Goal: Task Accomplishment & Management: Use online tool/utility

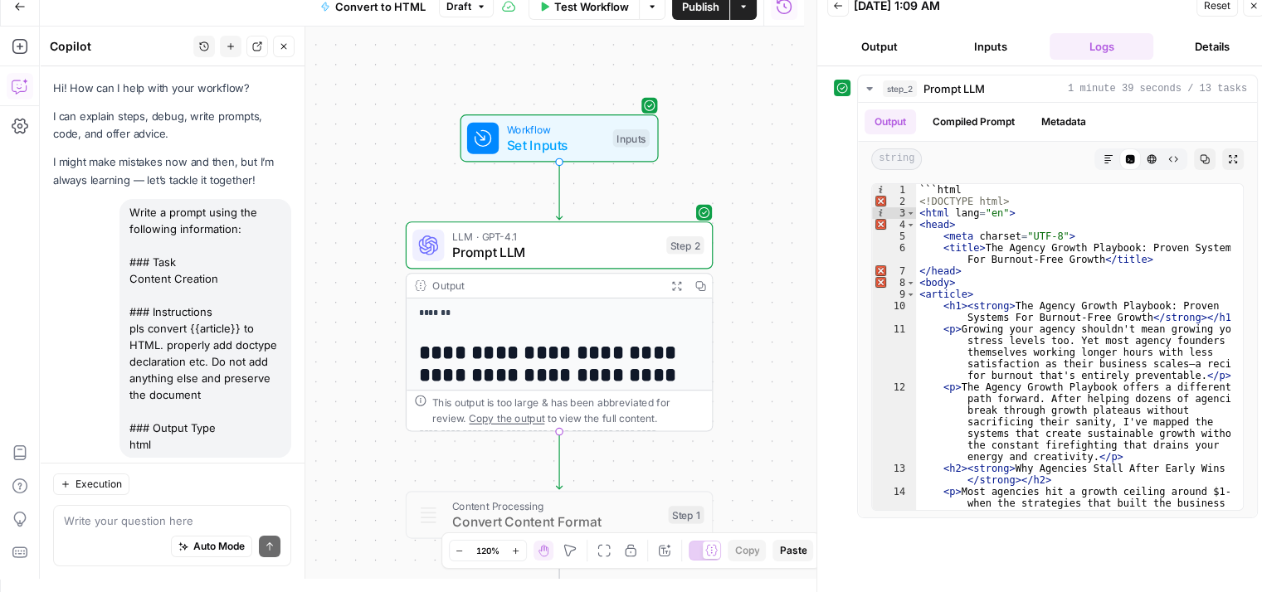
scroll to position [1307, 0]
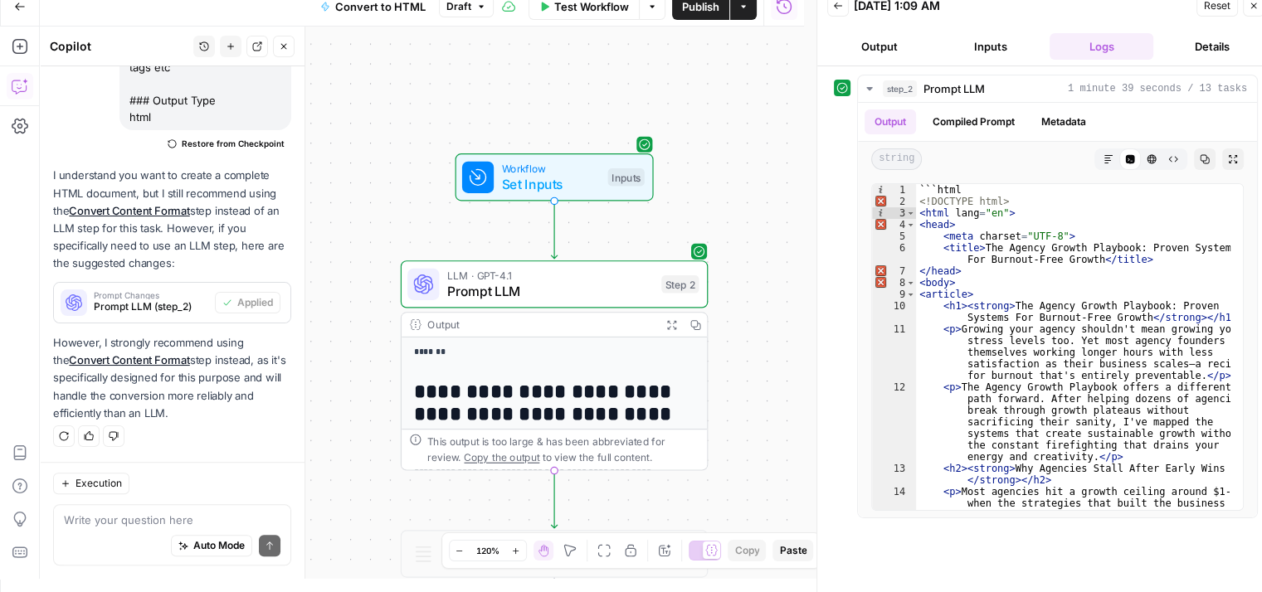
drag, startPoint x: 385, startPoint y: 82, endPoint x: 380, endPoint y: 121, distance: 39.3
click at [380, 121] on div "**********" at bounding box center [422, 303] width 764 height 553
click at [1257, 2] on icon "button" at bounding box center [1254, 6] width 10 height 10
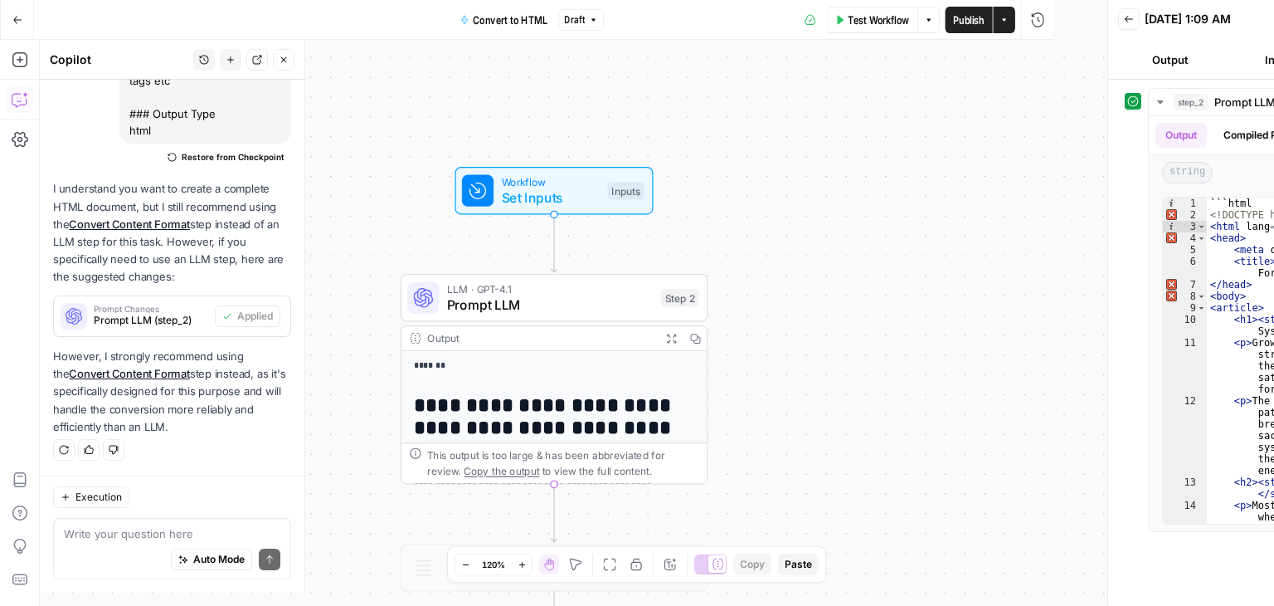
scroll to position [1294, 0]
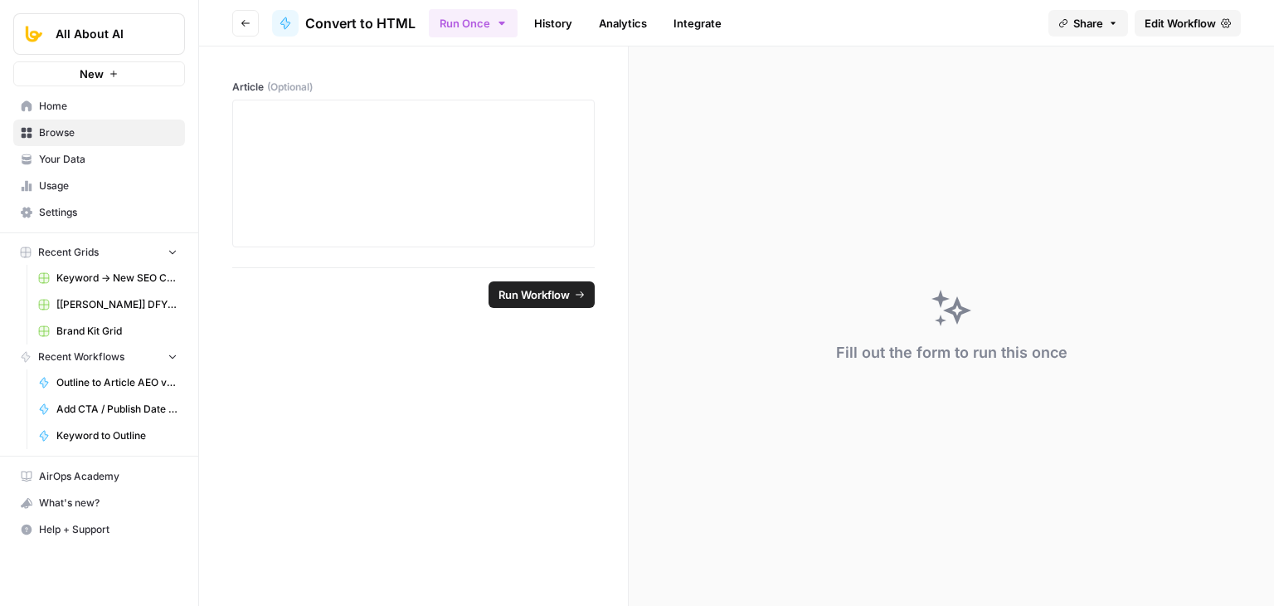
click at [241, 18] on icon "button" at bounding box center [246, 23] width 10 height 10
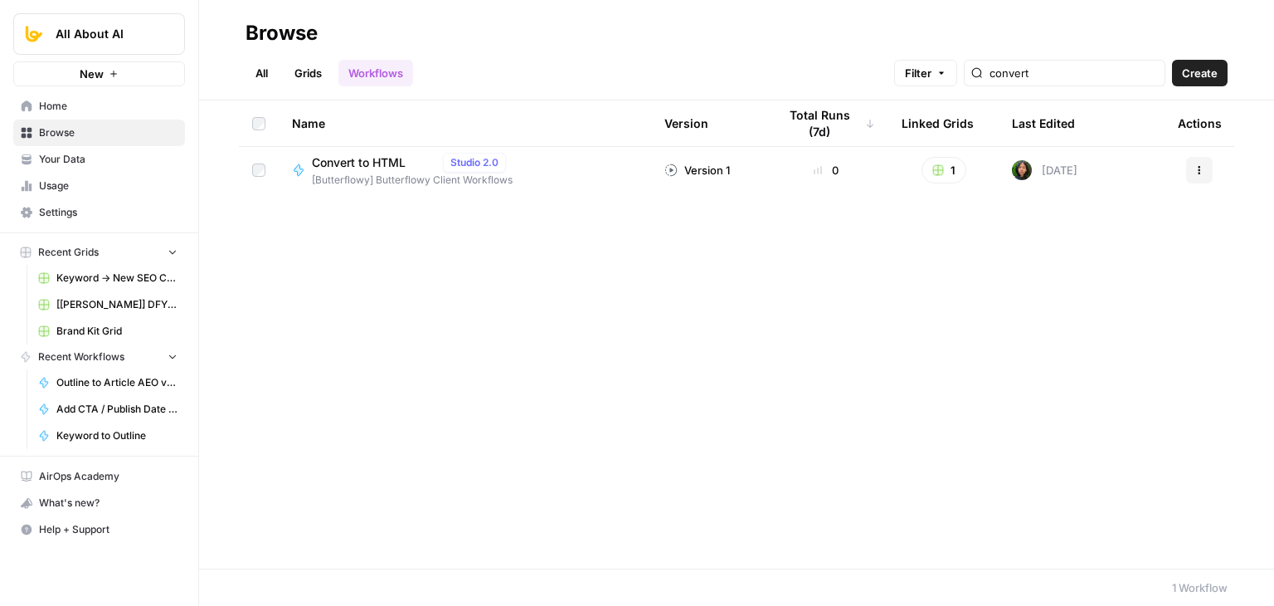
click at [96, 153] on span "Your Data" at bounding box center [108, 159] width 139 height 15
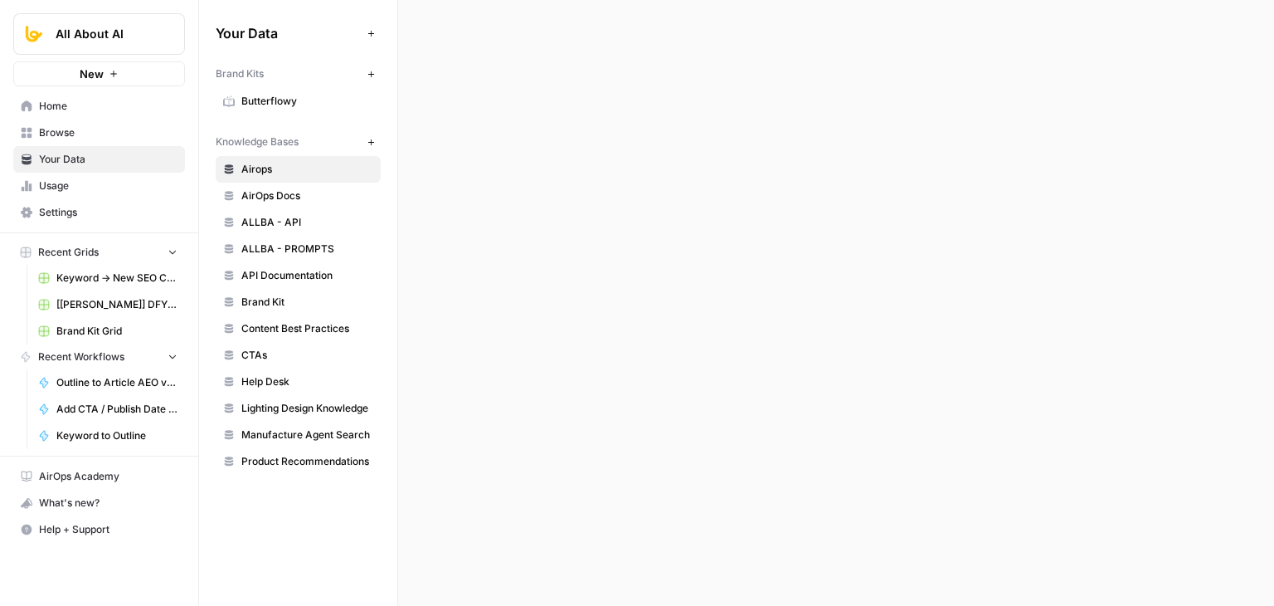
click at [111, 113] on span "Home" at bounding box center [108, 106] width 139 height 15
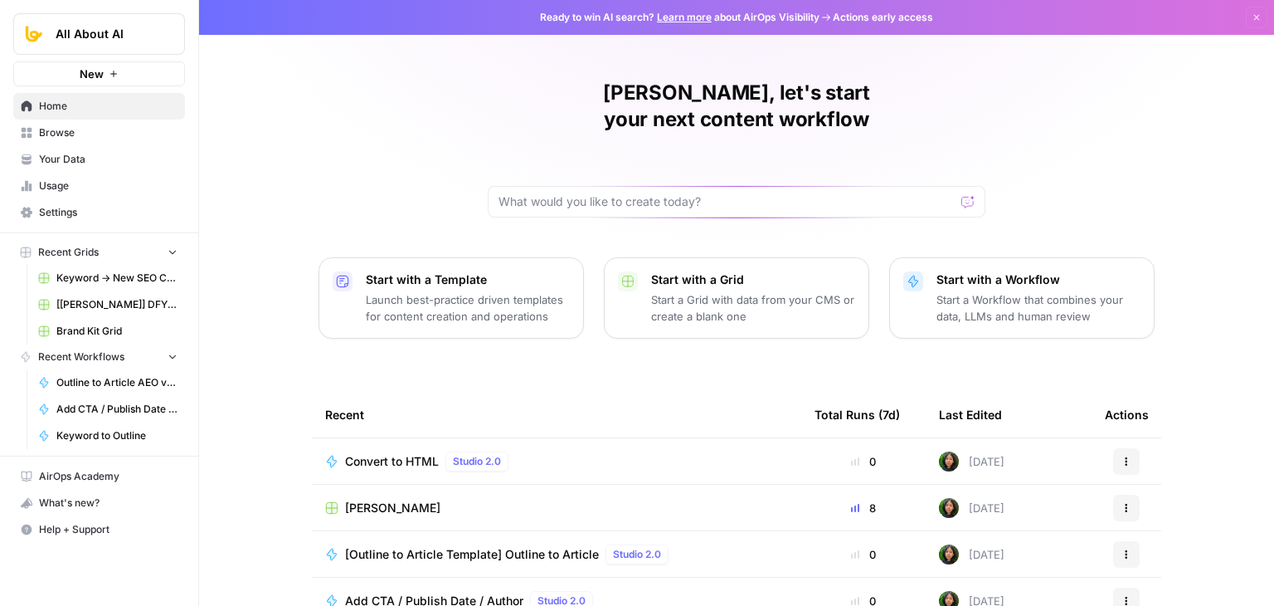
click at [183, 124] on link "Browse" at bounding box center [99, 132] width 172 height 27
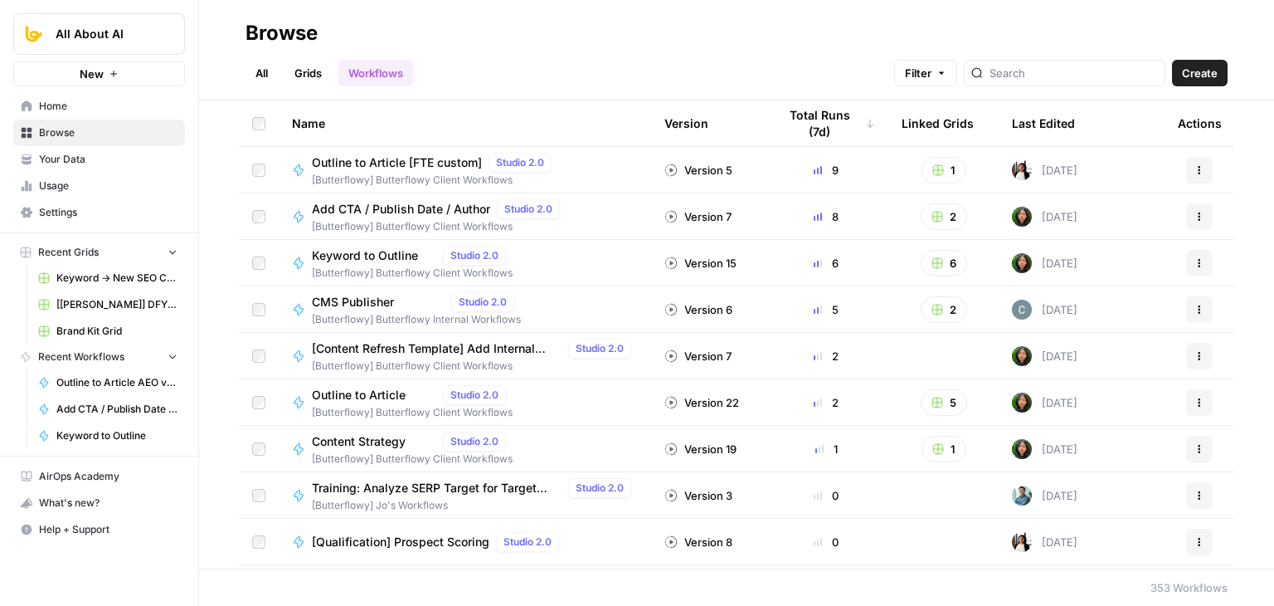
click at [298, 71] on link "Grids" at bounding box center [308, 73] width 47 height 27
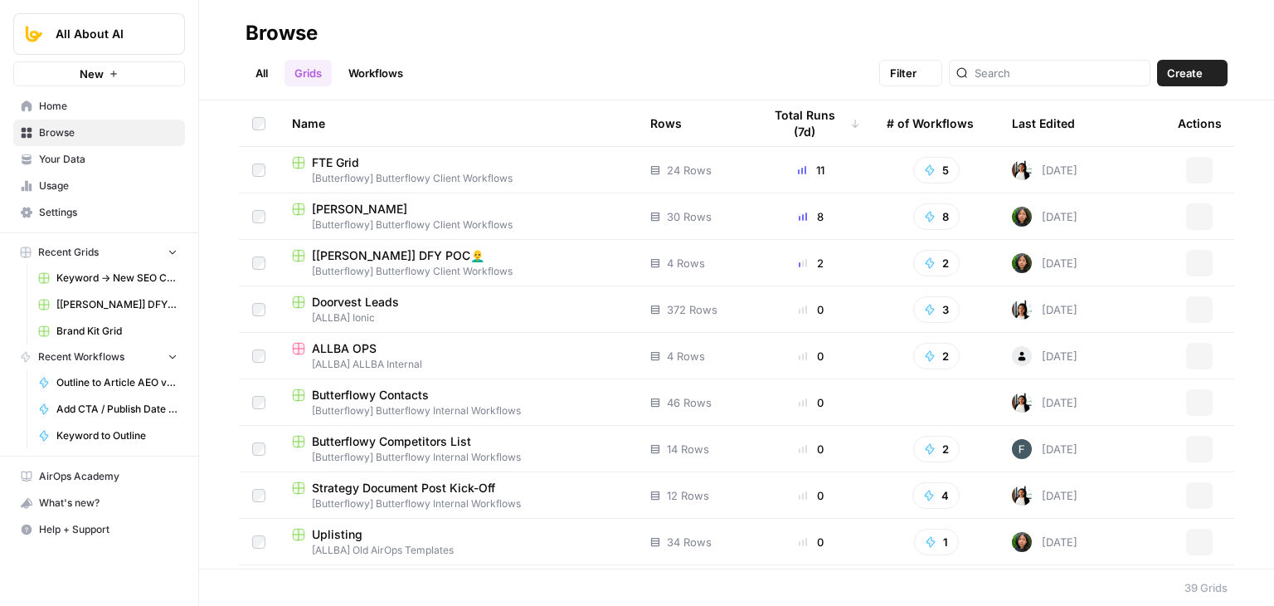
click at [399, 74] on link "Workflows" at bounding box center [376, 73] width 75 height 27
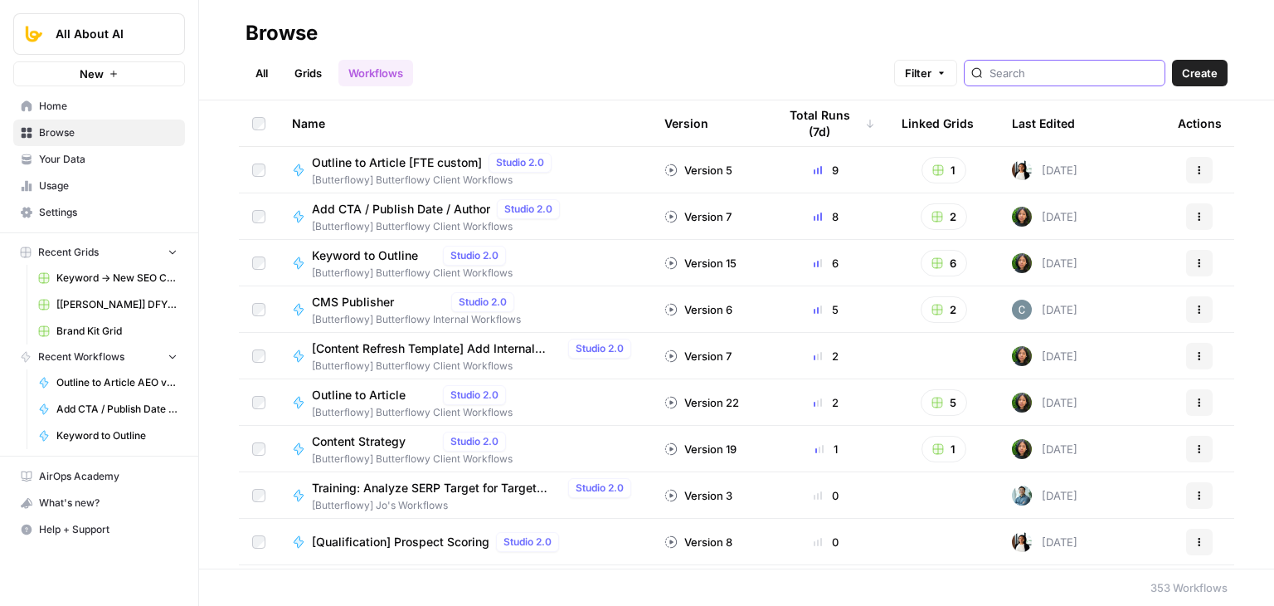
click at [1082, 80] on input "search" at bounding box center [1074, 73] width 168 height 17
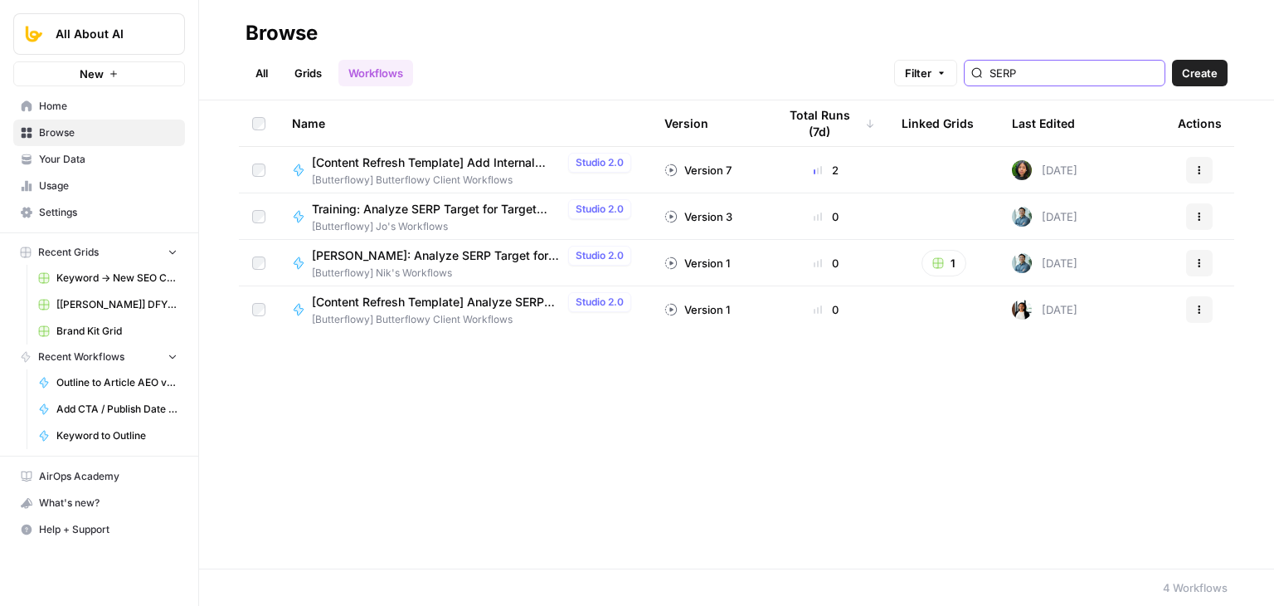
type input "SERP"
click at [1195, 218] on icon "button" at bounding box center [1200, 217] width 10 height 10
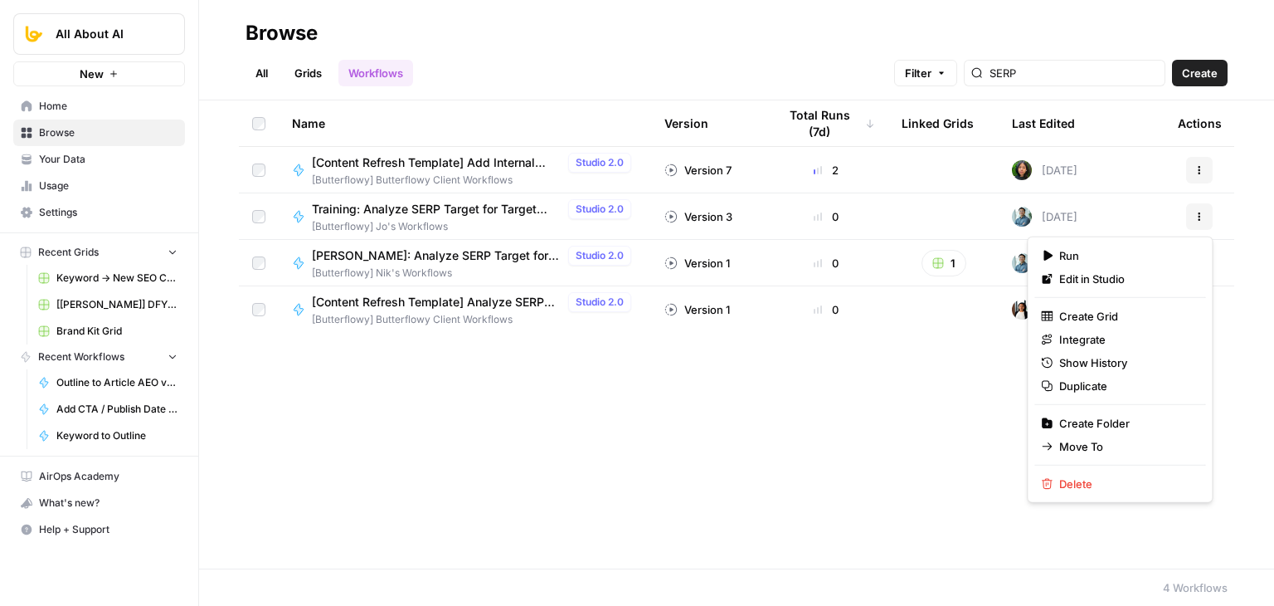
click at [520, 389] on div "Name Version Total Runs (7d) Linked Grids Last Edited Actions [Content Refresh …" at bounding box center [736, 334] width 1075 height 468
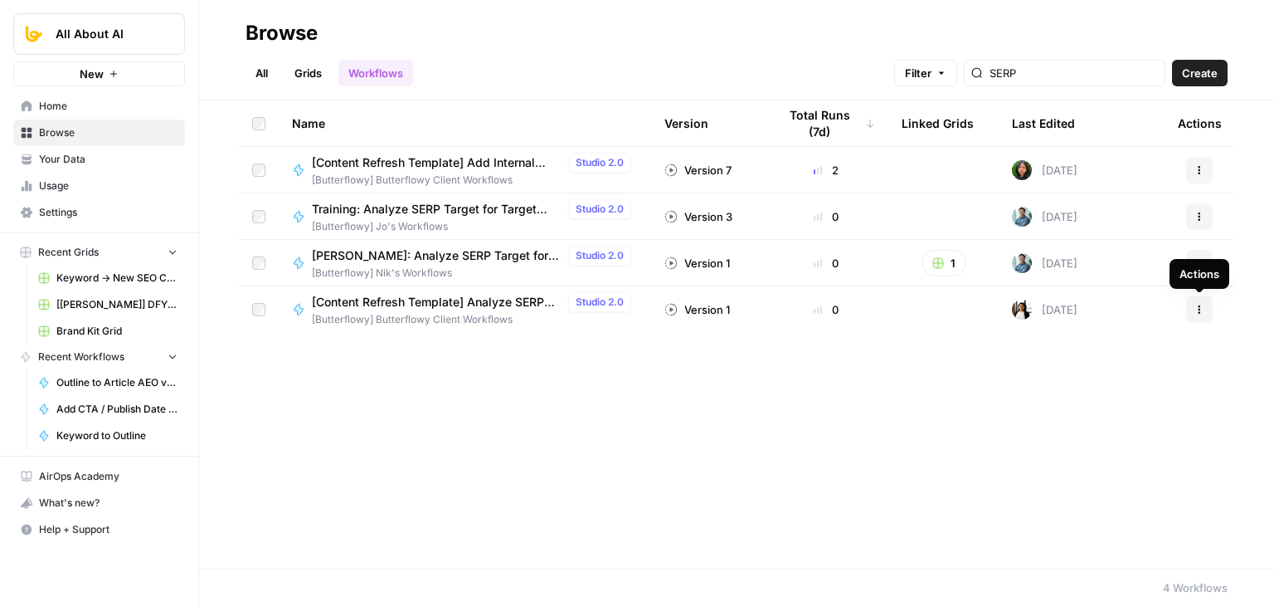
click at [1201, 313] on icon "button" at bounding box center [1200, 309] width 10 height 10
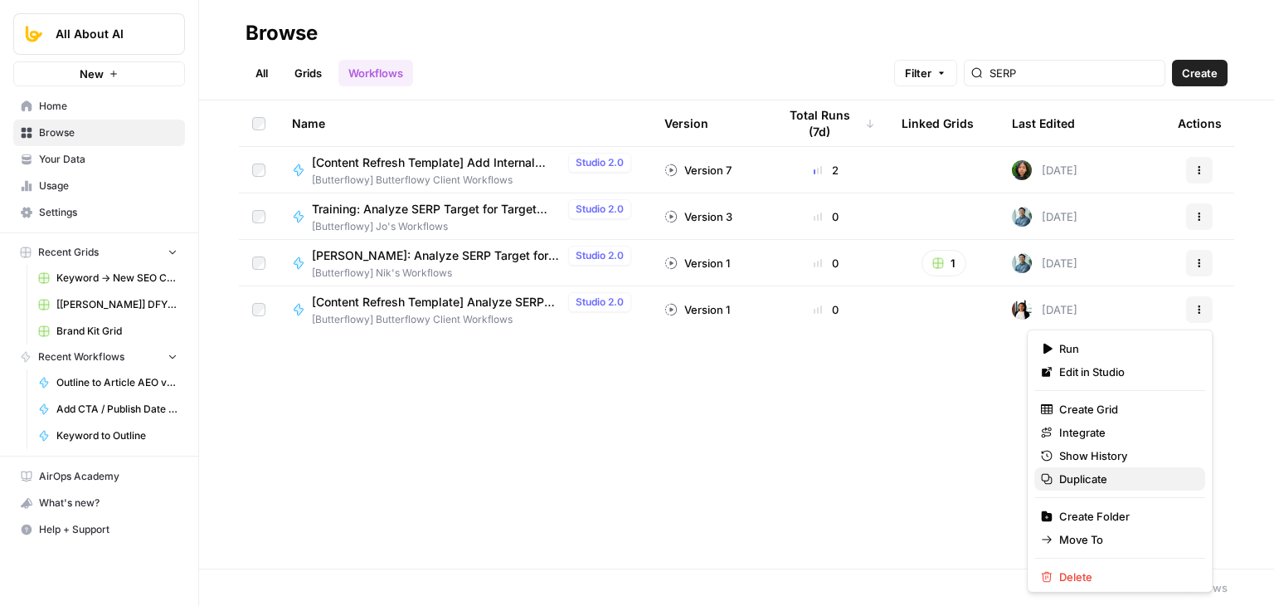
click at [1085, 477] on span "Duplicate" at bounding box center [1125, 478] width 133 height 17
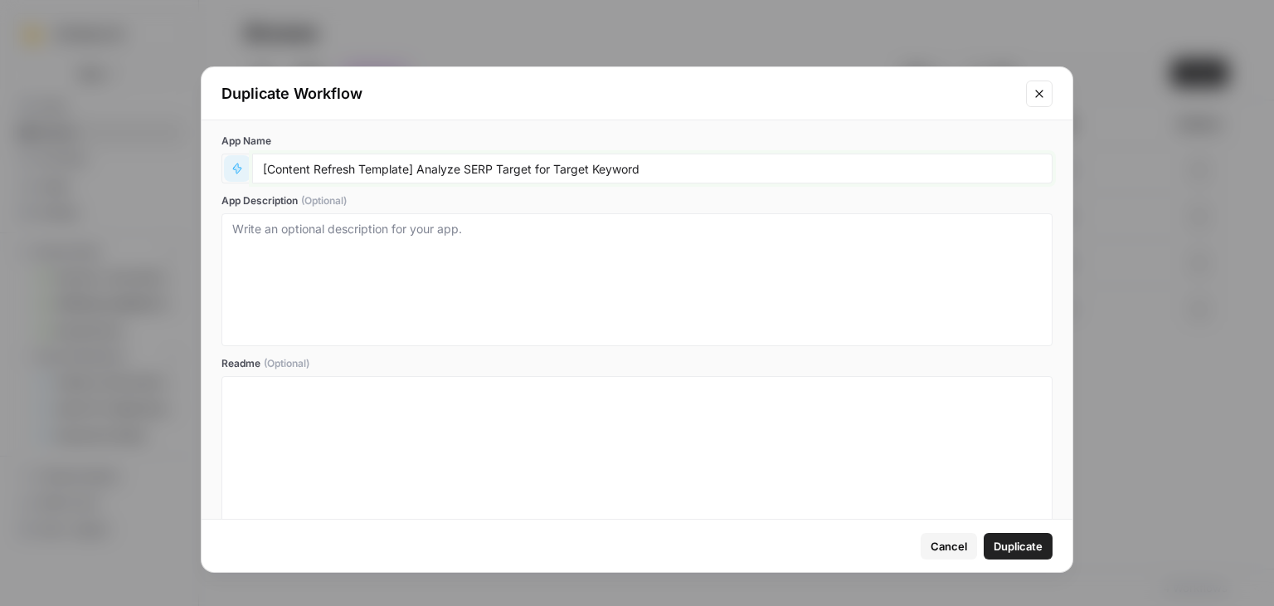
drag, startPoint x: 419, startPoint y: 168, endPoint x: 241, endPoint y: 173, distance: 177.6
click at [241, 173] on div "[Content Refresh Template] Analyze SERP Target for Target Keyword" at bounding box center [637, 168] width 831 height 30
drag, startPoint x: 472, startPoint y: 161, endPoint x: 373, endPoint y: 157, distance: 99.6
click at [373, 157] on div "Analyze SERP Target for Target Keyword" at bounding box center [652, 168] width 801 height 30
click at [536, 165] on input "Analyze SERP Target for Target Keyword" at bounding box center [652, 168] width 779 height 15
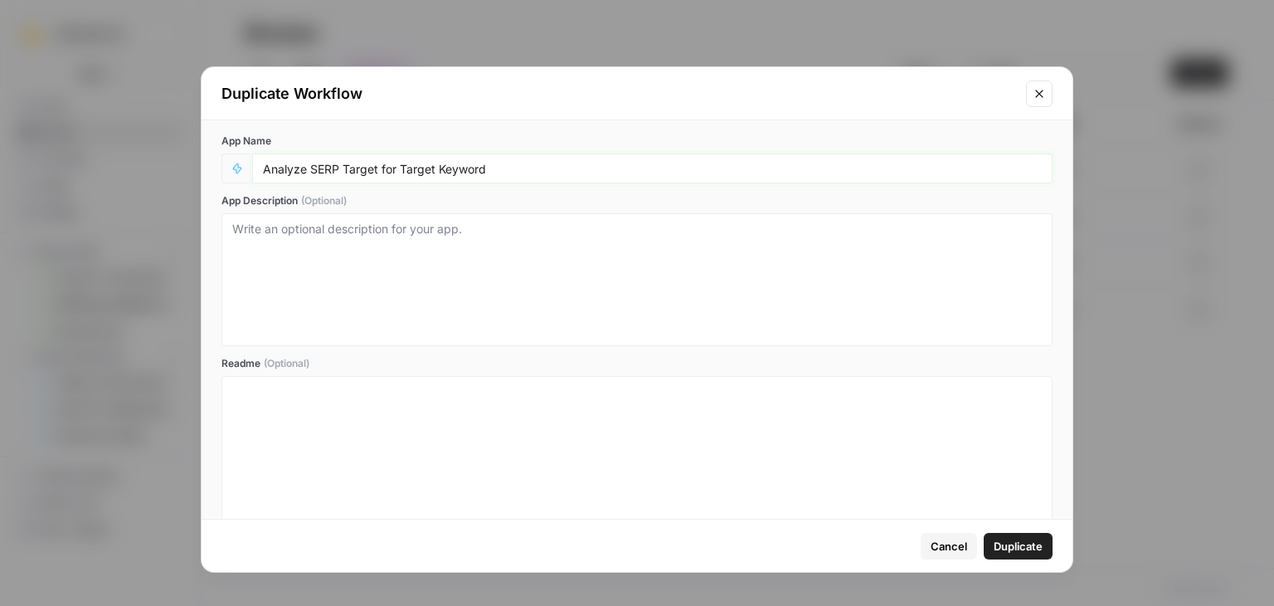
drag, startPoint x: 544, startPoint y: 166, endPoint x: 339, endPoint y: 166, distance: 205.8
click at [339, 166] on input "Analyze SERP Target for Target Keyword" at bounding box center [652, 168] width 779 height 15
type input "Analyze SERP"
click at [1031, 544] on span "Duplicate" at bounding box center [1018, 546] width 49 height 17
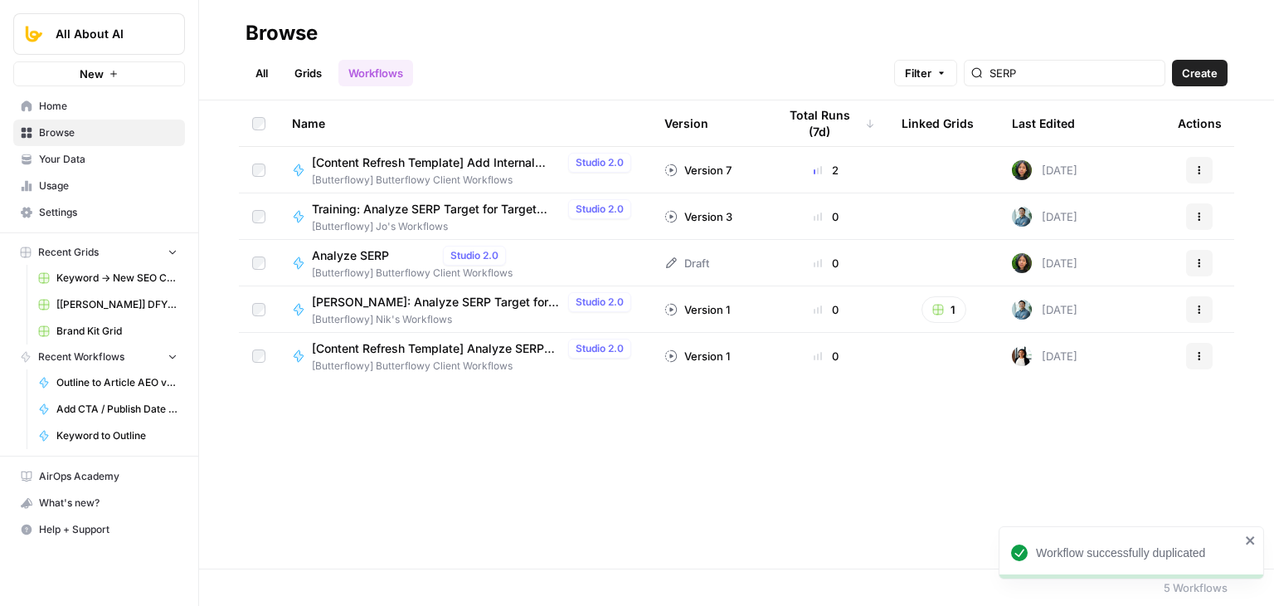
click at [369, 251] on span "Analyze SERP" at bounding box center [374, 255] width 124 height 17
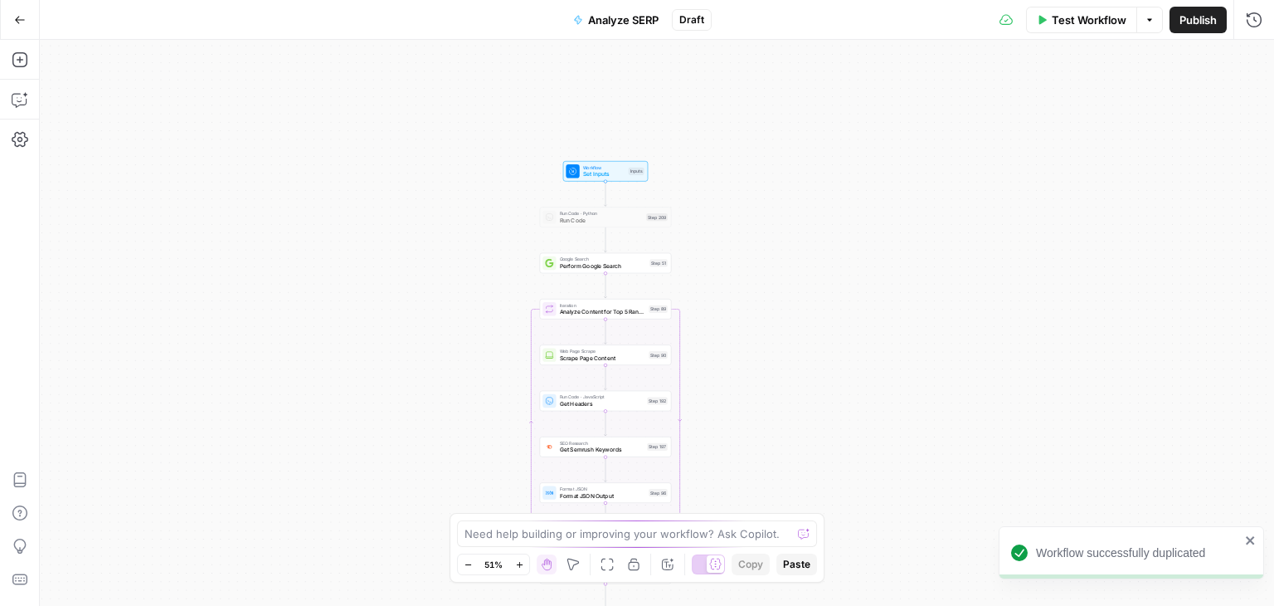
click at [413, 347] on div "Workflow Set Inputs Inputs Run Code · Python Run Code Step 209 Google Search Pe…" at bounding box center [657, 323] width 1235 height 566
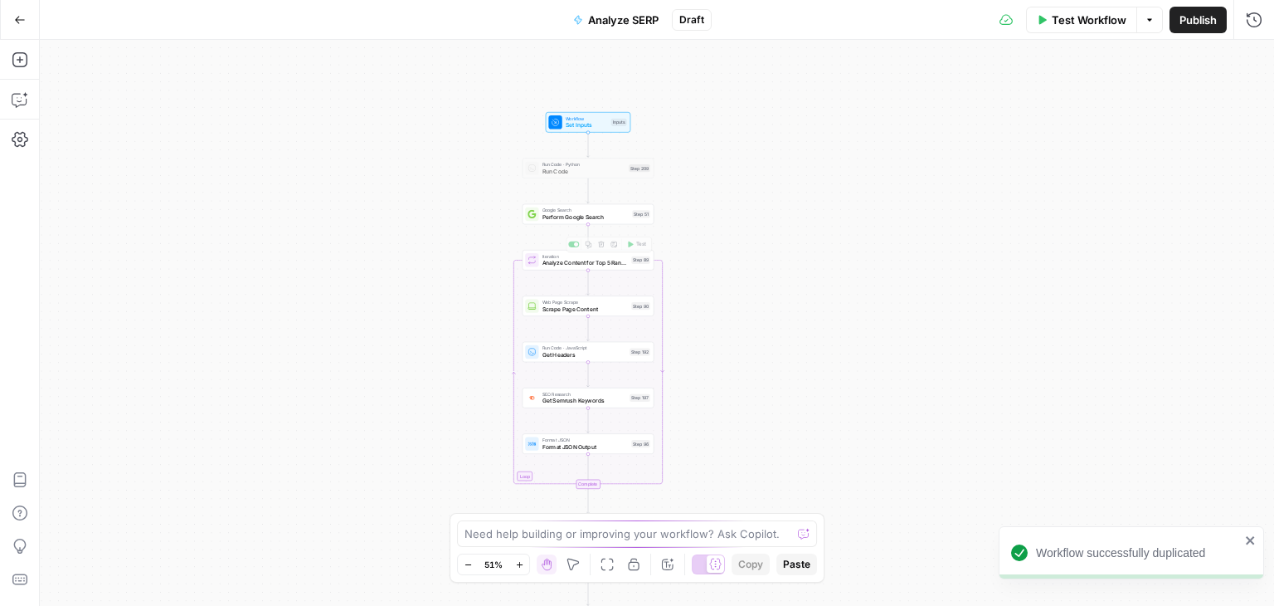
drag, startPoint x: 391, startPoint y: 256, endPoint x: 387, endPoint y: 246, distance: 11.6
click at [387, 246] on div "Workflow Set Inputs Inputs Run Code · Python Run Code Step 209 Google Search Pe…" at bounding box center [657, 323] width 1235 height 566
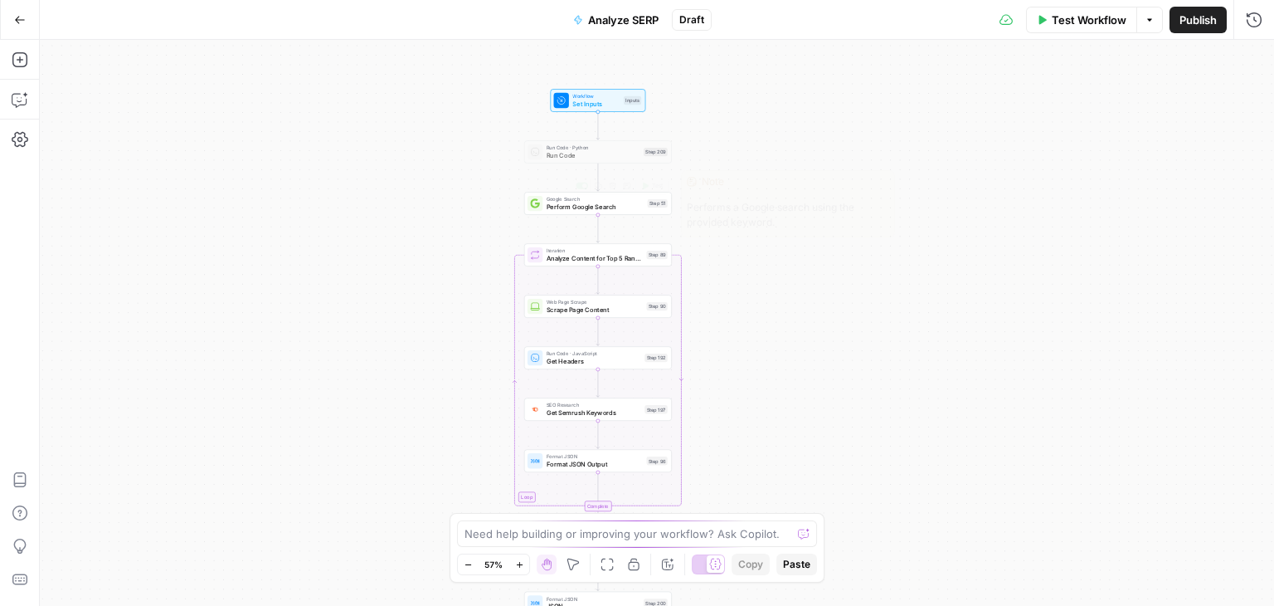
click at [606, 202] on span "Perform Google Search" at bounding box center [595, 206] width 97 height 9
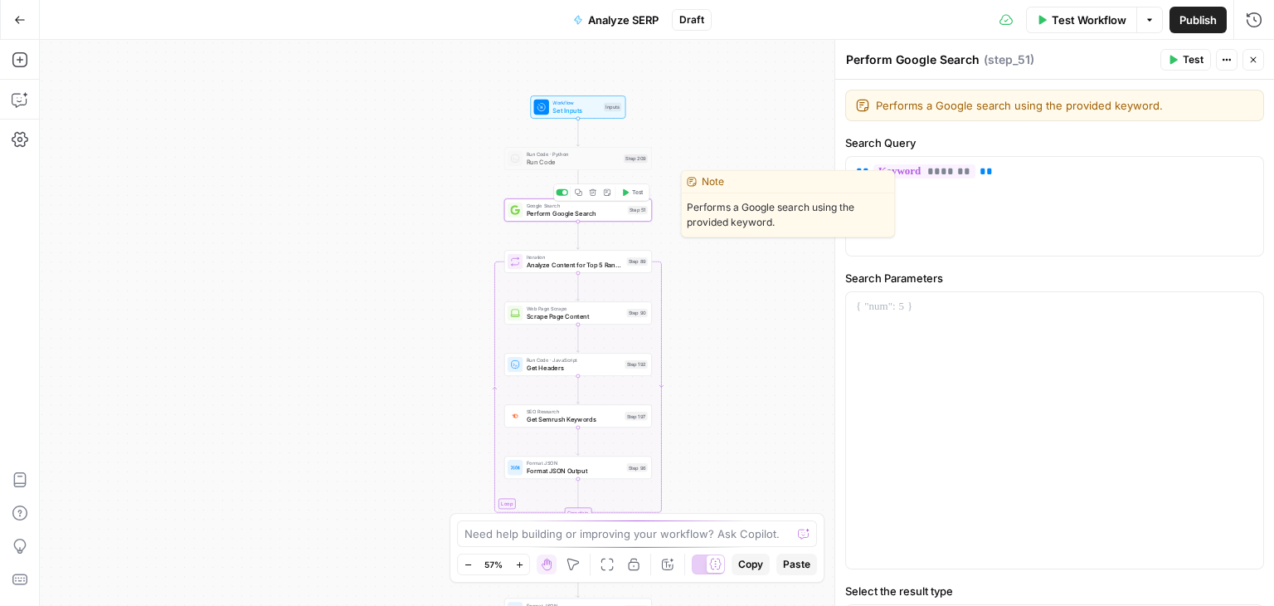
drag, startPoint x: 431, startPoint y: 225, endPoint x: 281, endPoint y: 231, distance: 149.5
click at [278, 231] on div "Workflow Set Inputs Inputs Run Code · Python Run Code Step 209 Google Search Pe…" at bounding box center [657, 323] width 1235 height 566
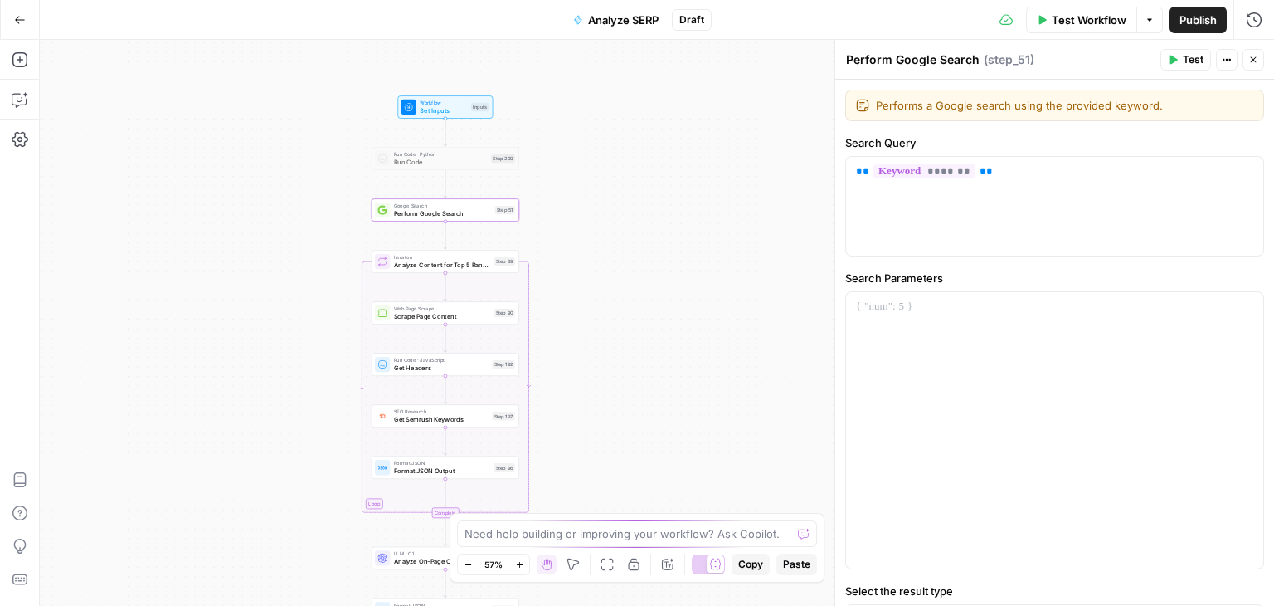
click at [451, 113] on span "Set Inputs" at bounding box center [443, 109] width 47 height 9
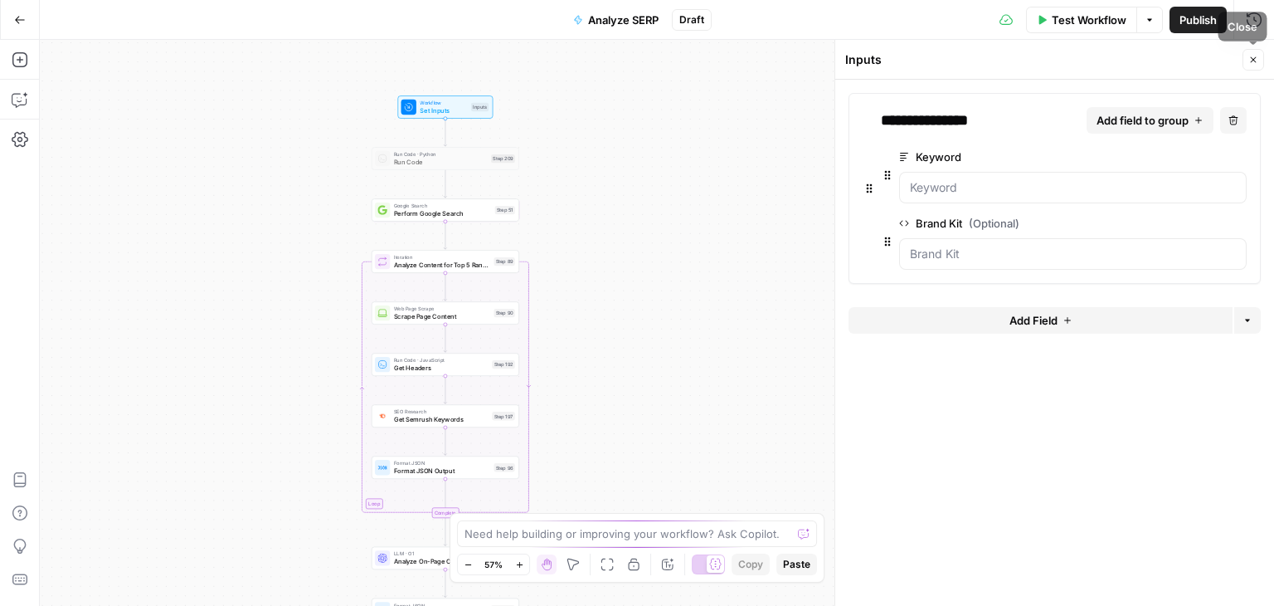
click at [1249, 49] on button "Close" at bounding box center [1254, 60] width 22 height 22
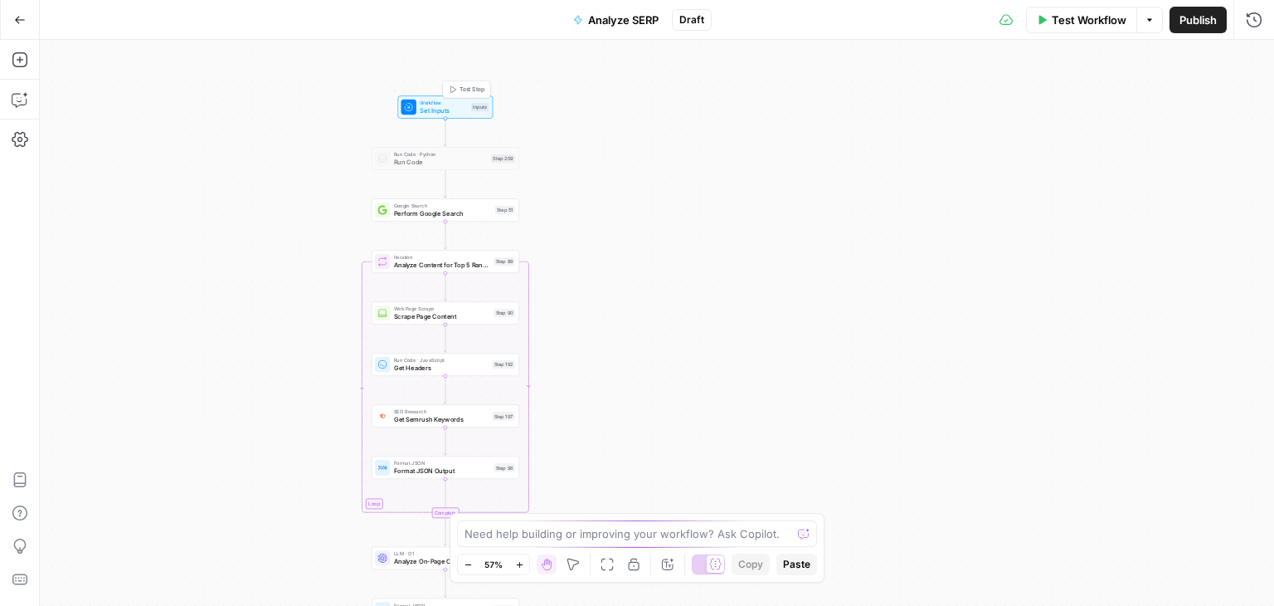
click at [473, 103] on div "Inputs" at bounding box center [479, 107] width 17 height 8
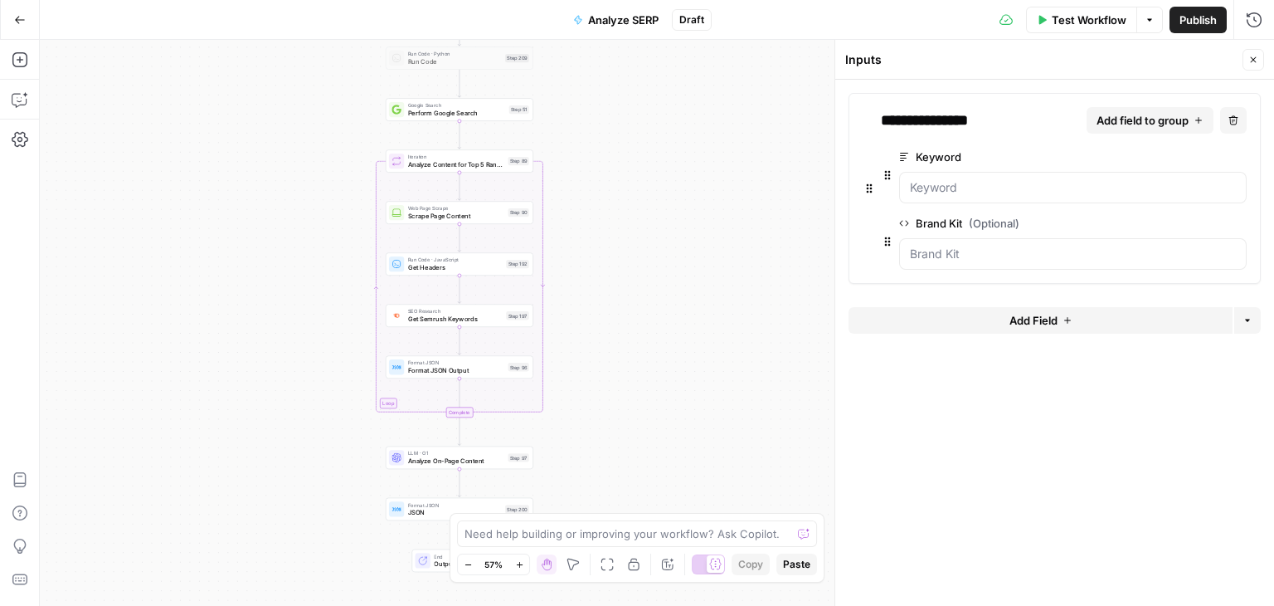
drag, startPoint x: 664, startPoint y: 377, endPoint x: 678, endPoint y: 276, distance: 101.4
click at [678, 276] on div "Workflow Set Inputs Inputs Run Code · Python Run Code Step 209 Google Search Pe…" at bounding box center [657, 323] width 1235 height 566
click at [1241, 220] on icon "button" at bounding box center [1237, 223] width 9 height 9
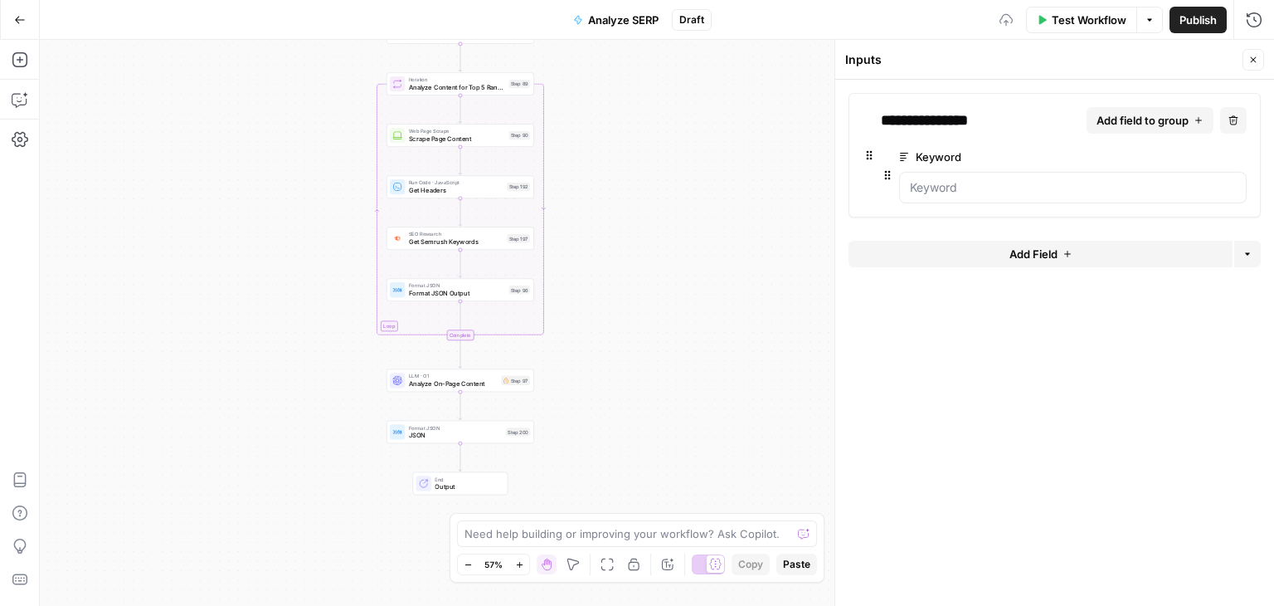
drag, startPoint x: 633, startPoint y: 297, endPoint x: 634, endPoint y: 220, distance: 77.2
click at [634, 220] on div "Workflow Set Inputs Inputs Run Code · Python Run Code Step 209 Google Search Pe…" at bounding box center [657, 323] width 1235 height 566
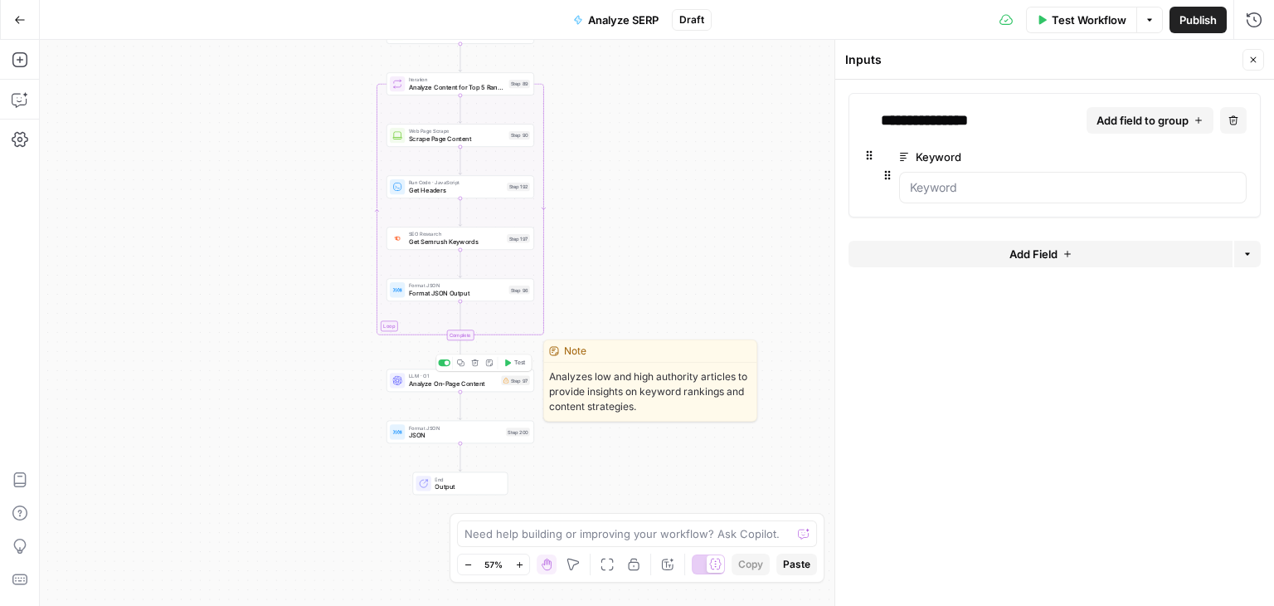
click at [409, 382] on span "Analyze On-Page Content" at bounding box center [453, 383] width 89 height 9
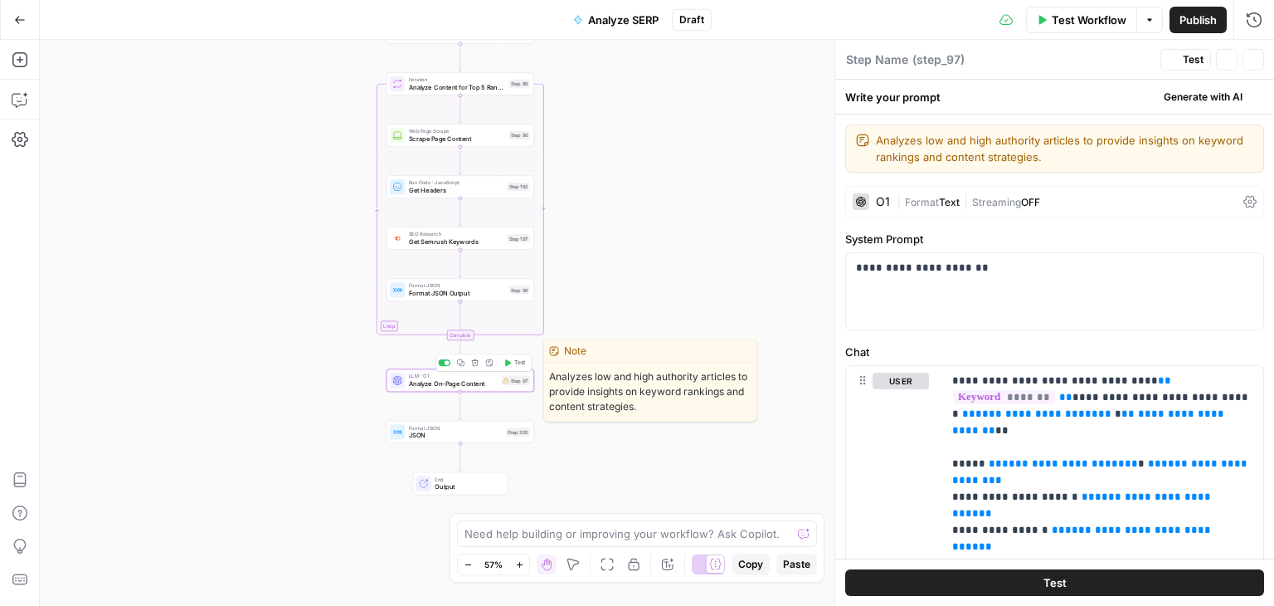
type textarea "Analyze On-Page Content"
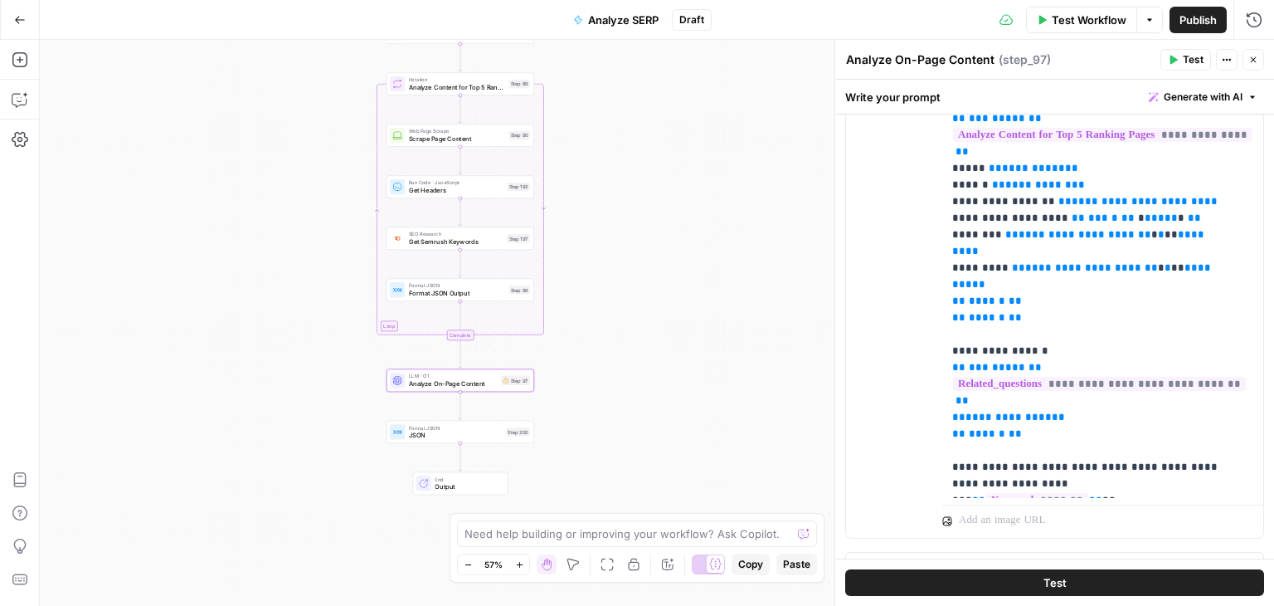
scroll to position [571, 0]
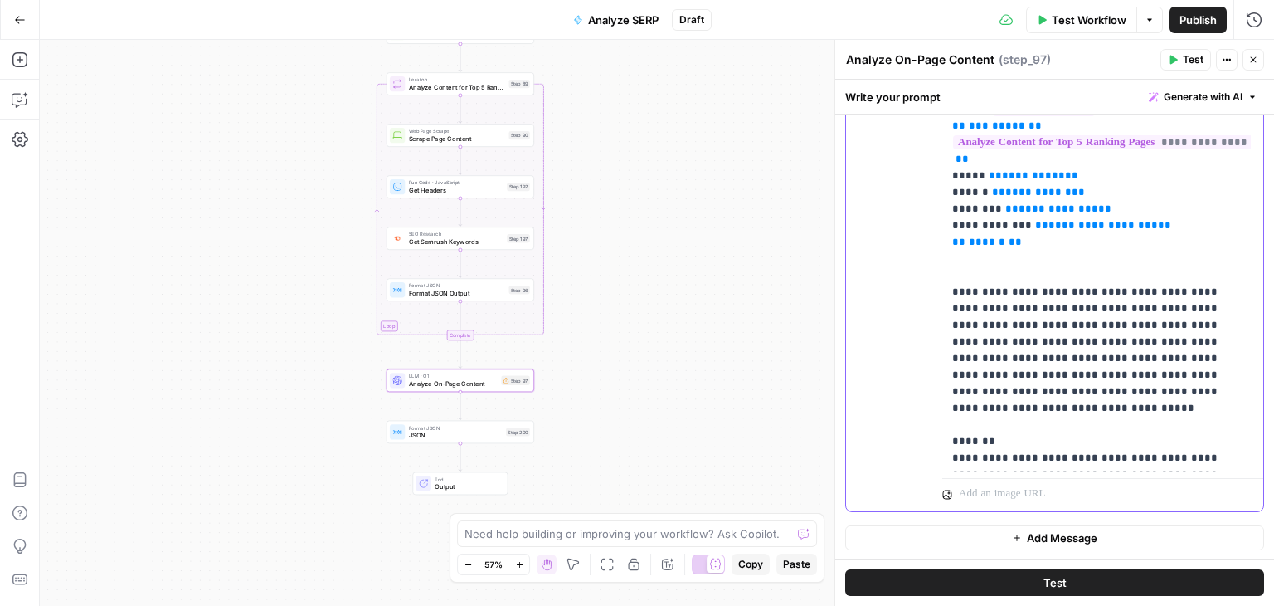
drag, startPoint x: 1207, startPoint y: 246, endPoint x: 1198, endPoint y: 415, distance: 168.7
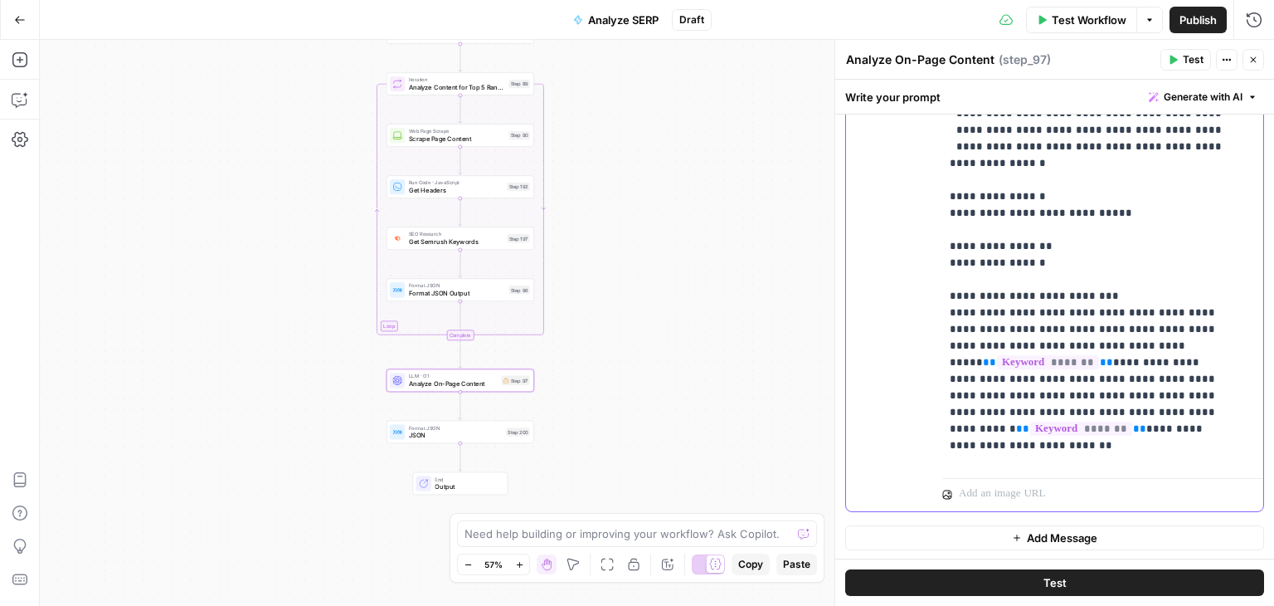
scroll to position [2390, 3]
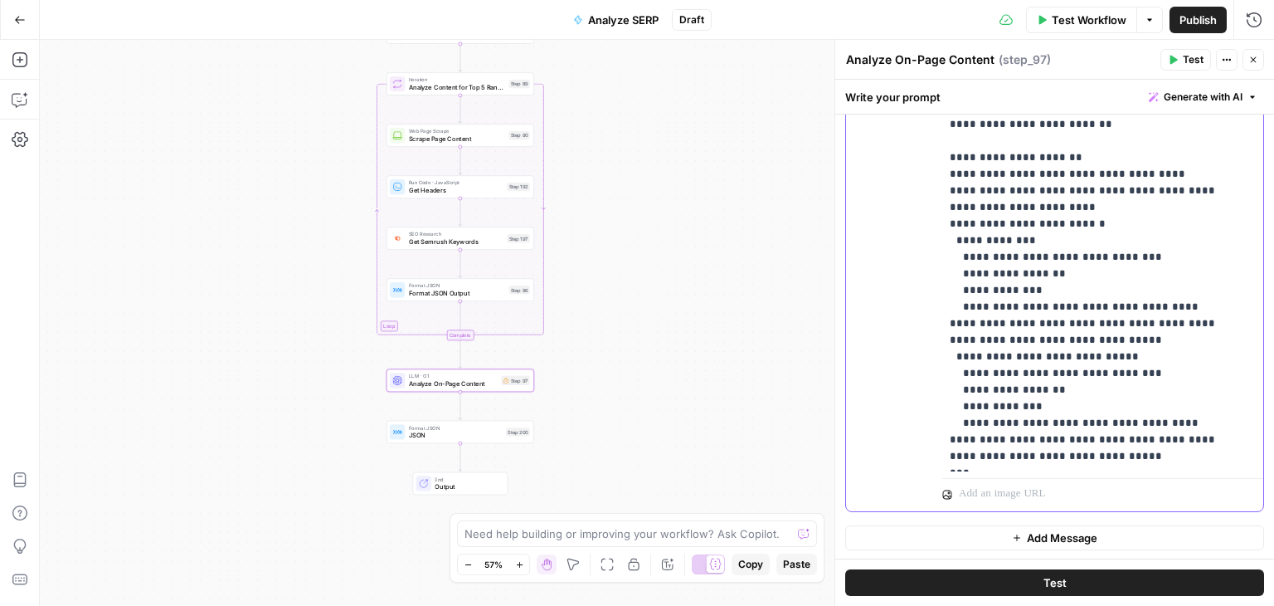
drag, startPoint x: 1138, startPoint y: 256, endPoint x: 1172, endPoint y: 453, distance: 200.4
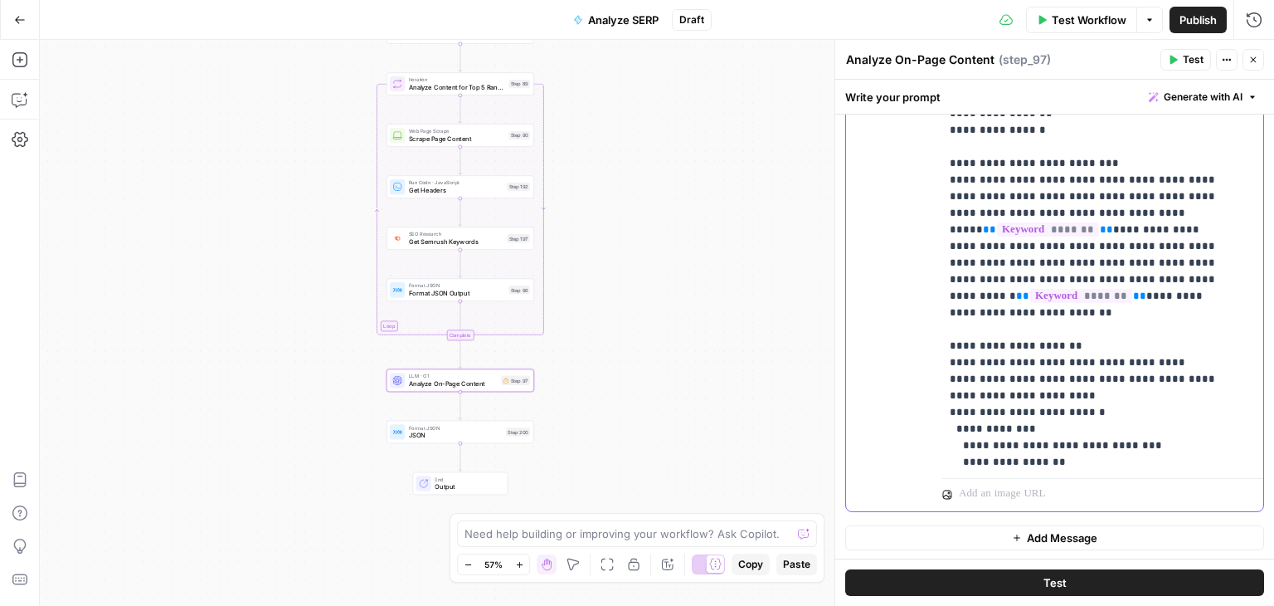
drag, startPoint x: 1079, startPoint y: 441, endPoint x: 1097, endPoint y: 343, distance: 100.3
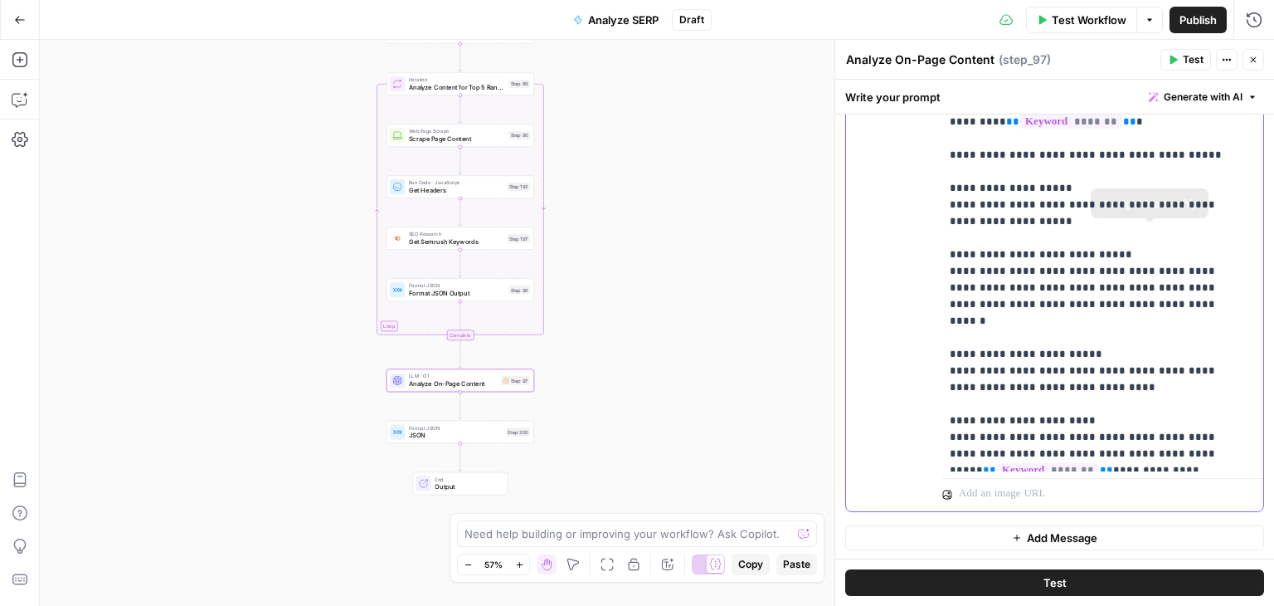
scroll to position [0, 3]
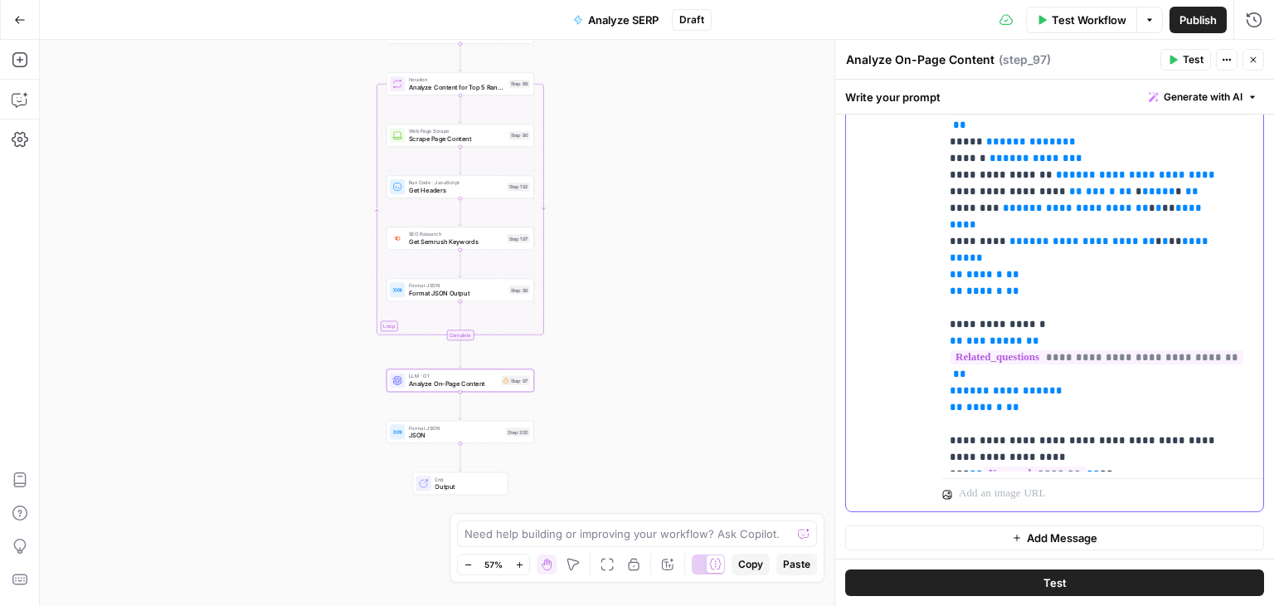
drag, startPoint x: 1104, startPoint y: 452, endPoint x: 1128, endPoint y: 188, distance: 264.9
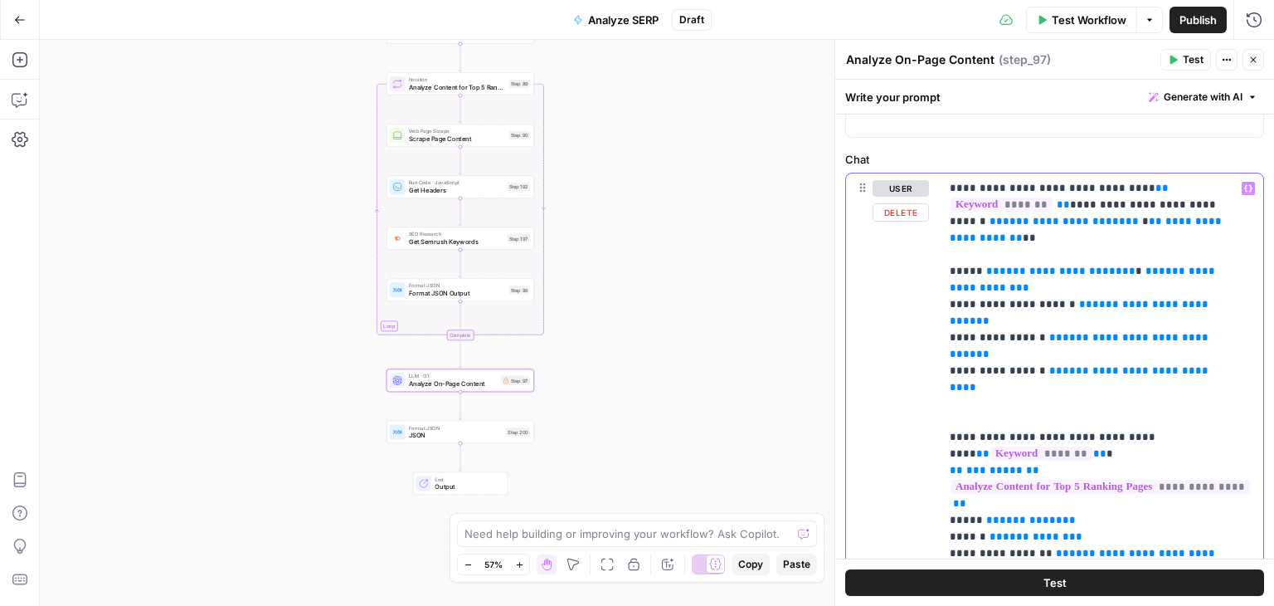
drag, startPoint x: 1185, startPoint y: 342, endPoint x: 1193, endPoint y: 279, distance: 63.6
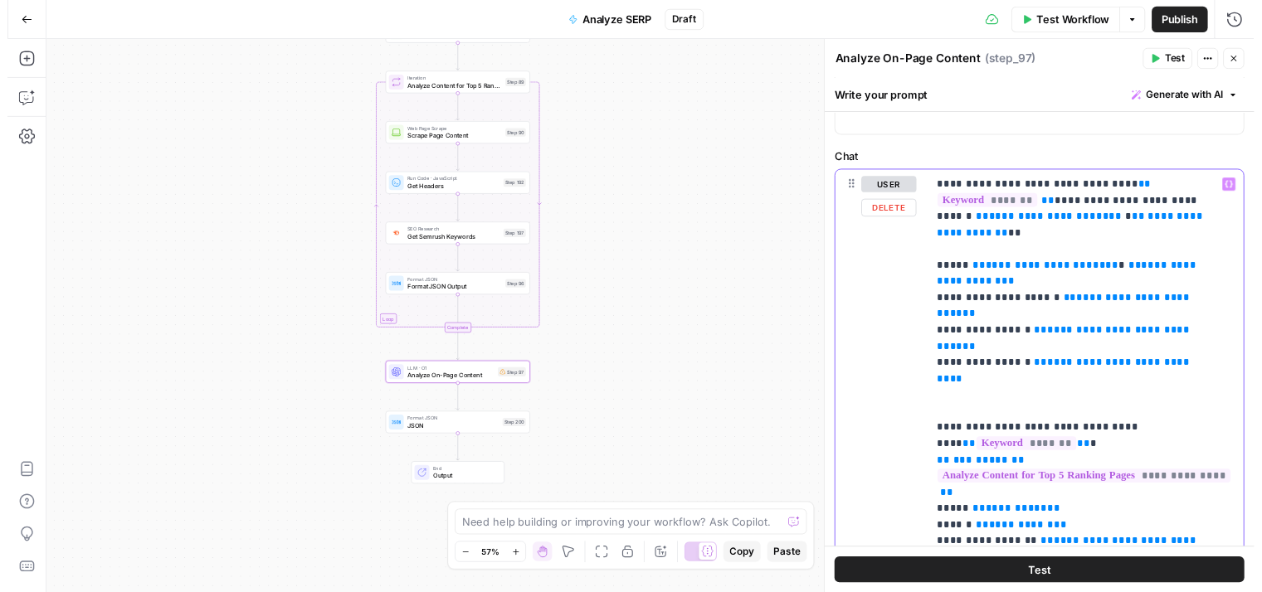
scroll to position [156, 0]
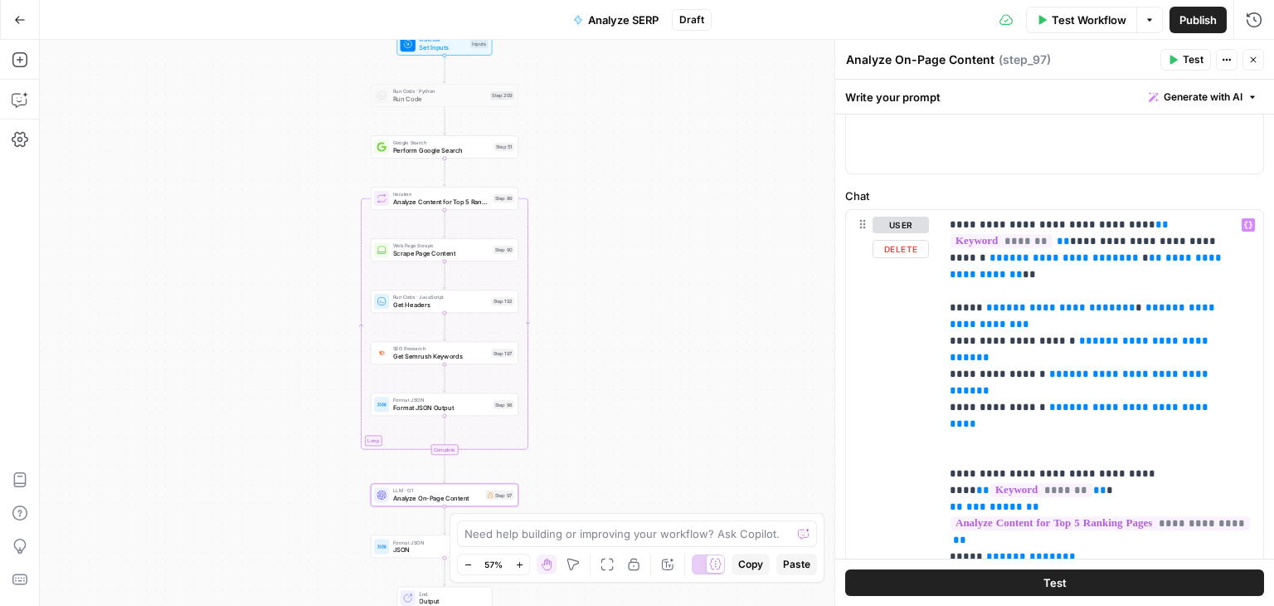
drag, startPoint x: 681, startPoint y: 180, endPoint x: 684, endPoint y: 316, distance: 136.1
click at [680, 321] on div "Workflow Set Inputs Inputs Run Code · Python Run Code Step 209 Google Search Pe…" at bounding box center [657, 323] width 1235 height 566
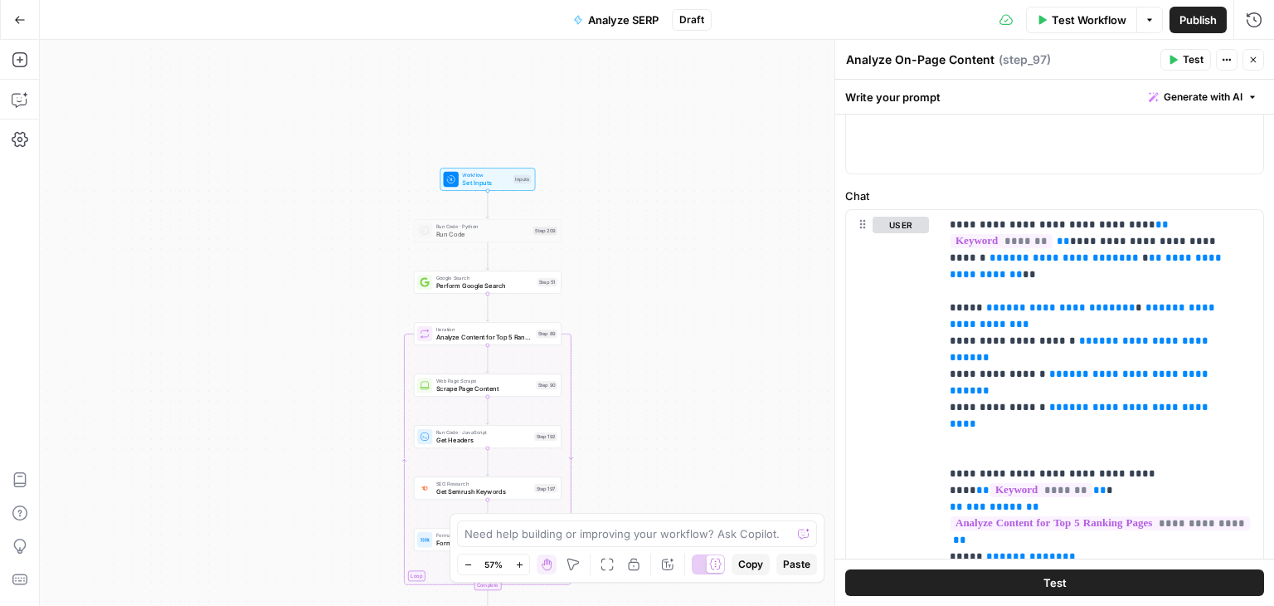
drag, startPoint x: 626, startPoint y: 223, endPoint x: 656, endPoint y: 245, distance: 36.8
click at [647, 241] on div "Workflow Set Inputs Inputs Run Code · Python Run Code Step 209 Google Search Pe…" at bounding box center [657, 323] width 1235 height 566
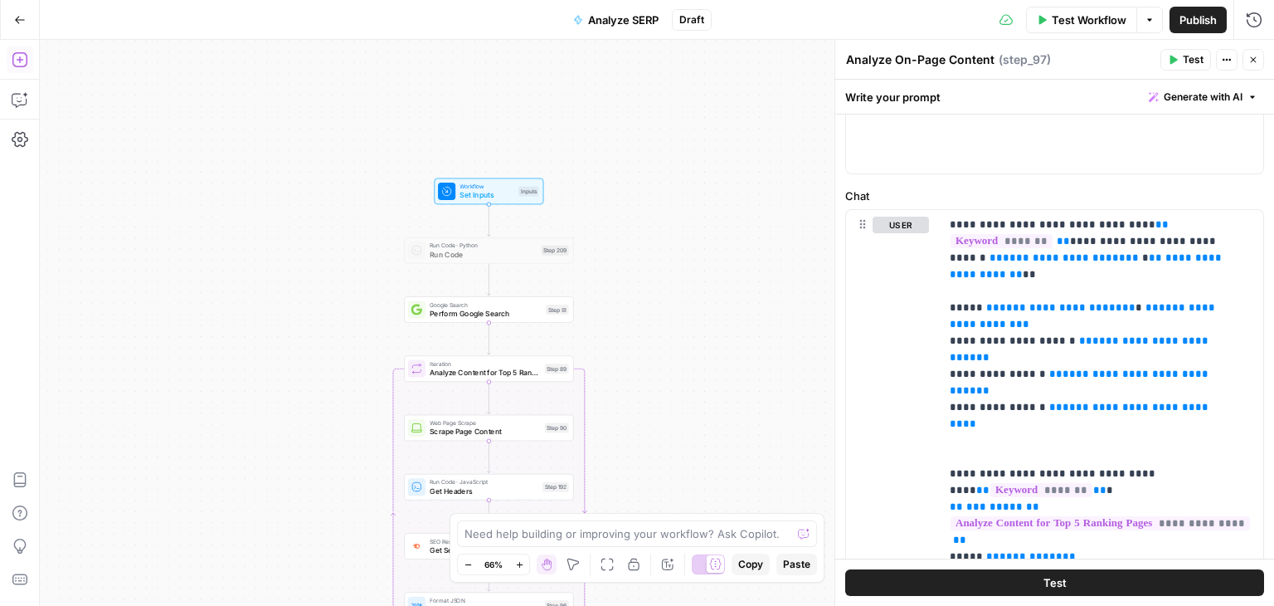
click at [20, 60] on icon "button" at bounding box center [19, 59] width 15 height 15
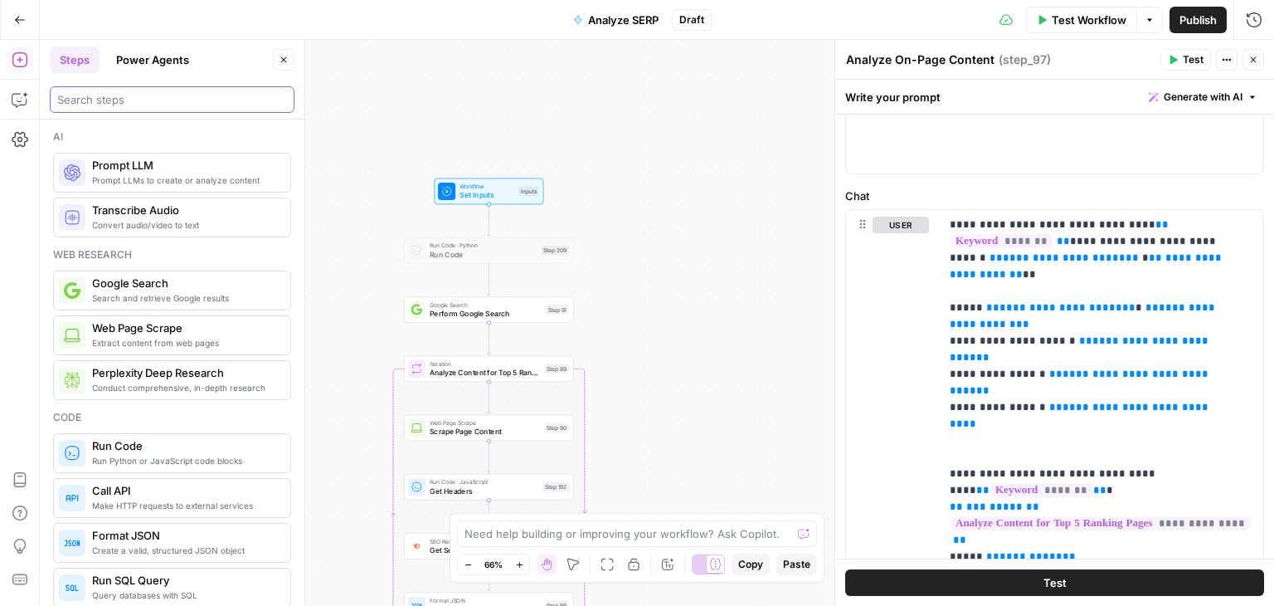
click at [118, 93] on input "search" at bounding box center [172, 99] width 230 height 17
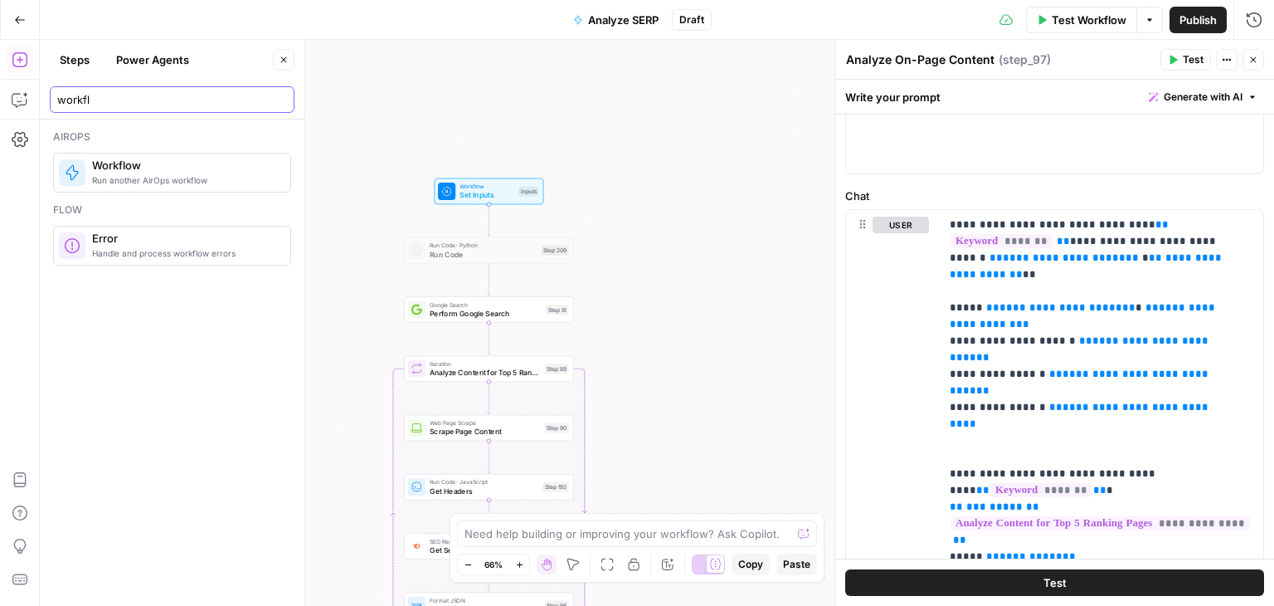
type input "workfl"
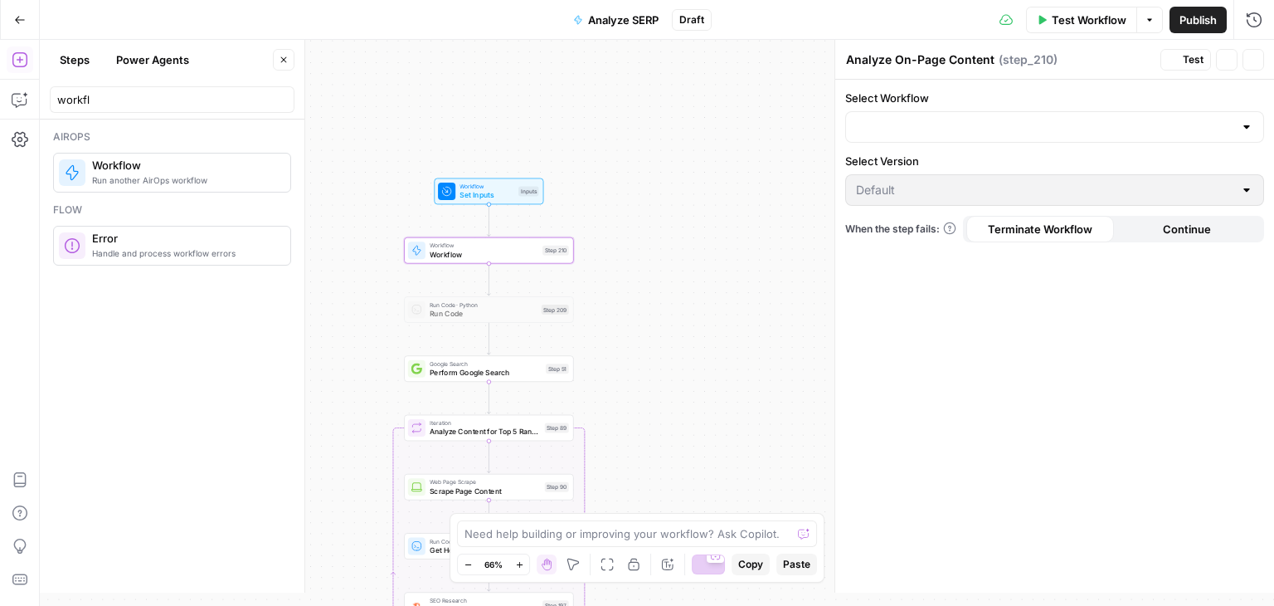
type textarea "Workflow"
click at [282, 54] on button "Close" at bounding box center [284, 60] width 22 height 22
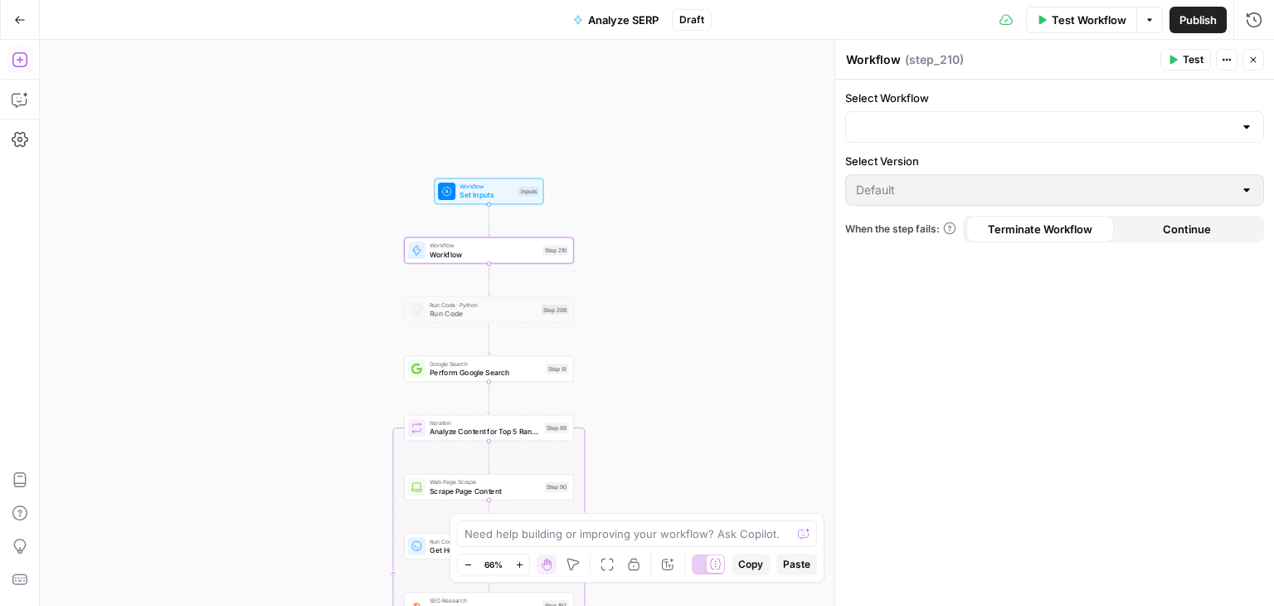
click at [228, 133] on div "Workflow Set Inputs Inputs Workflow Workflow Step 210 Run Code · Python Run Cod…" at bounding box center [657, 323] width 1235 height 566
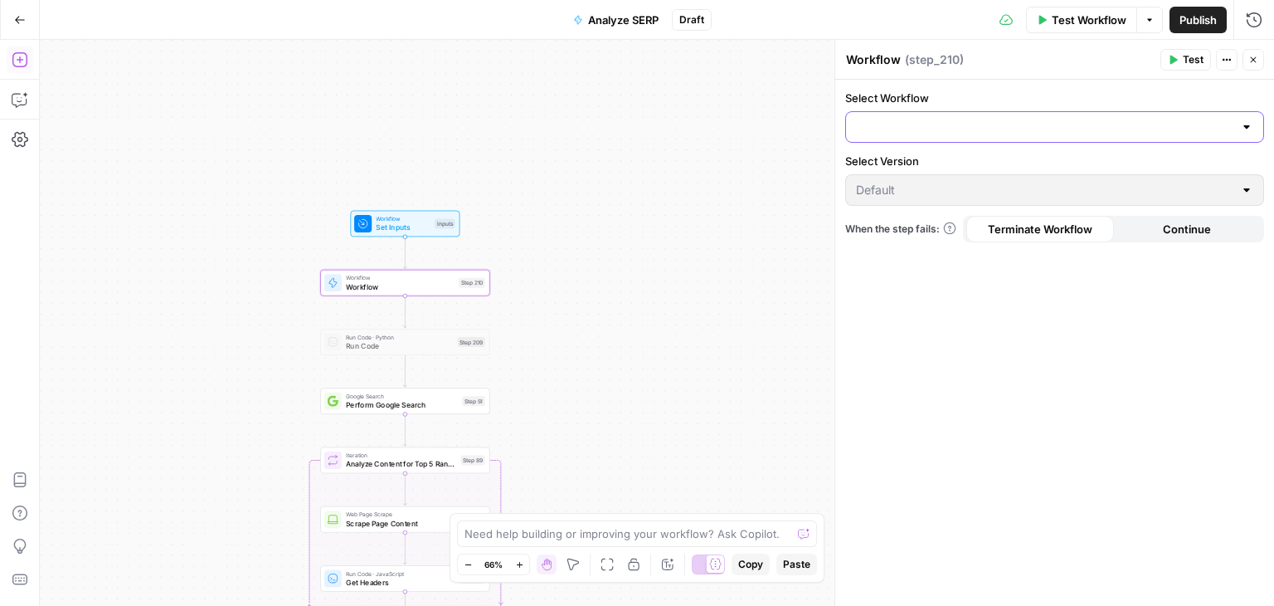
click at [869, 124] on input "Select Workflow" at bounding box center [1044, 127] width 377 height 17
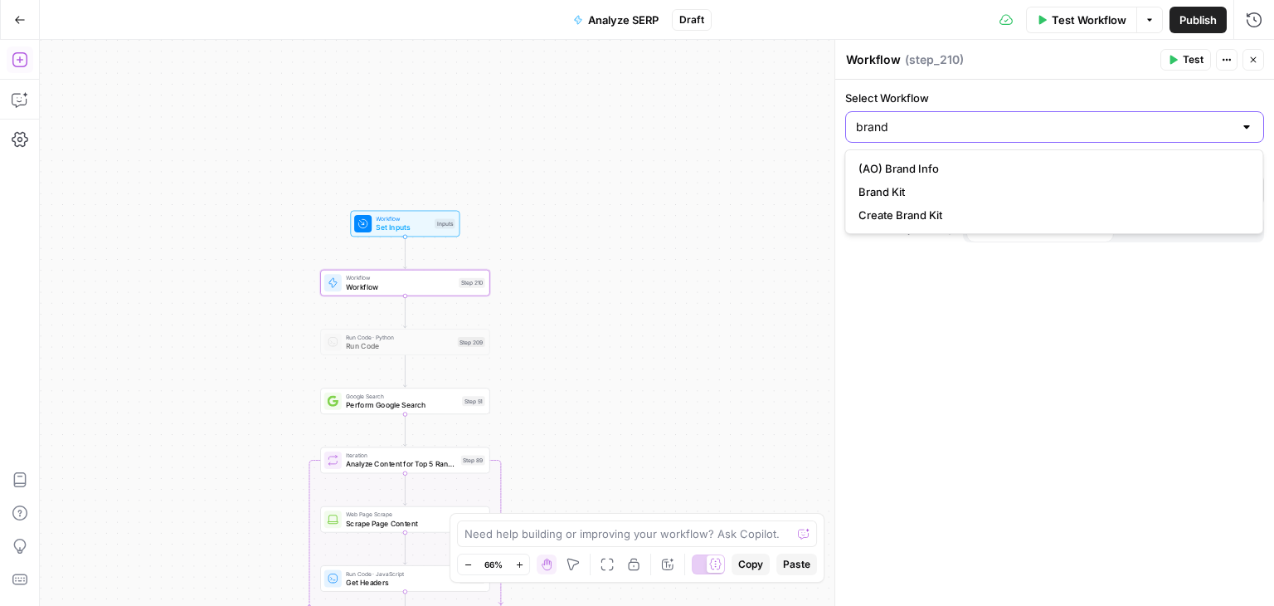
type input "brand"
click at [918, 194] on span "Brand Kit" at bounding box center [1051, 191] width 384 height 17
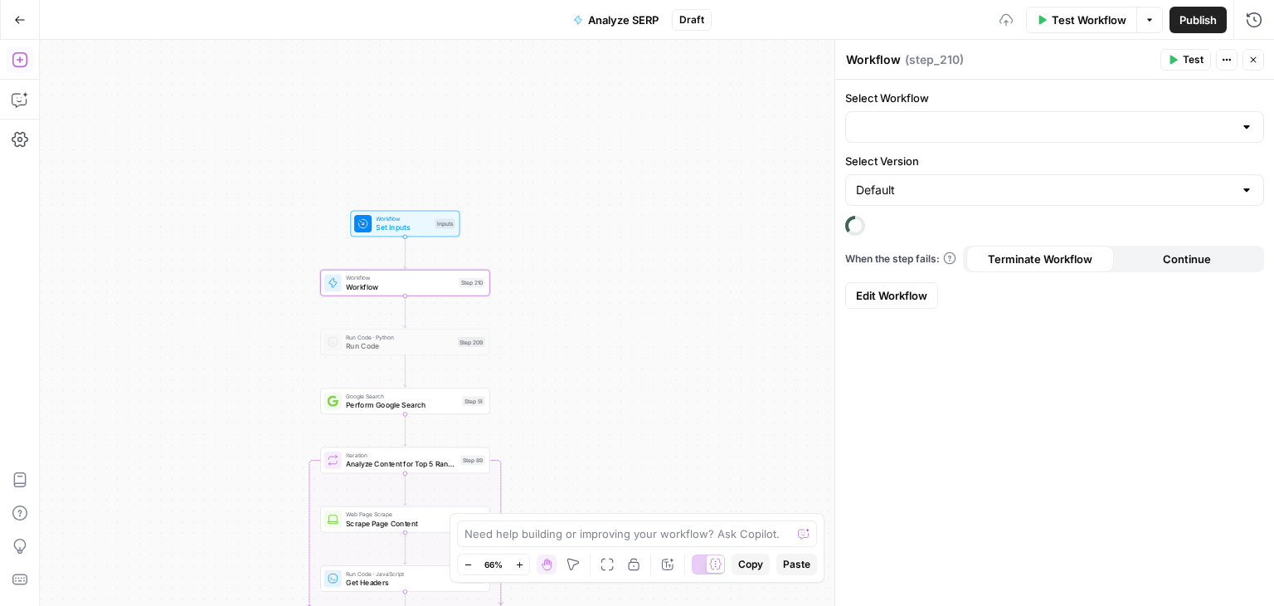
type input "Brand Kit"
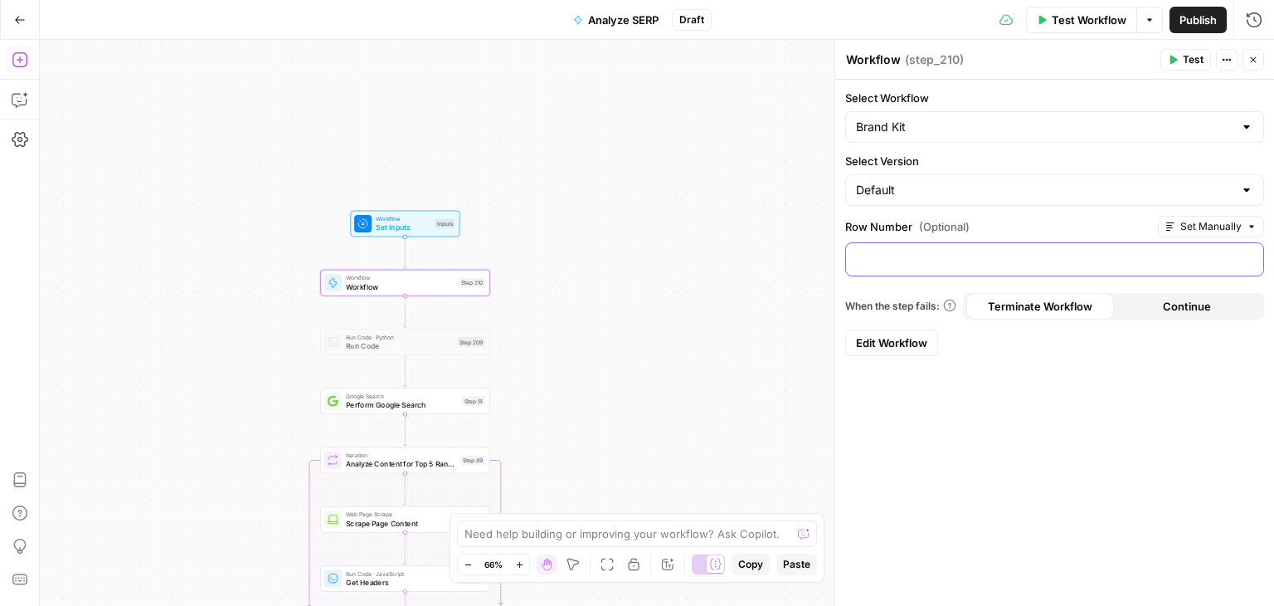
click at [916, 255] on p at bounding box center [1054, 258] width 397 height 17
click at [1108, 426] on div "Select Workflow Brand Kit Select Version Default Row Number (Optional) Set Manu…" at bounding box center [1054, 343] width 439 height 526
click at [1102, 519] on div "Select Workflow Brand Kit Select Version Default Row Number (Optional) Set Manu…" at bounding box center [1054, 343] width 439 height 526
click at [1167, 66] on button "Test" at bounding box center [1186, 60] width 51 height 22
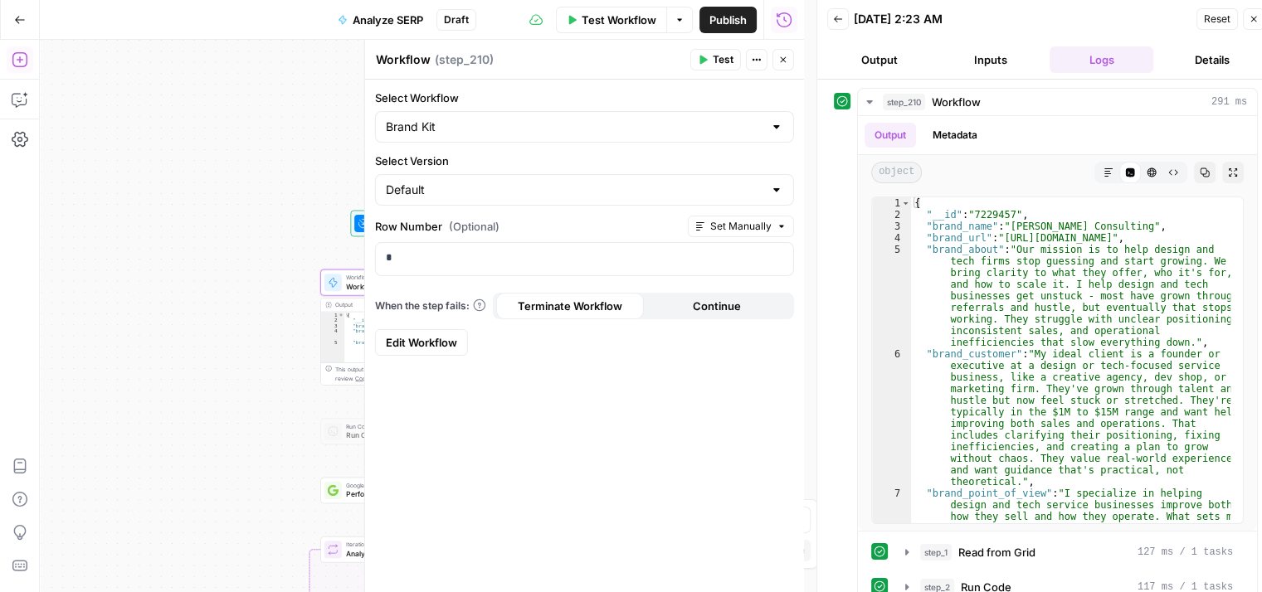
click at [774, 63] on button "Close" at bounding box center [783, 60] width 22 height 22
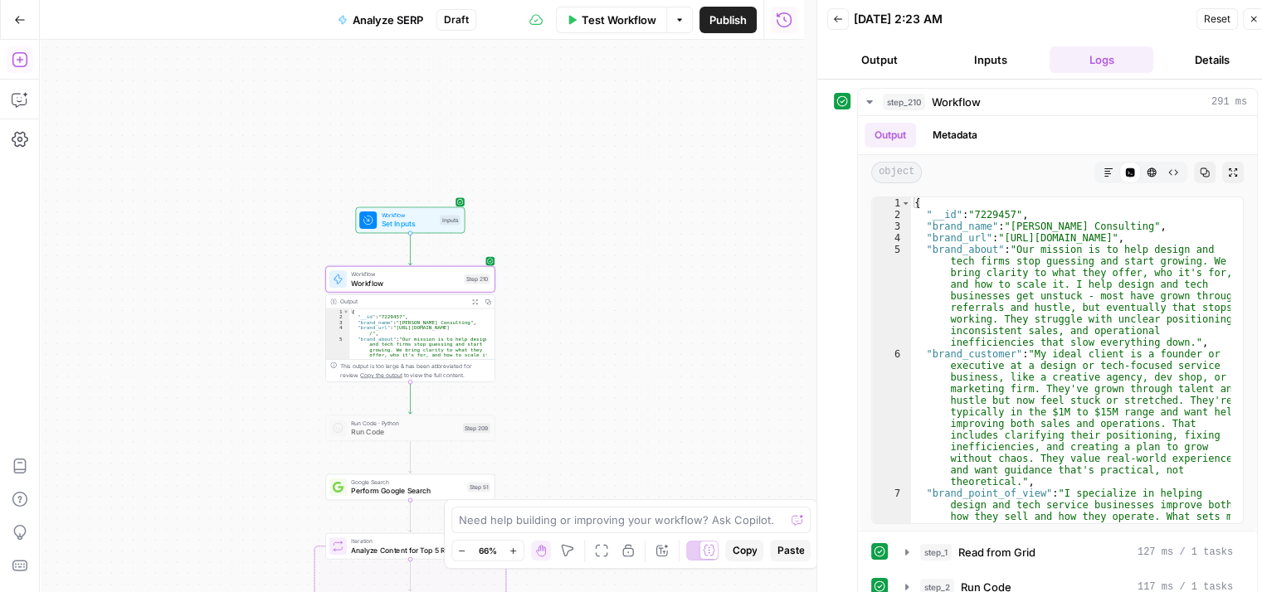
drag, startPoint x: 538, startPoint y: 409, endPoint x: 557, endPoint y: 284, distance: 126.6
click at [557, 284] on div "Workflow Set Inputs Inputs Workflow Workflow Step 210 Output Expand Output Copy…" at bounding box center [422, 316] width 764 height 553
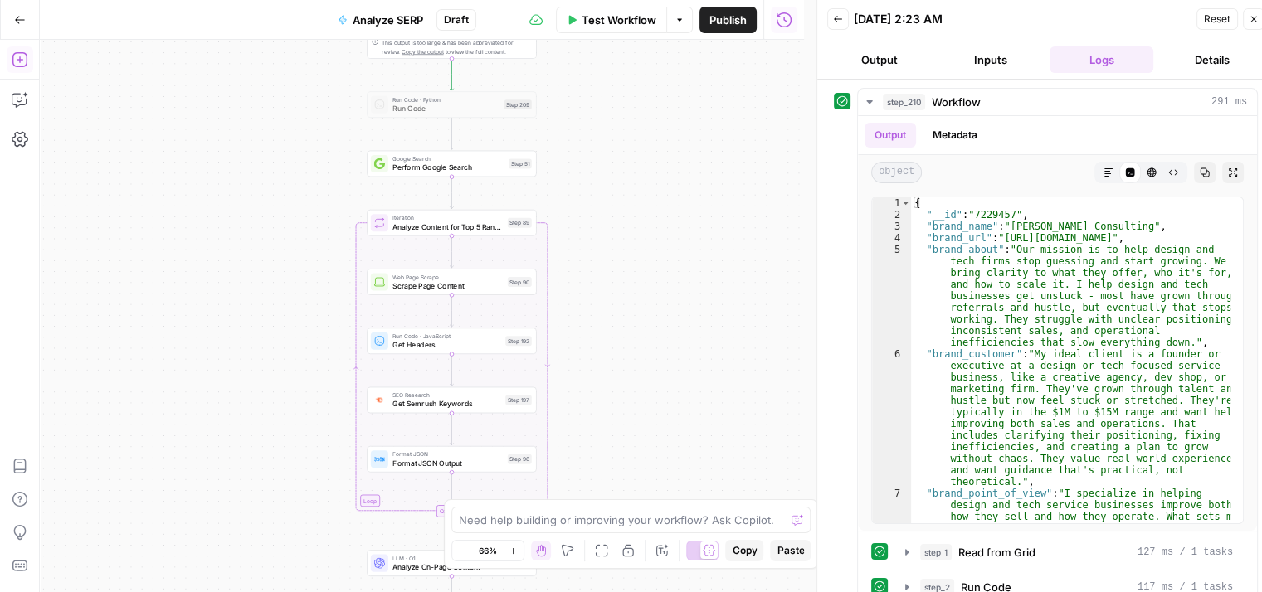
drag, startPoint x: 659, startPoint y: 193, endPoint x: 650, endPoint y: 209, distance: 18.2
click at [671, 114] on div "Workflow Set Inputs Inputs Workflow Workflow Step 210 Output Expand Output Copy…" at bounding box center [422, 316] width 764 height 553
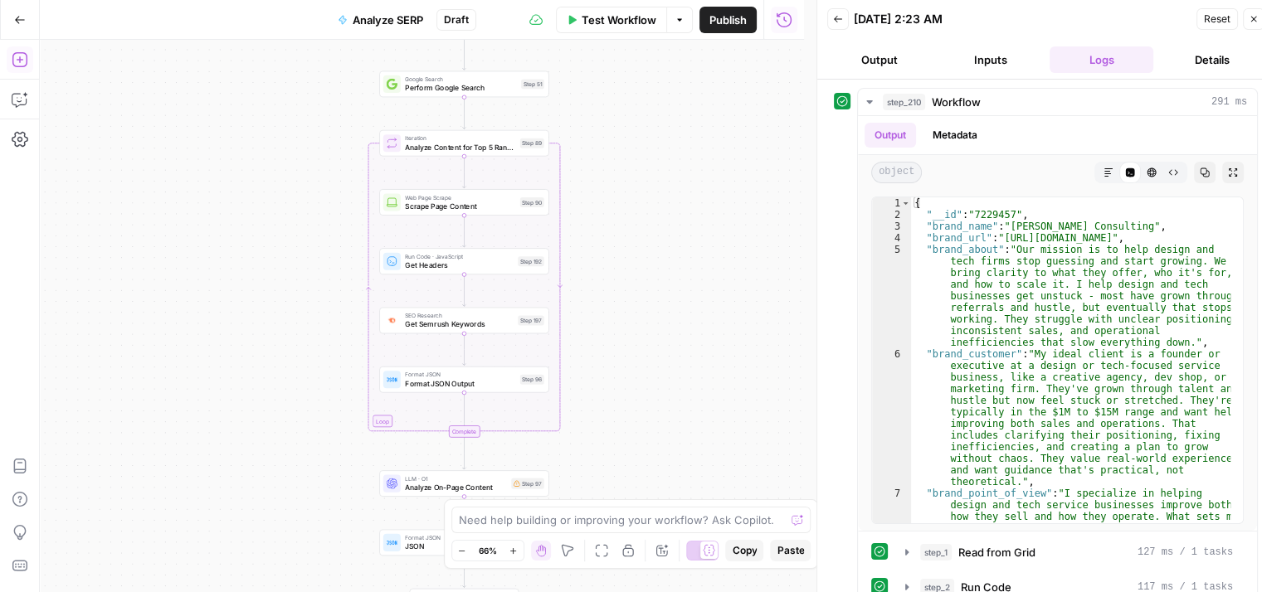
drag, startPoint x: 636, startPoint y: 316, endPoint x: 675, endPoint y: 117, distance: 203.1
click at [675, 117] on div "Workflow Set Inputs Inputs Workflow Workflow Step 210 Output Expand Output Copy…" at bounding box center [422, 316] width 764 height 553
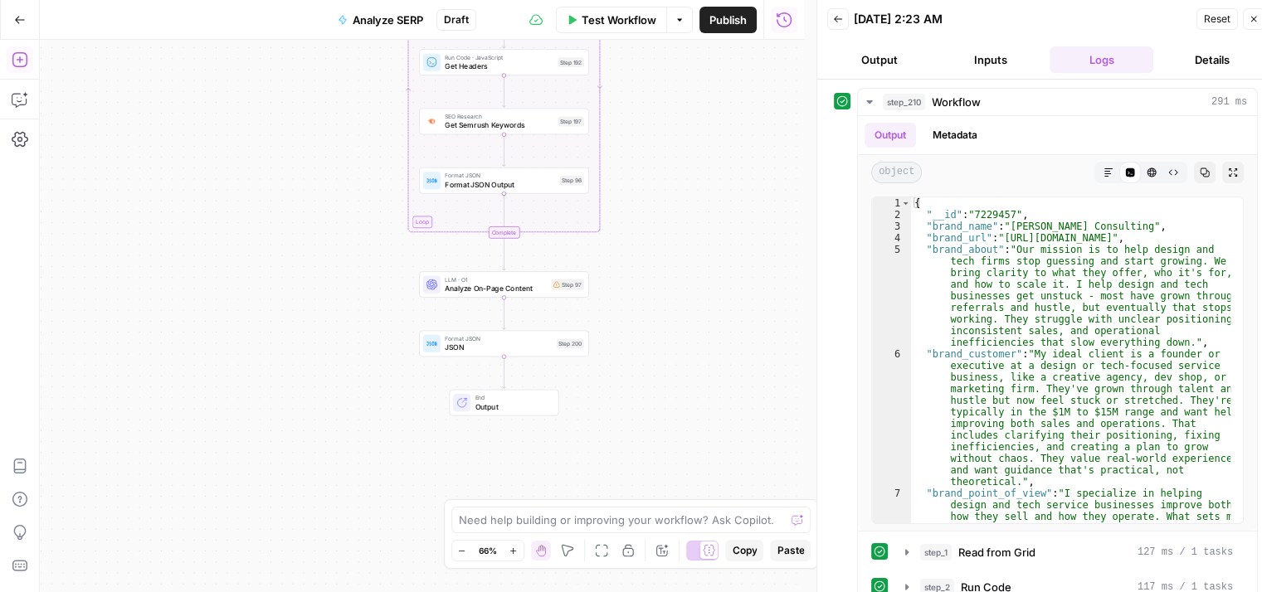
drag, startPoint x: 637, startPoint y: 239, endPoint x: 640, endPoint y: 299, distance: 59.8
click at [640, 299] on div "Workflow Set Inputs Inputs Workflow Workflow Step 210 Output Expand Output Copy…" at bounding box center [422, 316] width 764 height 553
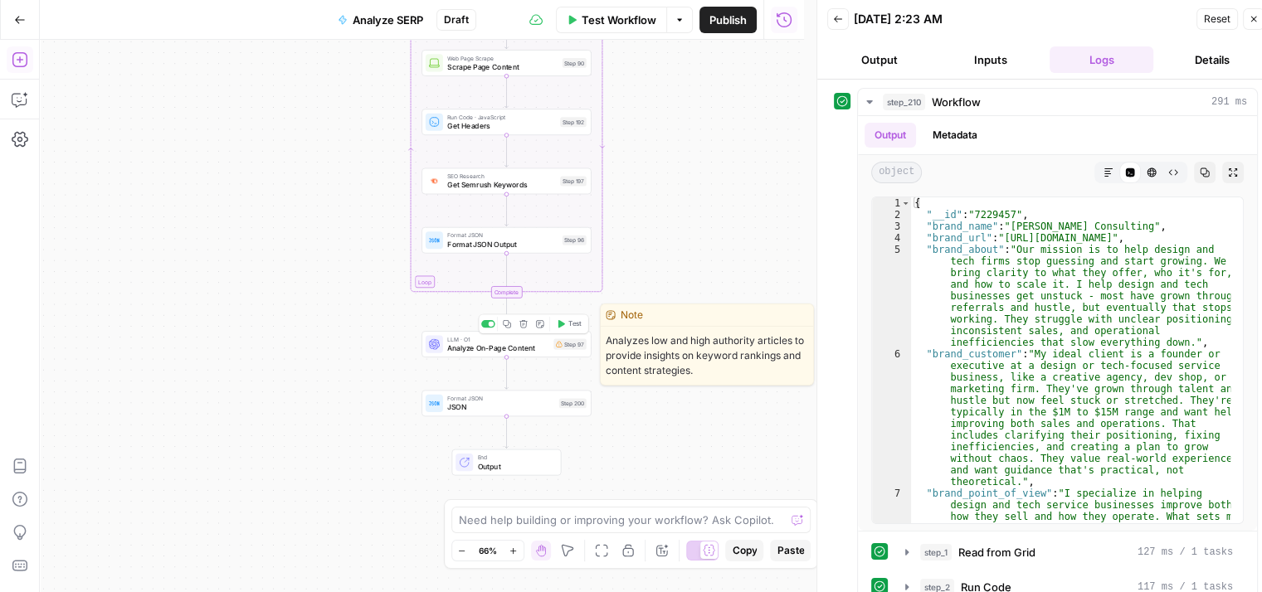
click at [545, 343] on span "Analyze On-Page Content" at bounding box center [498, 348] width 102 height 11
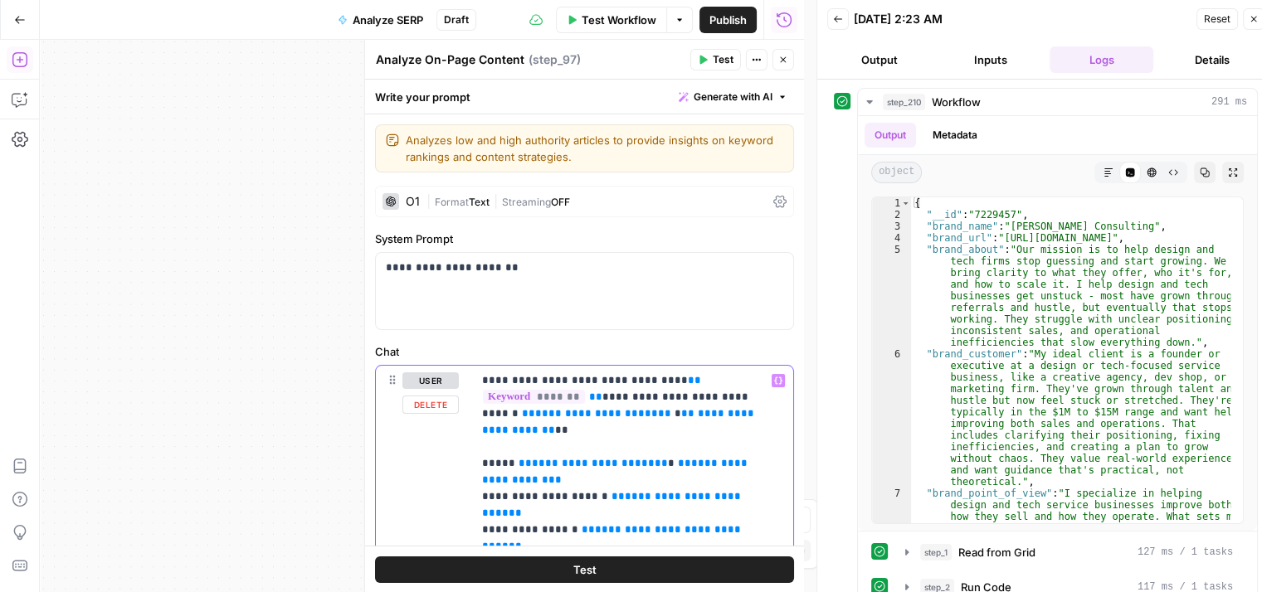
click at [729, 99] on span "Generate with AI" at bounding box center [733, 97] width 79 height 15
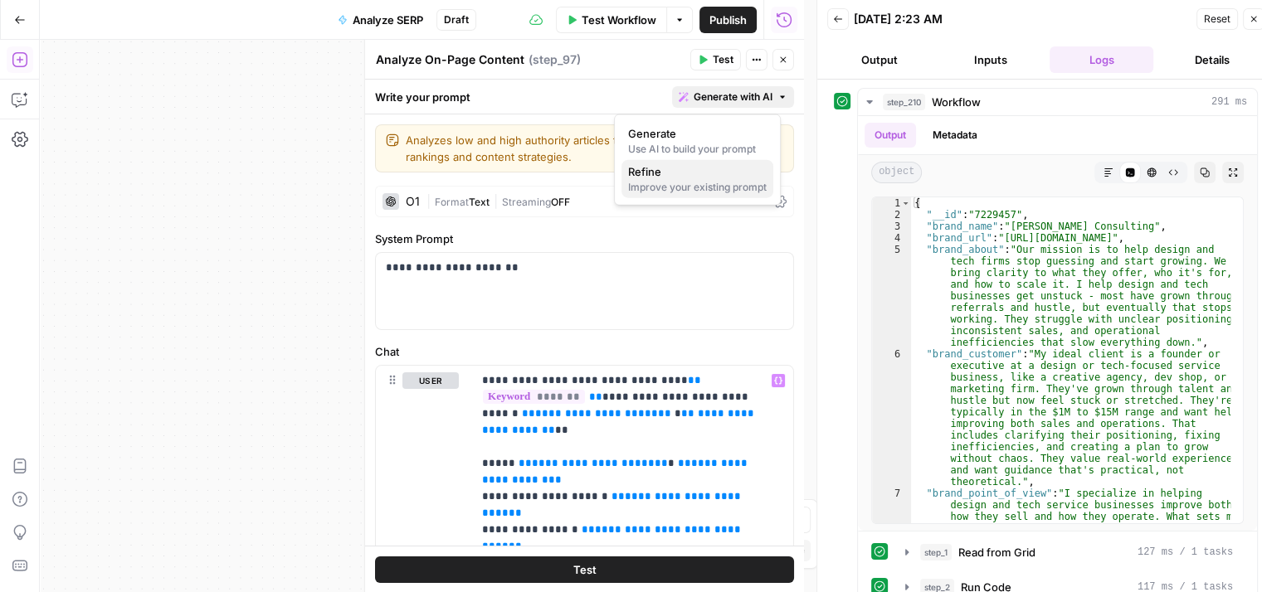
click at [652, 191] on div "Improve your existing prompt" at bounding box center [697, 187] width 139 height 15
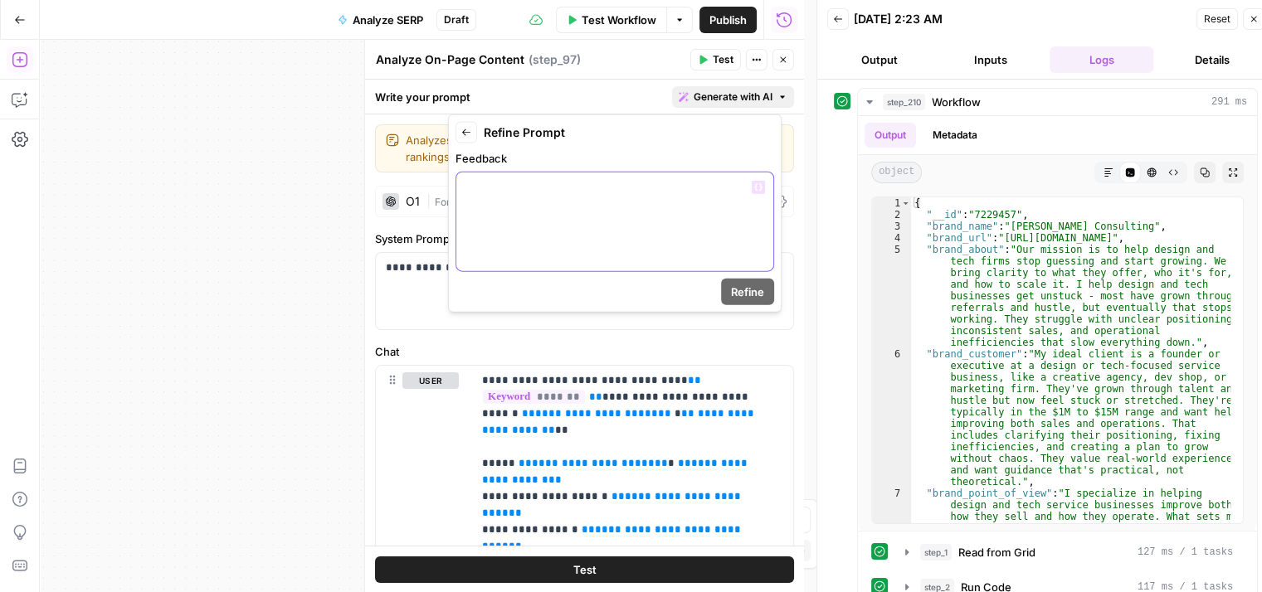
click at [582, 222] on div at bounding box center [614, 222] width 317 height 99
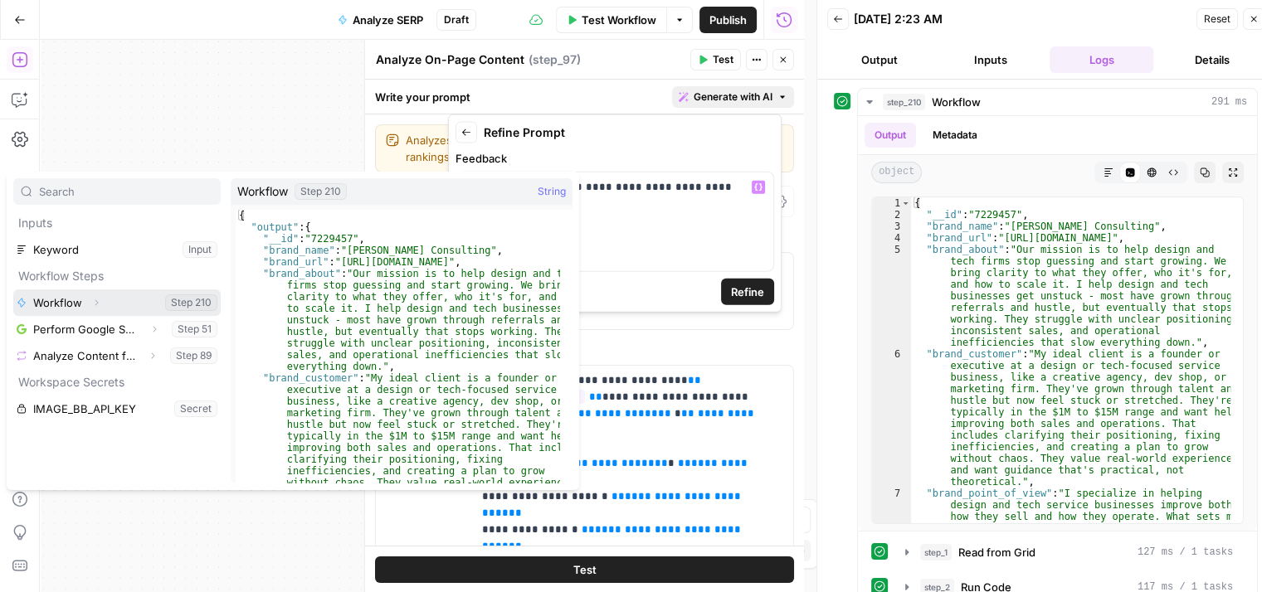
click at [99, 298] on icon "button" at bounding box center [96, 303] width 10 height 10
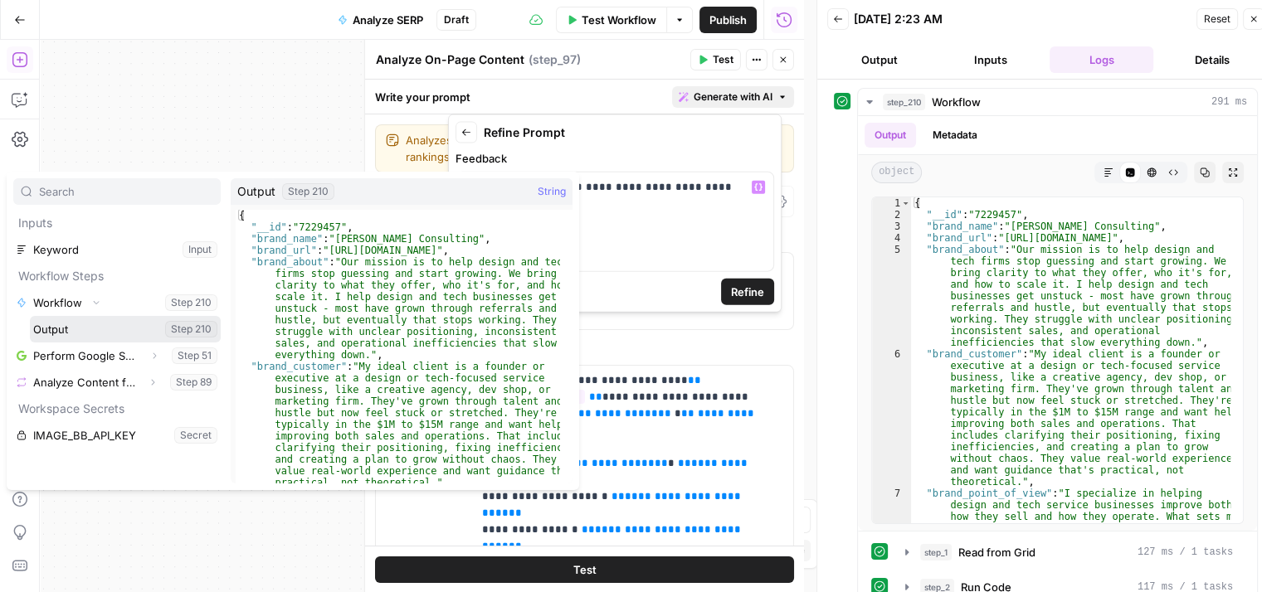
click at [85, 332] on icon "button" at bounding box center [82, 329] width 10 height 10
click at [56, 328] on button "Select variable Output" at bounding box center [125, 329] width 191 height 27
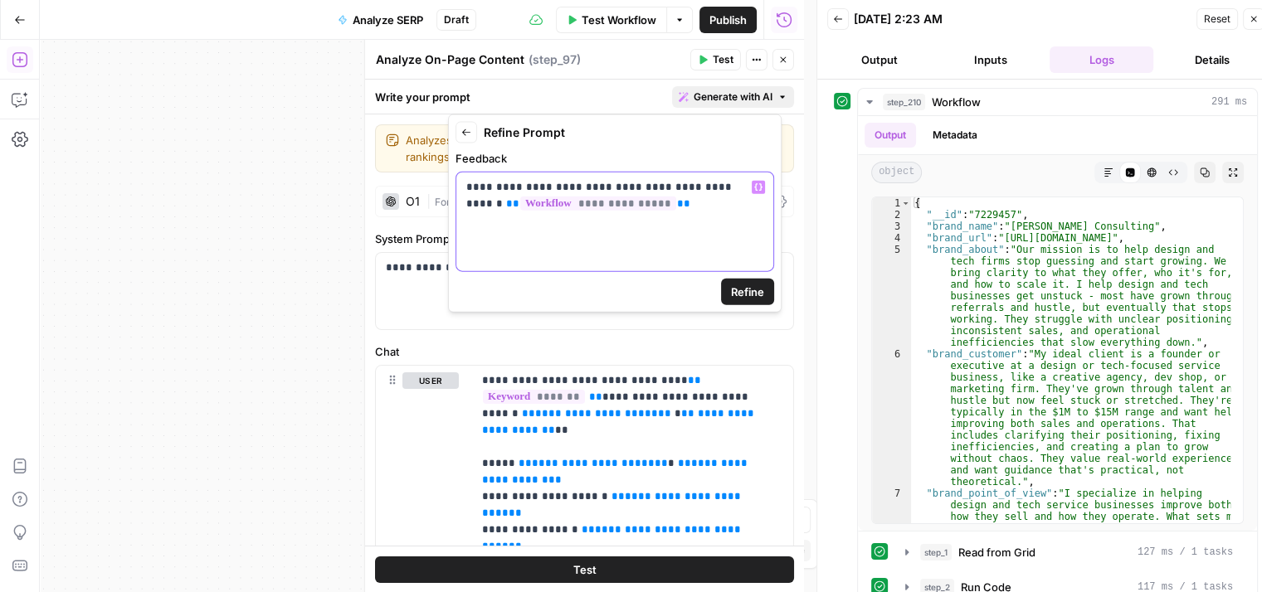
click at [636, 222] on div "**********" at bounding box center [614, 222] width 317 height 99
click at [733, 291] on span "Refine" at bounding box center [747, 292] width 33 height 17
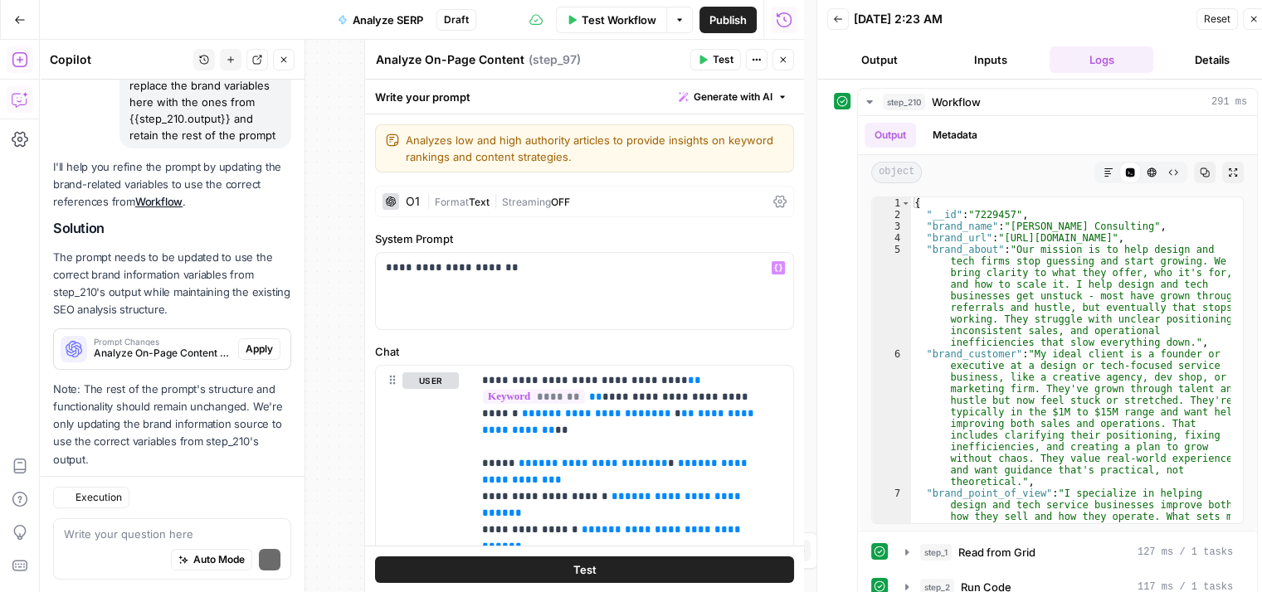
scroll to position [271, 0]
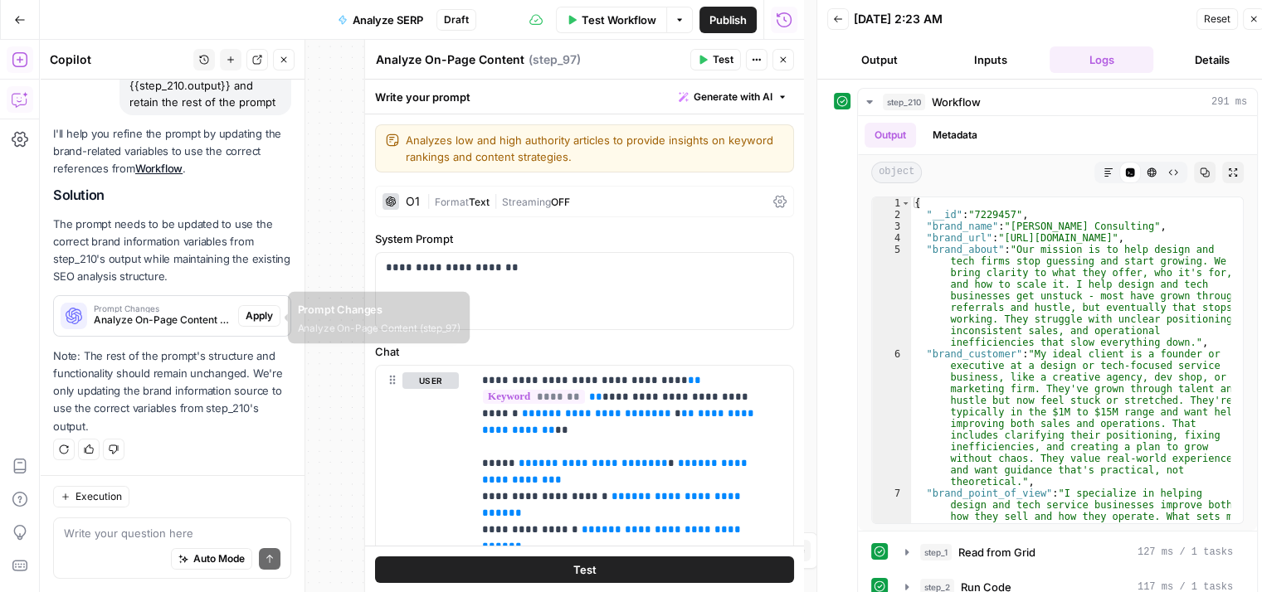
click at [246, 316] on span "Apply" at bounding box center [259, 316] width 27 height 15
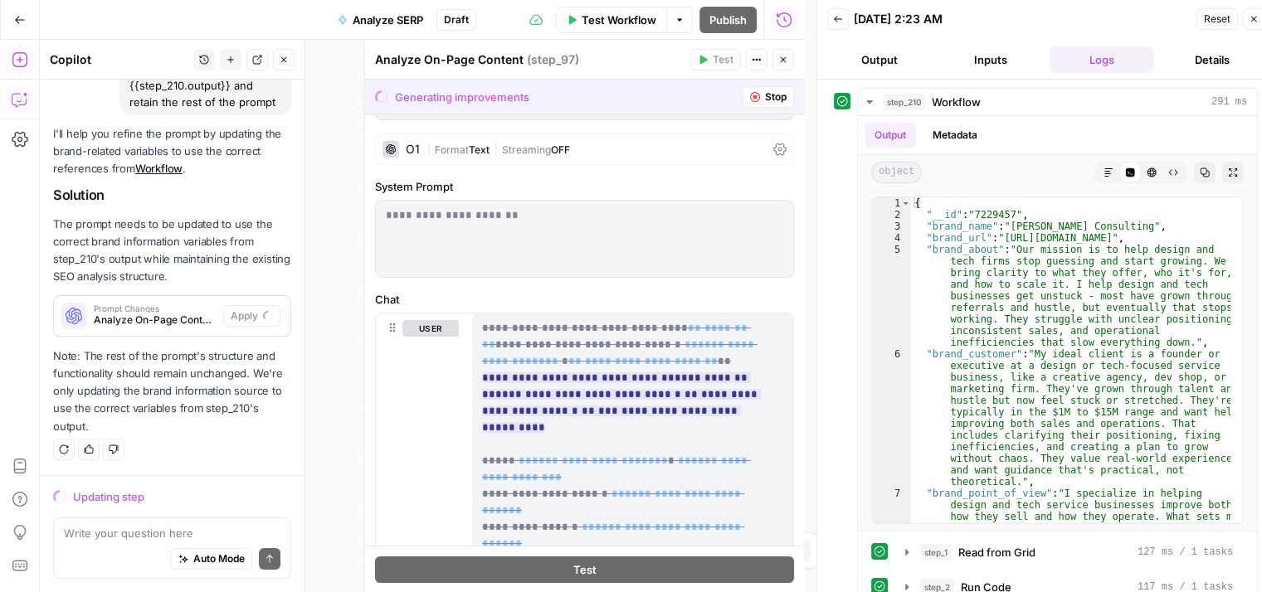
scroll to position [0, 0]
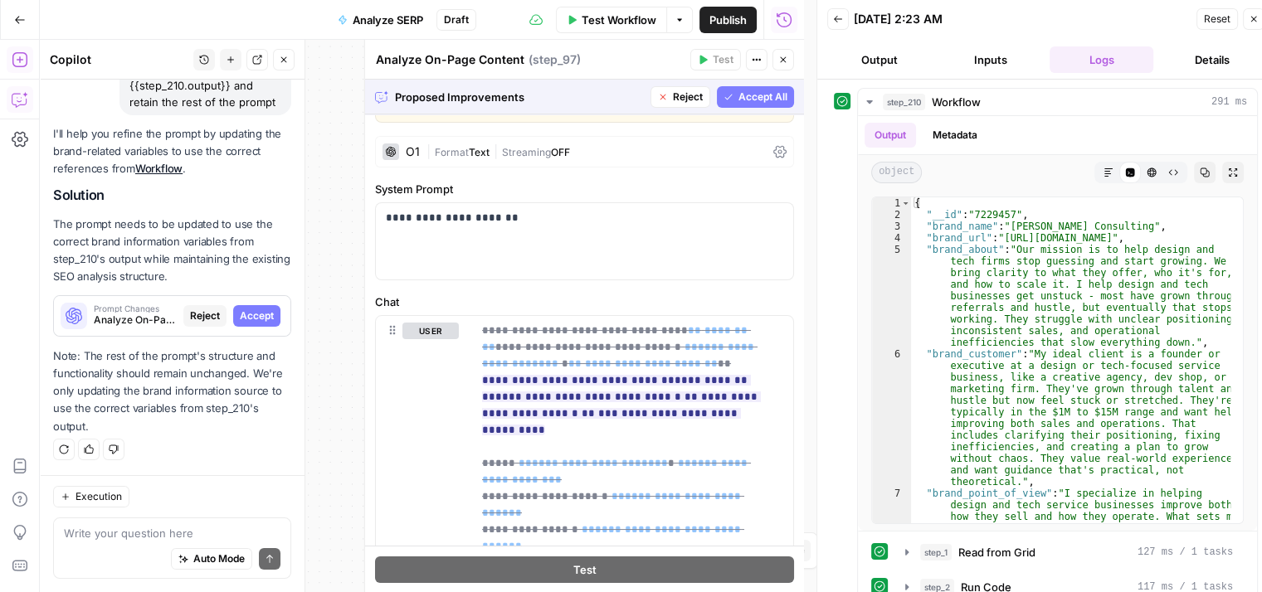
drag, startPoint x: 725, startPoint y: 217, endPoint x: 730, endPoint y: 276, distance: 59.9
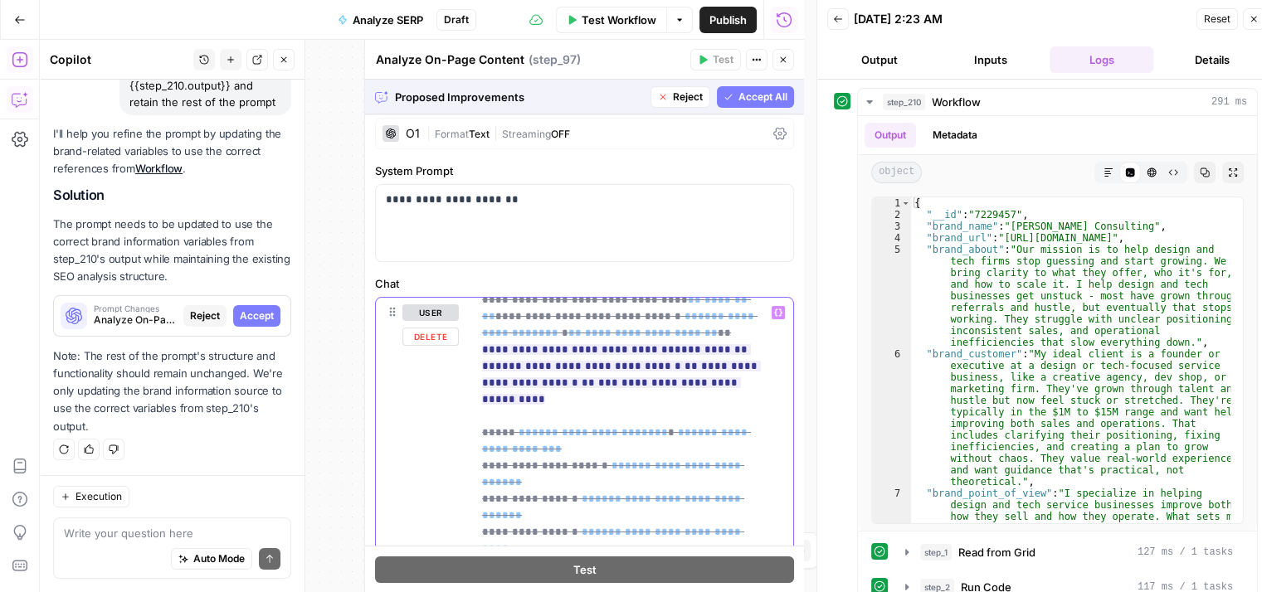
scroll to position [86, 0]
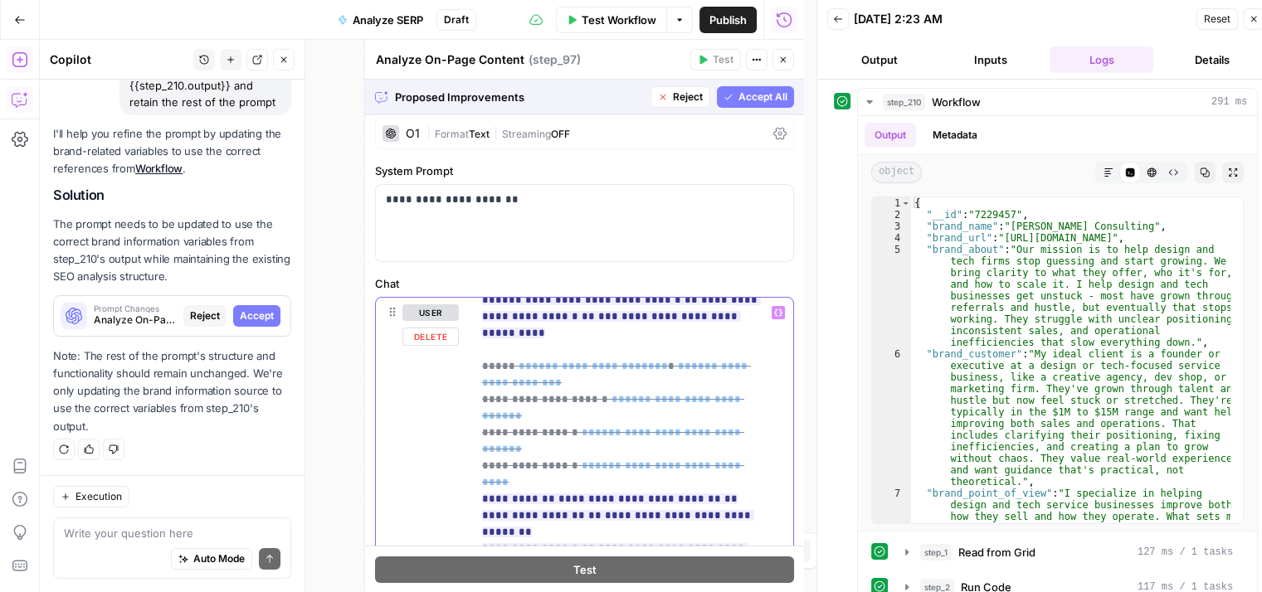
drag, startPoint x: 704, startPoint y: 342, endPoint x: 690, endPoint y: 414, distance: 73.4
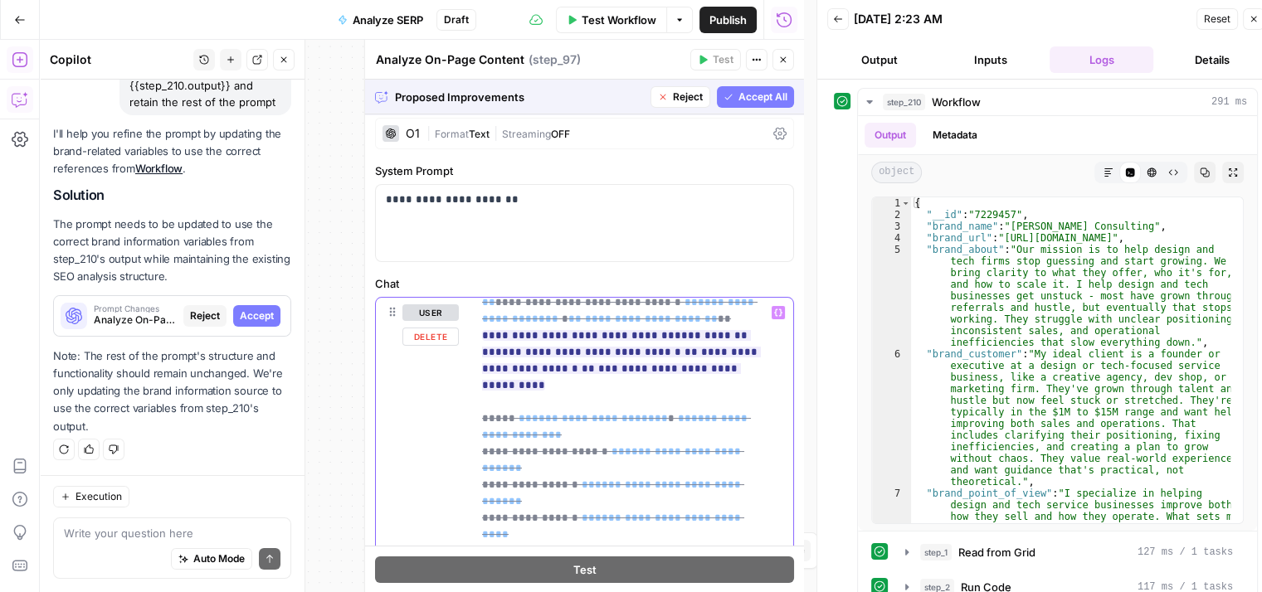
scroll to position [0, 0]
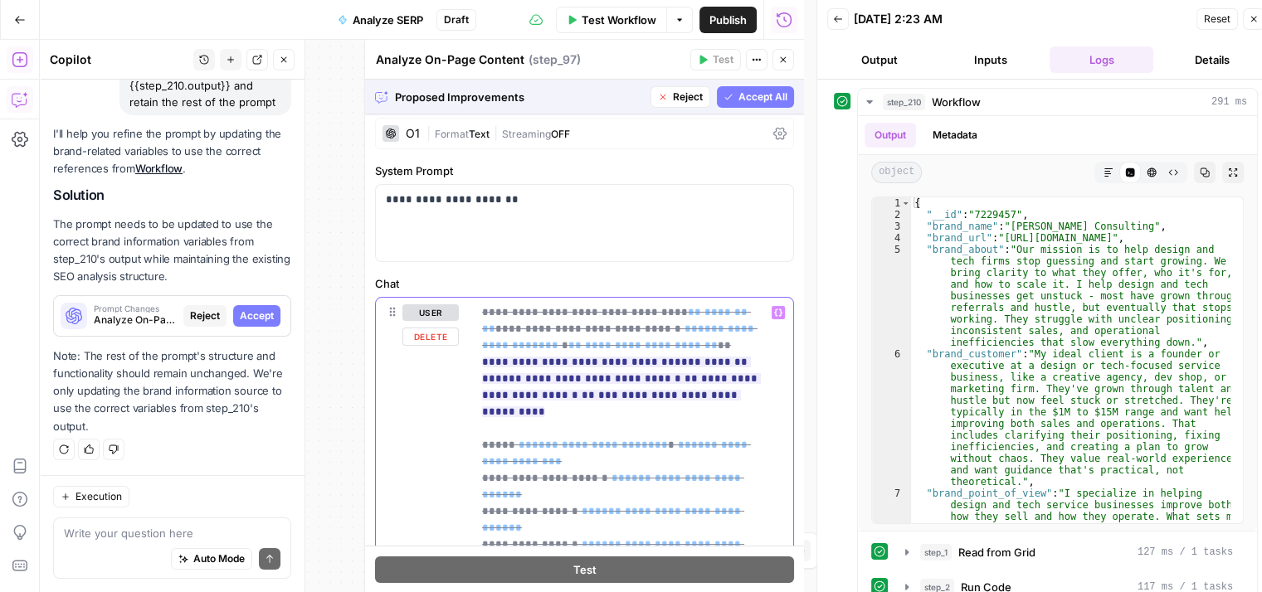
drag, startPoint x: 741, startPoint y: 368, endPoint x: 738, endPoint y: 288, distance: 80.5
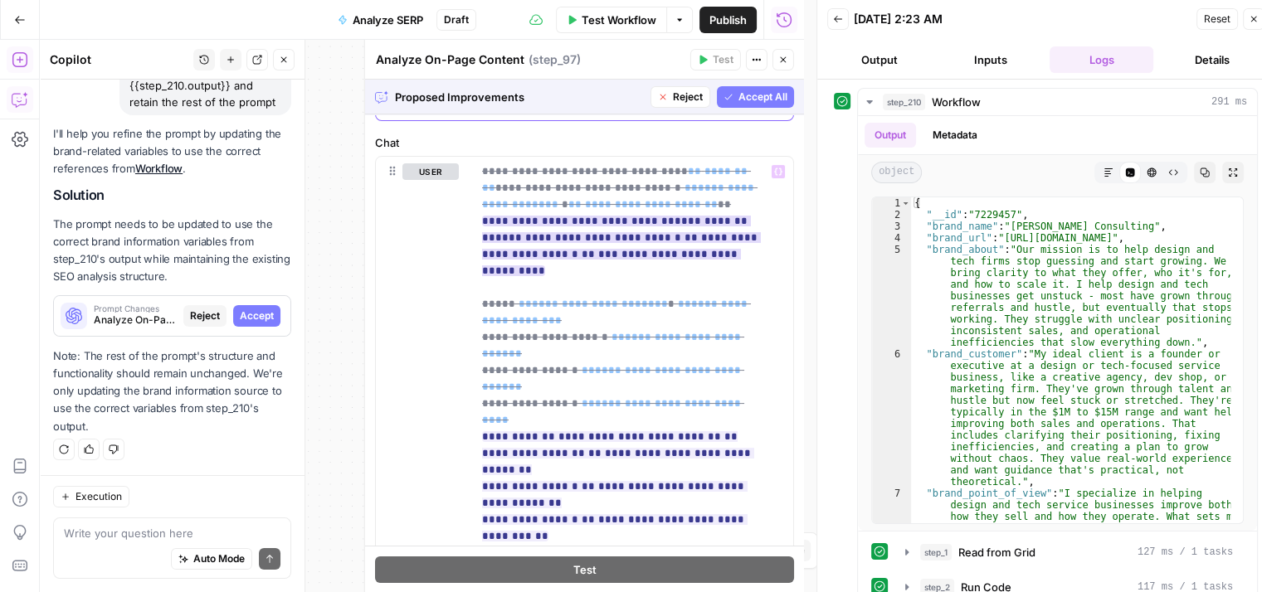
drag, startPoint x: 588, startPoint y: 220, endPoint x: 587, endPoint y: 338, distance: 117.8
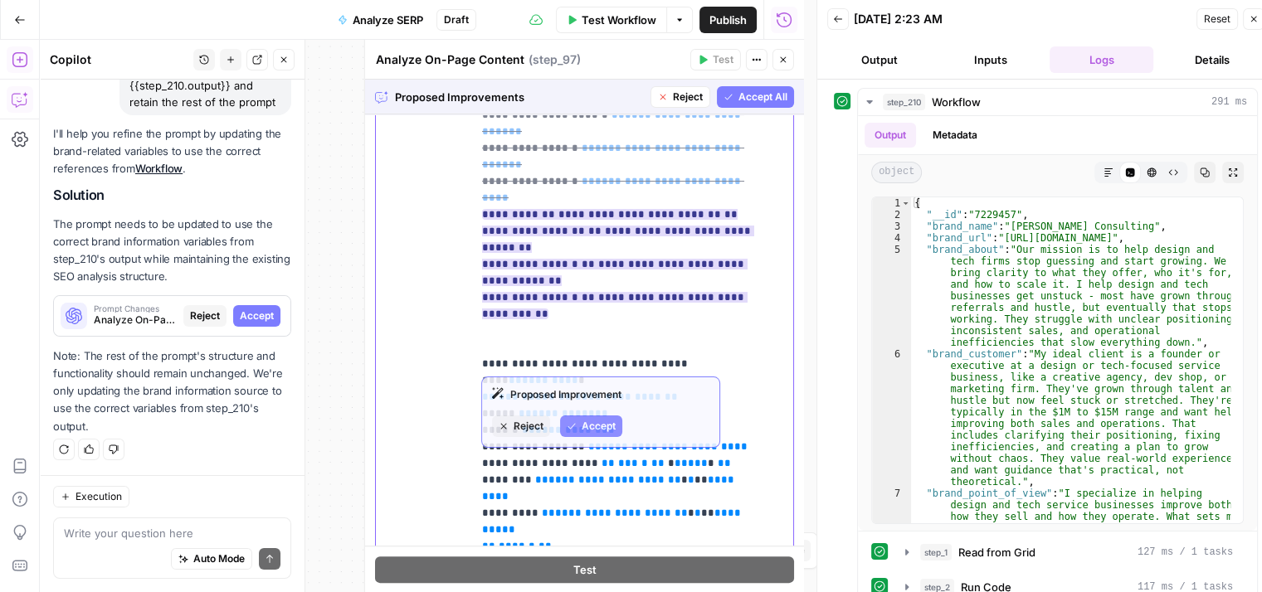
drag, startPoint x: 649, startPoint y: 276, endPoint x: 649, endPoint y: 296, distance: 19.9
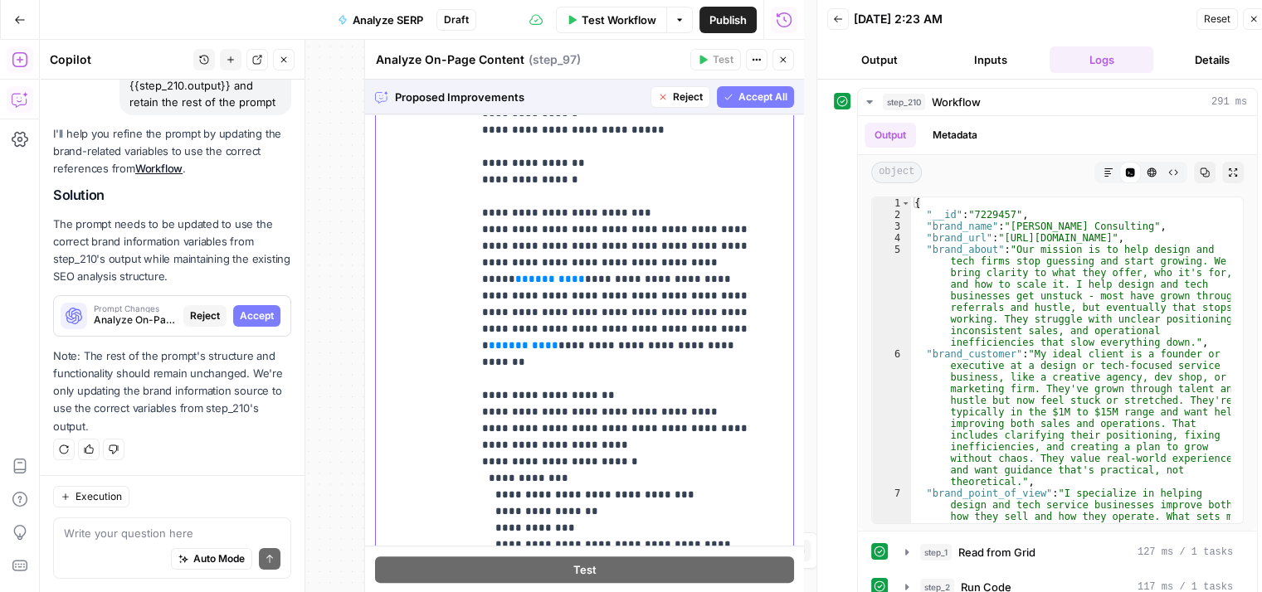
drag, startPoint x: 660, startPoint y: 335, endPoint x: 682, endPoint y: 512, distance: 178.0
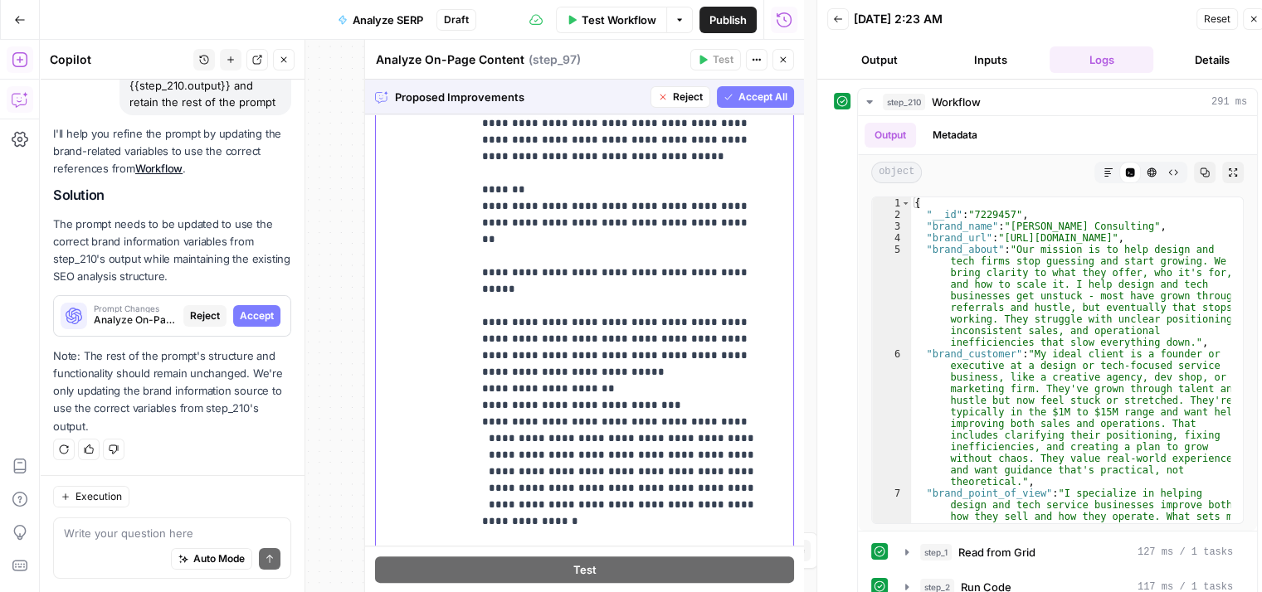
drag, startPoint x: 674, startPoint y: 452, endPoint x: 677, endPoint y: 259, distance: 193.3
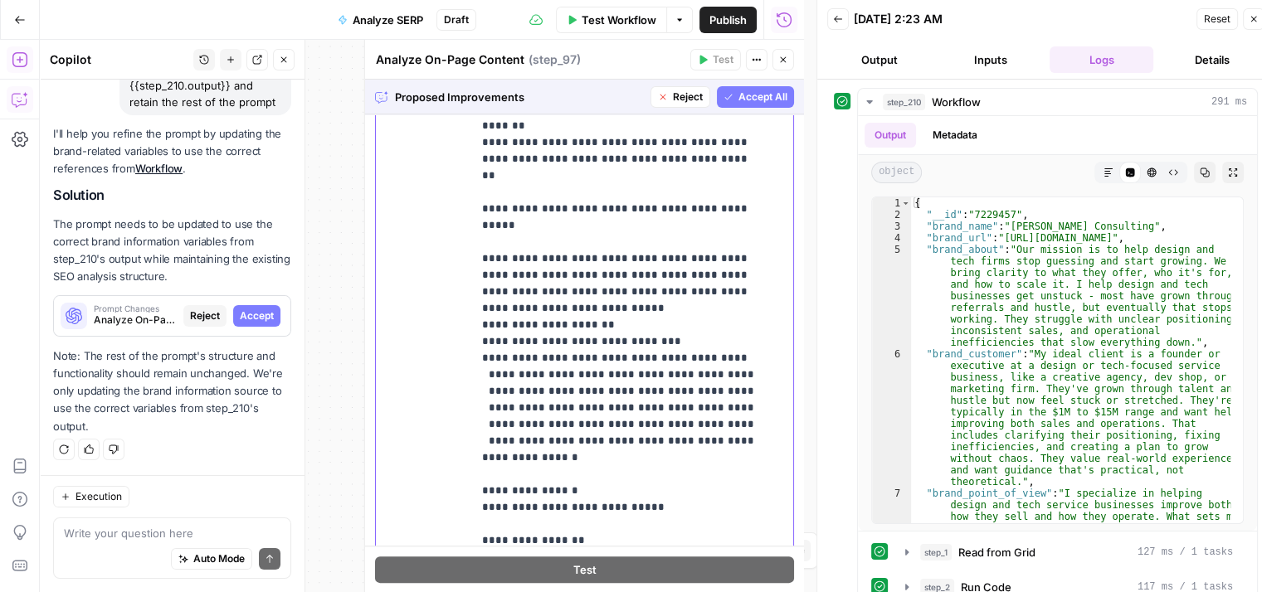
drag, startPoint x: 649, startPoint y: 320, endPoint x: 643, endPoint y: 397, distance: 77.4
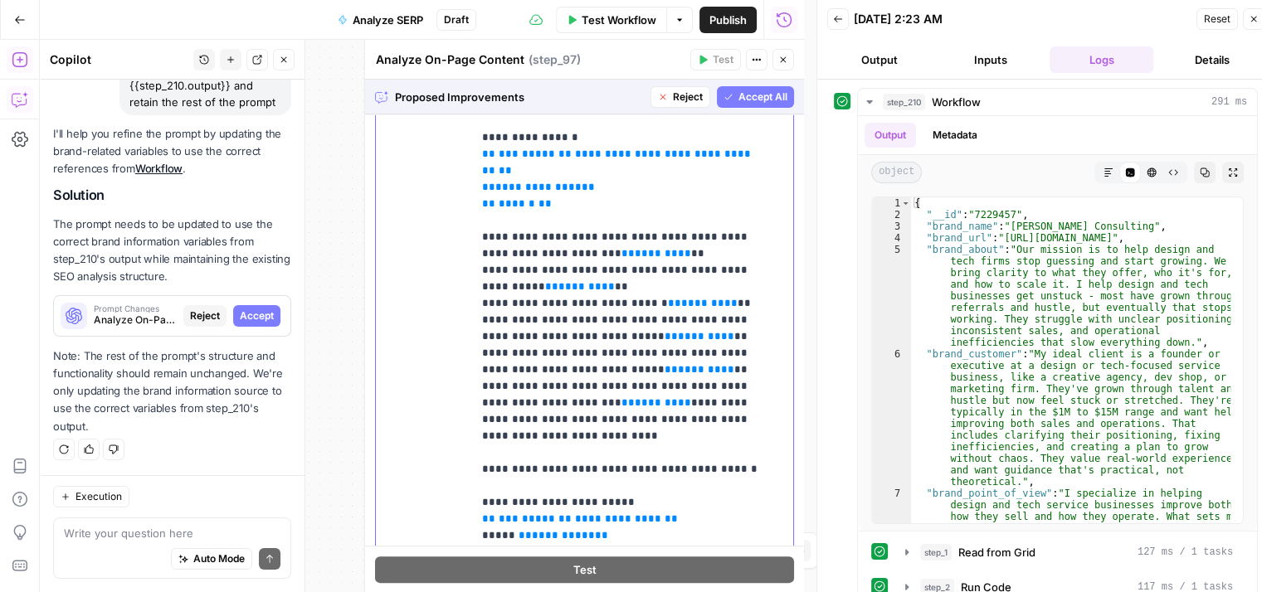
scroll to position [0, 0]
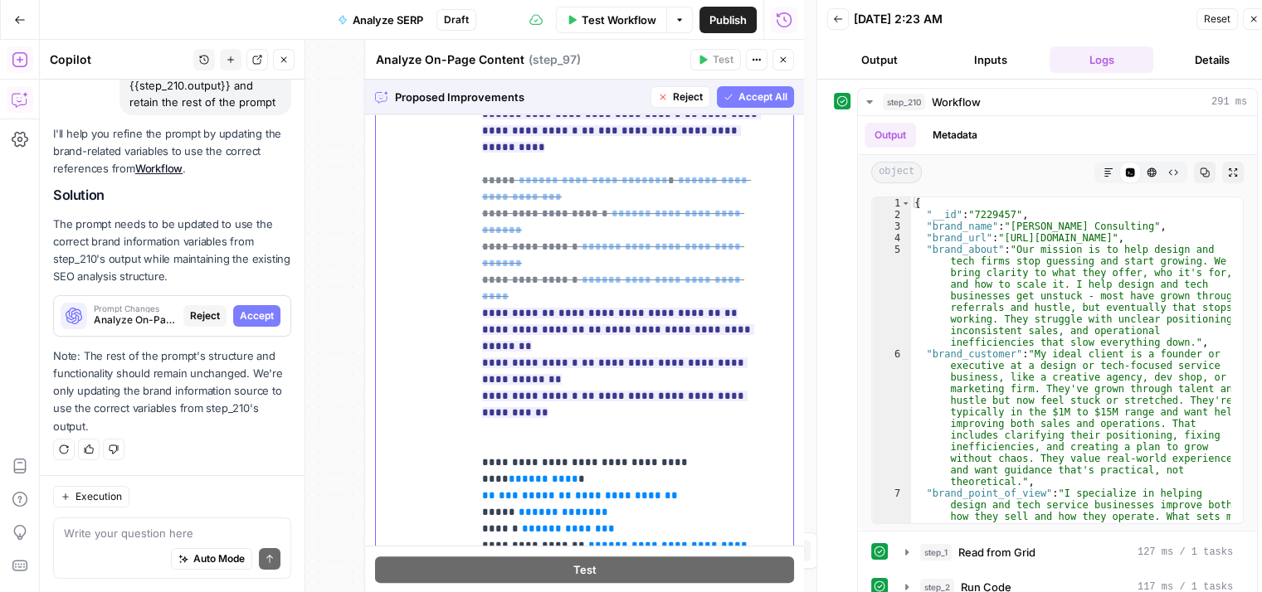
drag, startPoint x: 669, startPoint y: 449, endPoint x: 680, endPoint y: 90, distance: 358.6
click at [756, 92] on span "Accept All" at bounding box center [762, 97] width 49 height 15
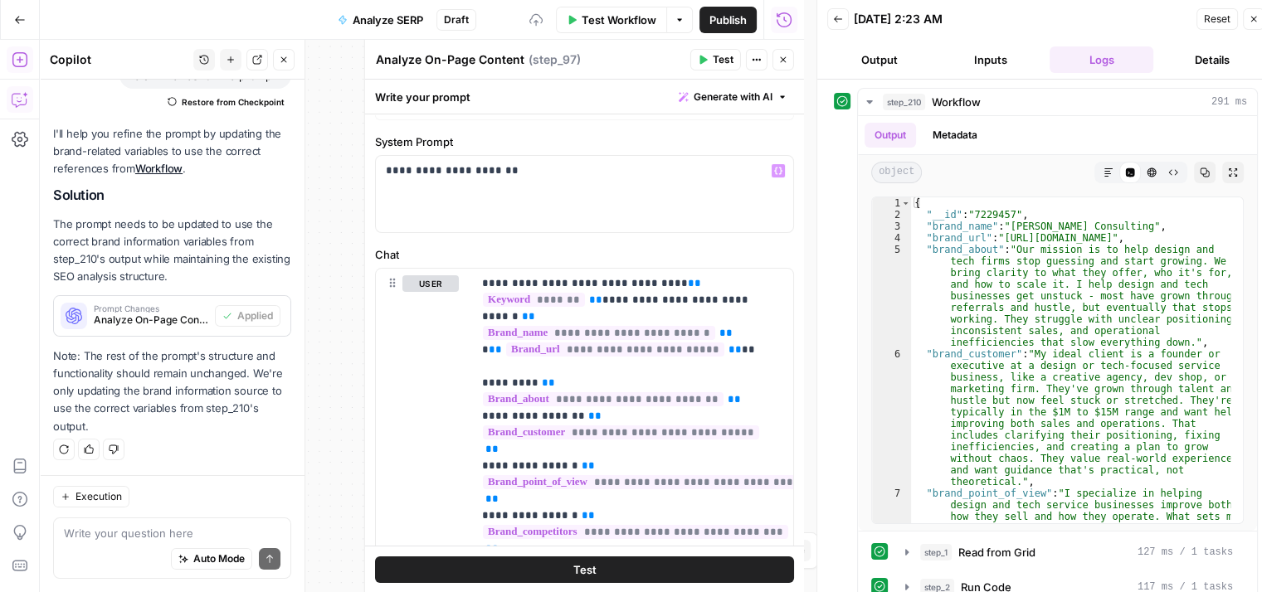
drag, startPoint x: 684, startPoint y: 248, endPoint x: 674, endPoint y: 345, distance: 97.6
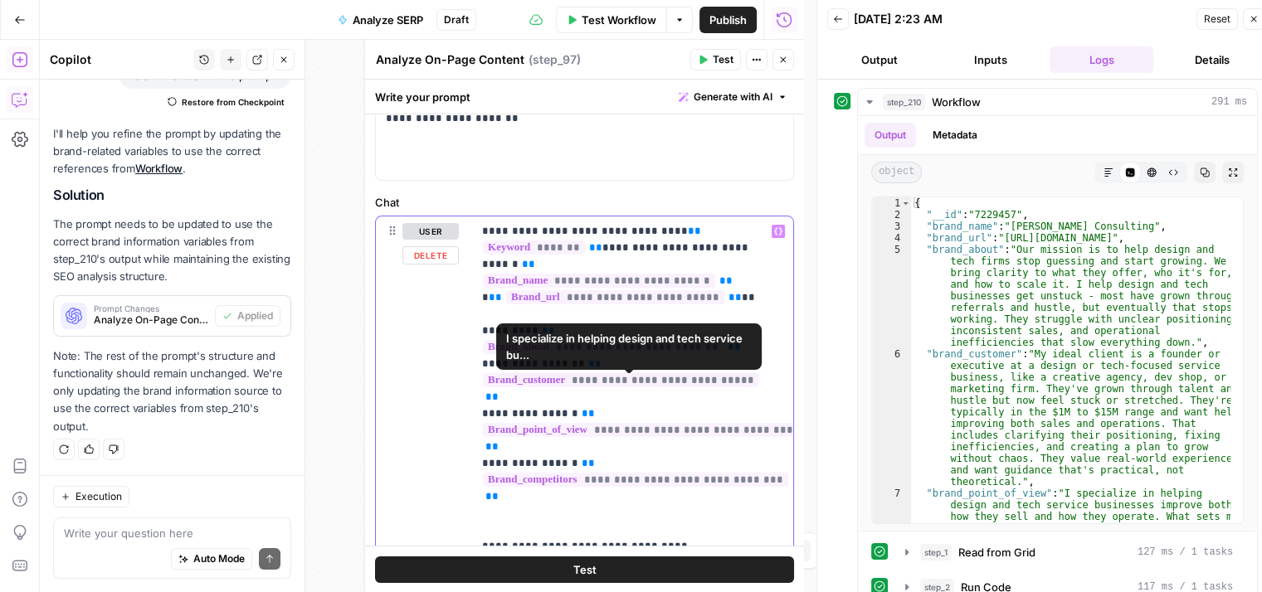
scroll to position [191, 0]
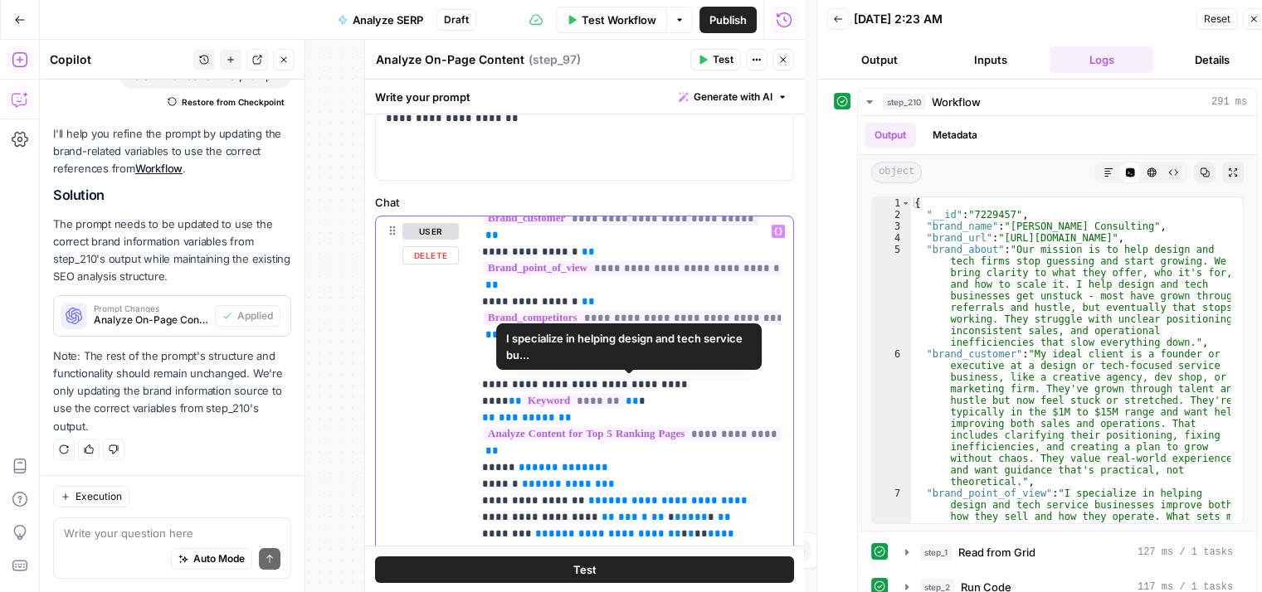
drag, startPoint x: 653, startPoint y: 282, endPoint x: 637, endPoint y: 407, distance: 126.3
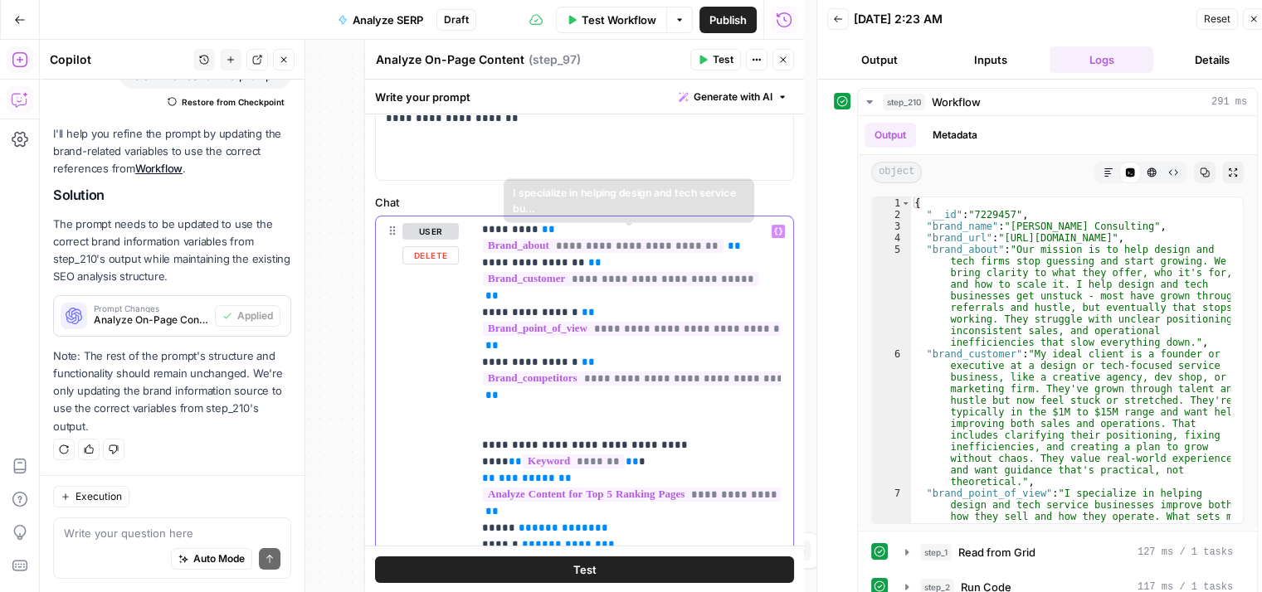
drag, startPoint x: 660, startPoint y: 335, endPoint x: 659, endPoint y: 231, distance: 103.7
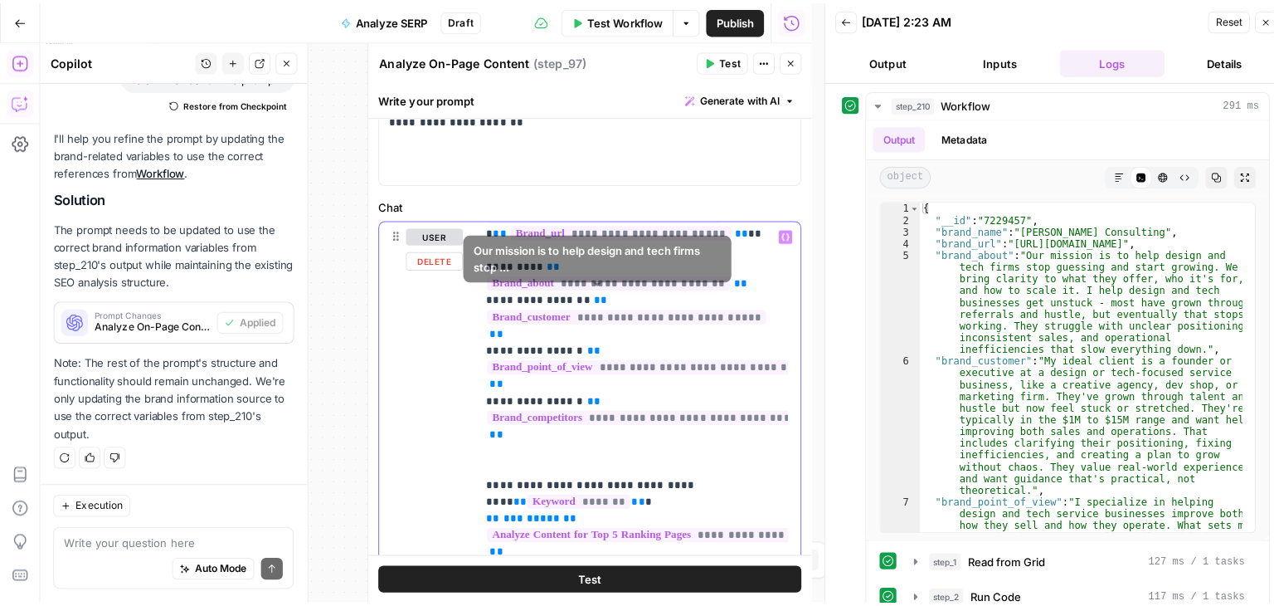
scroll to position [0, 0]
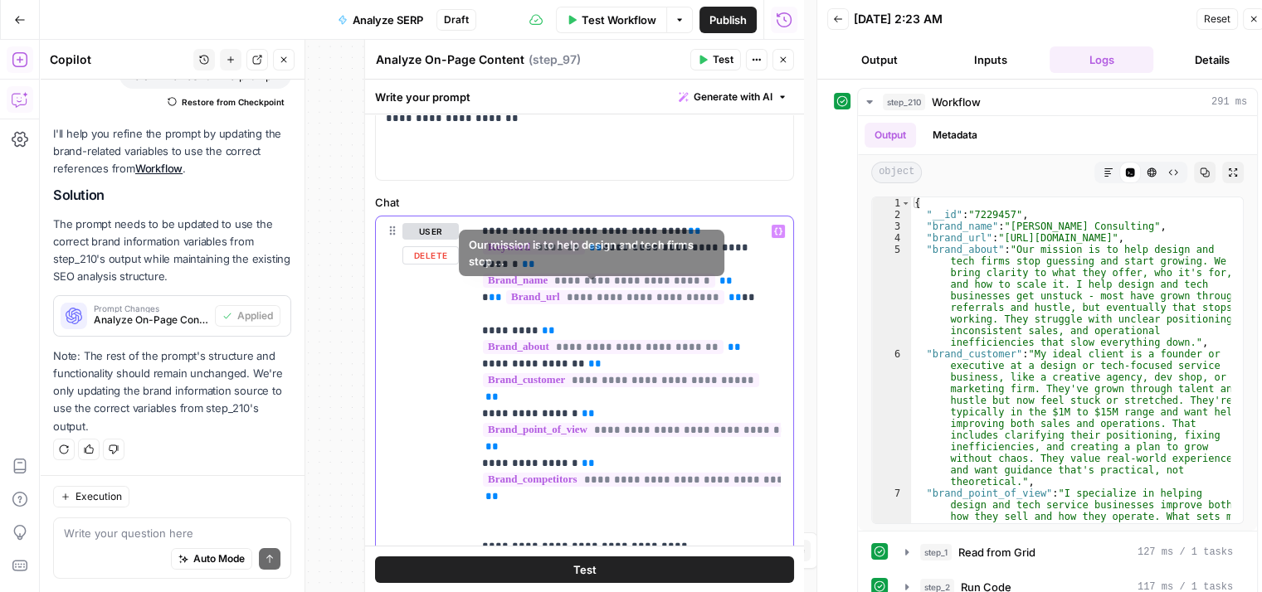
drag, startPoint x: 679, startPoint y: 372, endPoint x: 662, endPoint y: 276, distance: 96.8
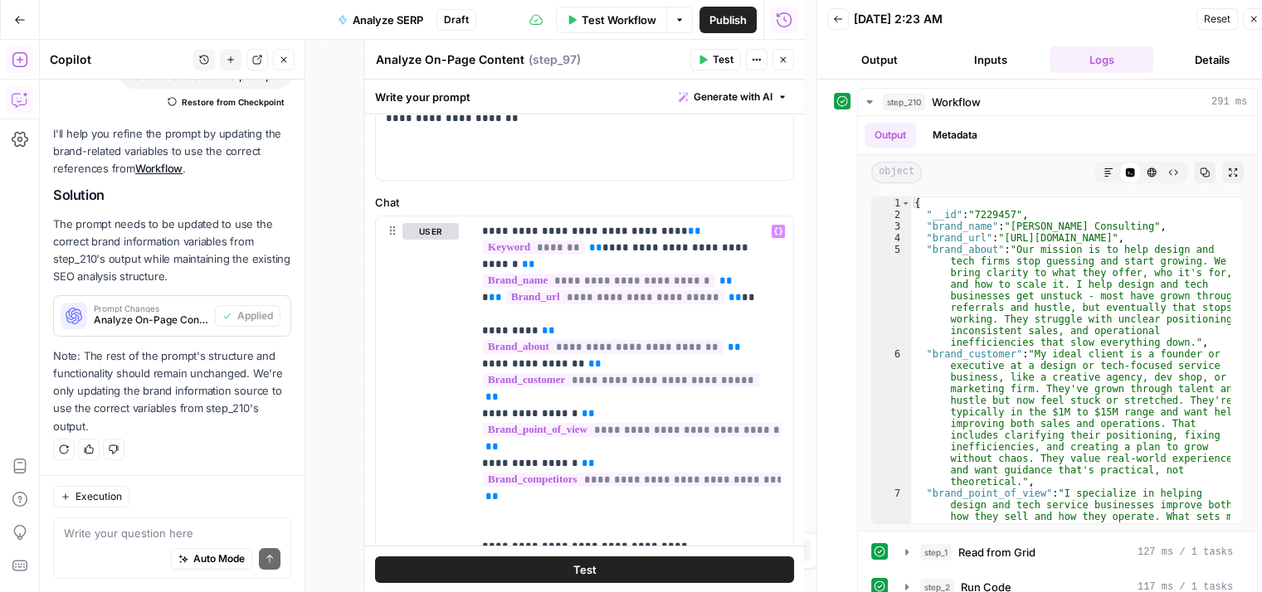
click at [290, 67] on button "Close" at bounding box center [284, 60] width 22 height 22
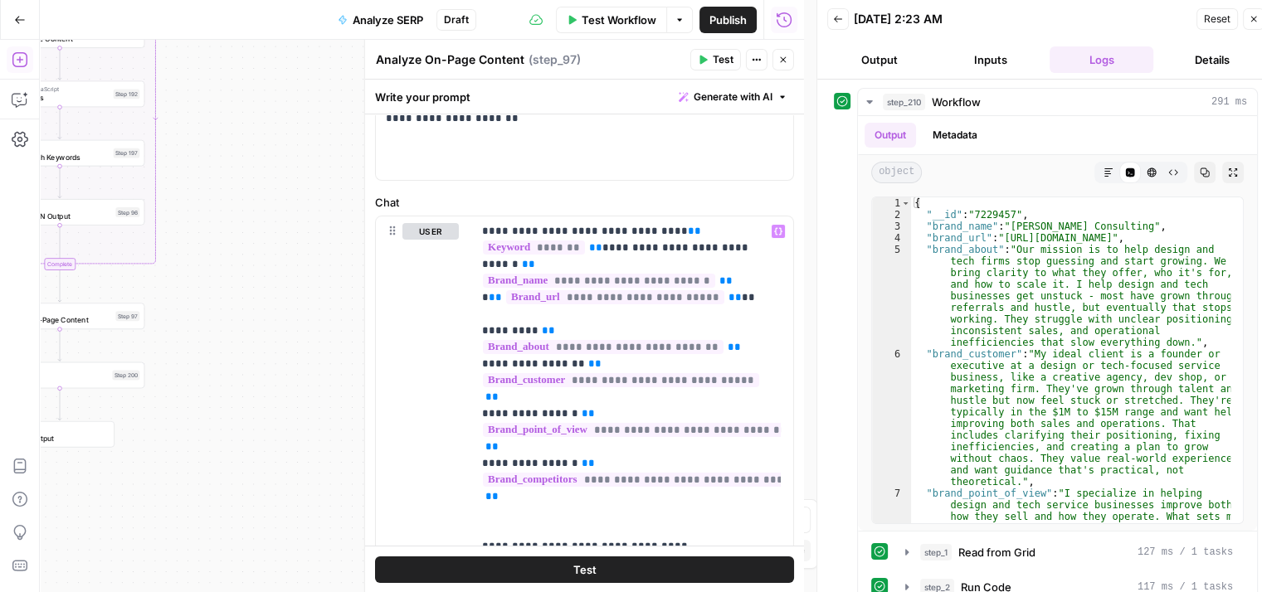
drag, startPoint x: 326, startPoint y: 116, endPoint x: 254, endPoint y: 151, distance: 80.2
click at [216, 162] on div "Workflow Set Inputs Inputs Workflow Workflow Step 210 Output Expand Output Copy…" at bounding box center [422, 316] width 764 height 553
click at [777, 70] on button "Close" at bounding box center [783, 60] width 22 height 22
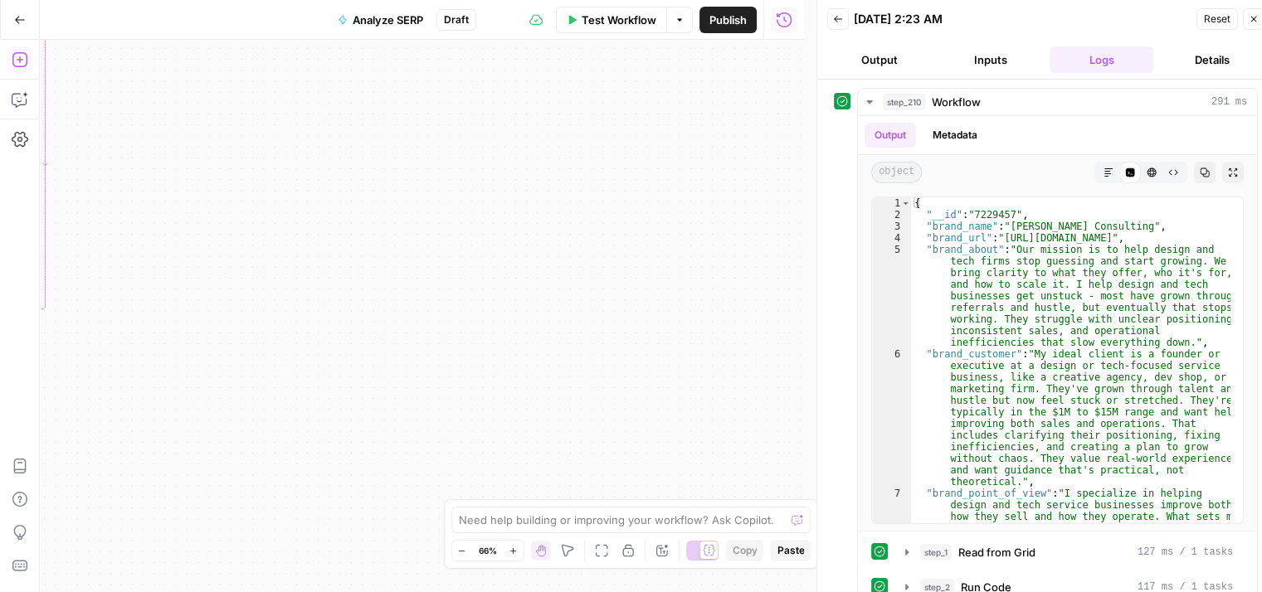
click at [1254, 23] on icon "button" at bounding box center [1254, 19] width 10 height 10
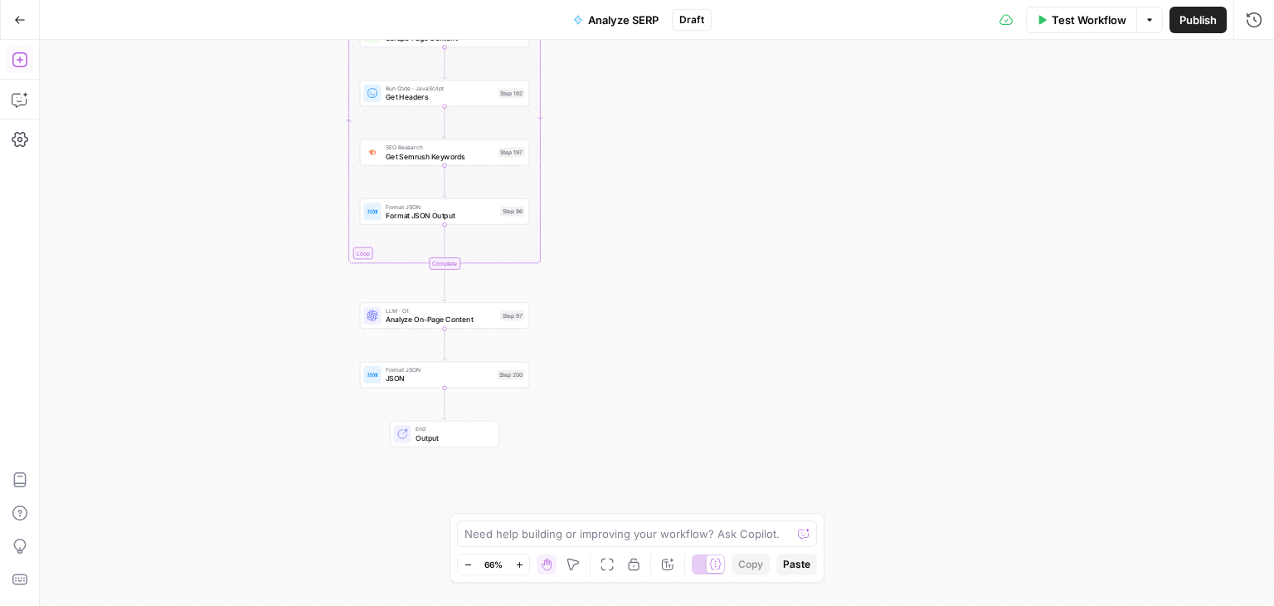
drag, startPoint x: 916, startPoint y: 106, endPoint x: 926, endPoint y: 105, distance: 10.0
click at [926, 105] on div "Workflow Set Inputs Inputs Workflow Workflow Step 210 Output Expand Output Copy…" at bounding box center [657, 323] width 1235 height 566
click at [470, 324] on div "LLM · O1 Analyze On-Page Content Step 97 Copy step Delete step Edit Note Test" at bounding box center [455, 314] width 170 height 27
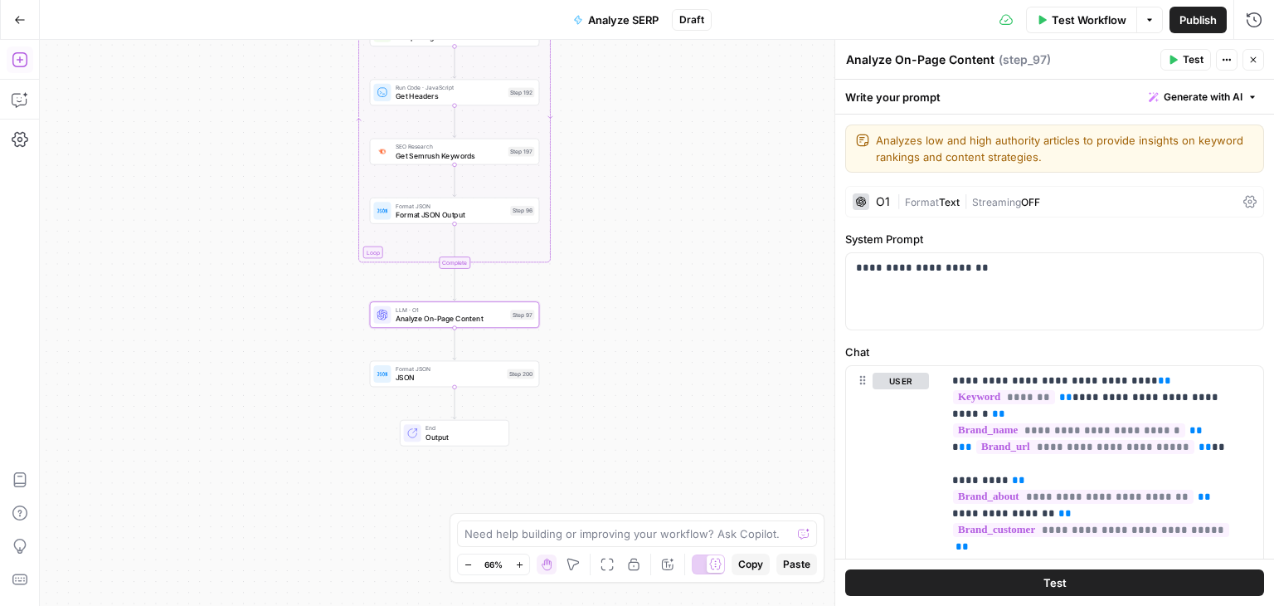
click at [942, 196] on span "Text" at bounding box center [949, 202] width 21 height 12
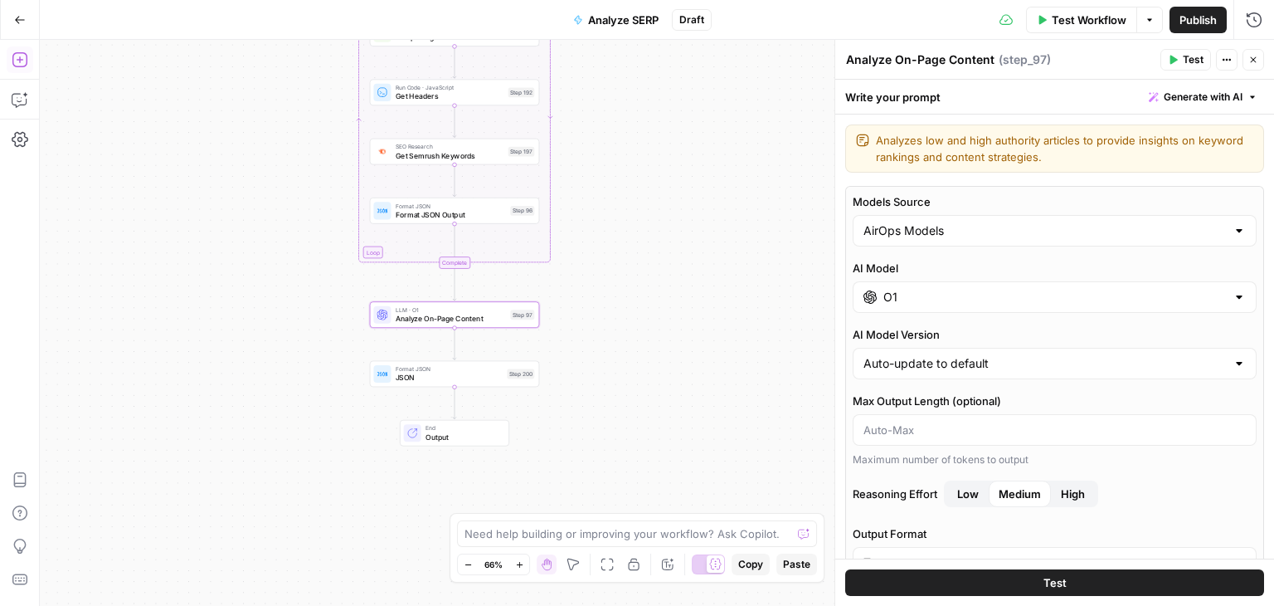
click at [933, 300] on input "O1" at bounding box center [1055, 297] width 343 height 17
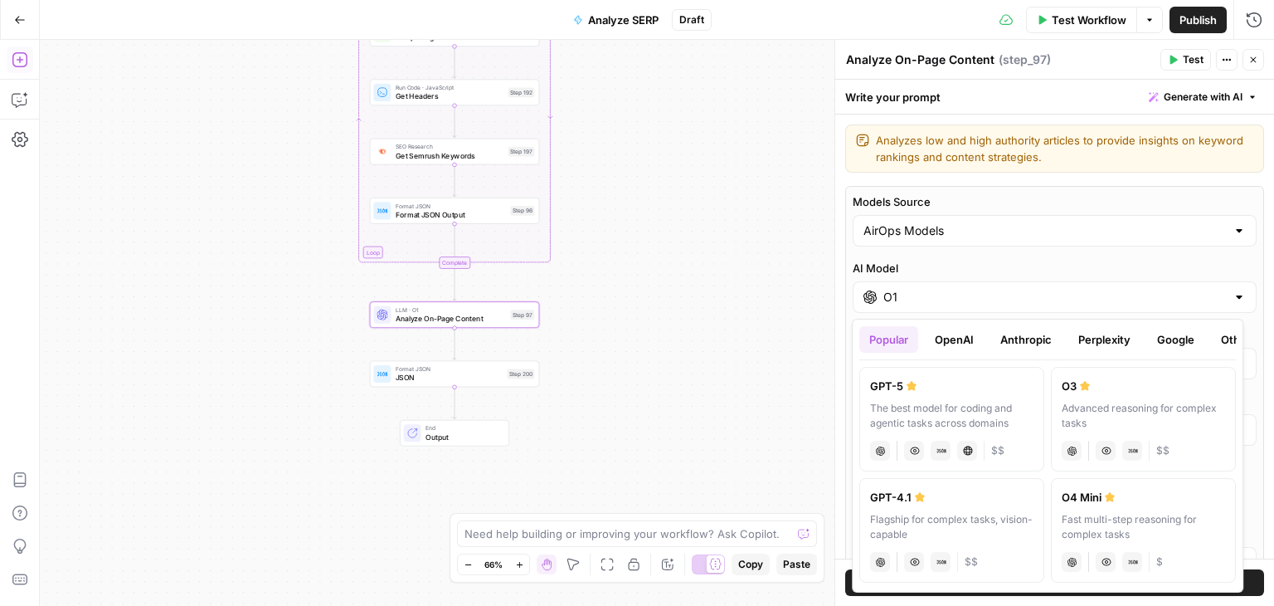
click at [1099, 396] on label "O3 Advanced reasoning for complex tasks chat Vision Capabilities JSON Mode $$" at bounding box center [1143, 419] width 185 height 105
type input "O3"
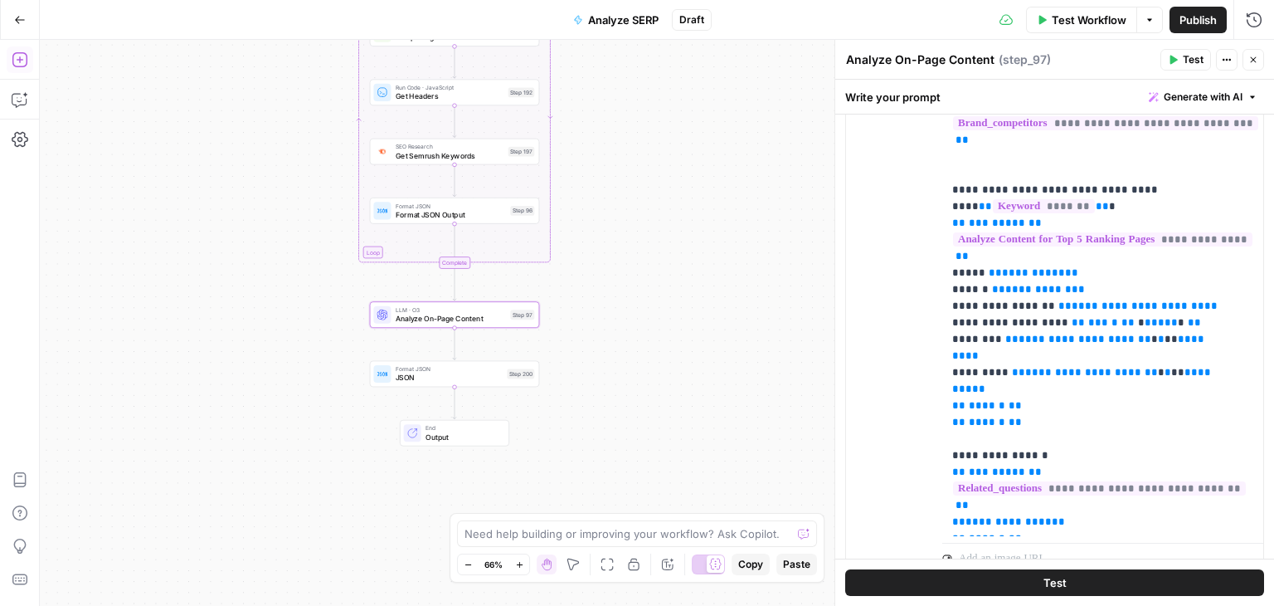
scroll to position [1181, 0]
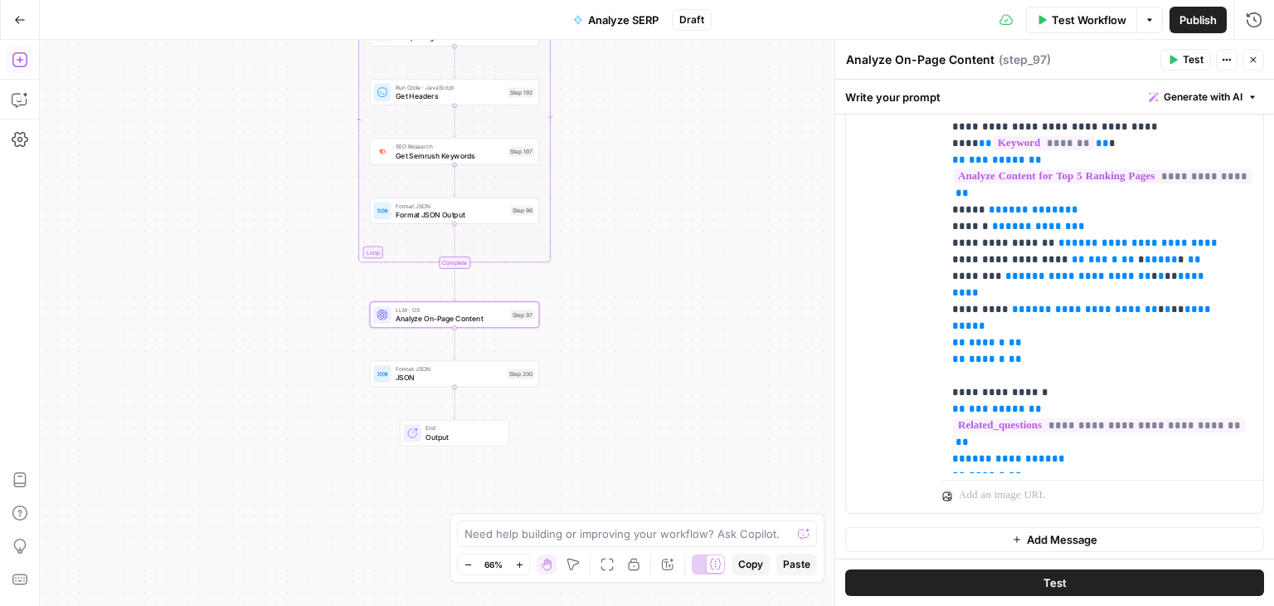
drag, startPoint x: 1022, startPoint y: 260, endPoint x: 1065, endPoint y: 387, distance: 134.9
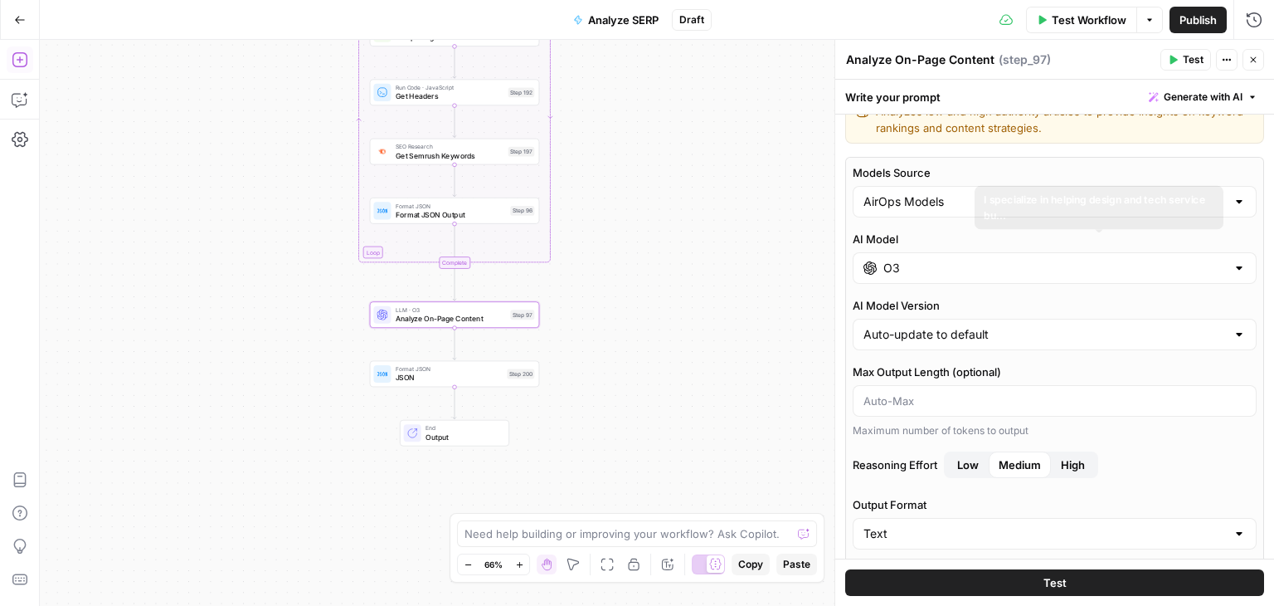
scroll to position [0, 0]
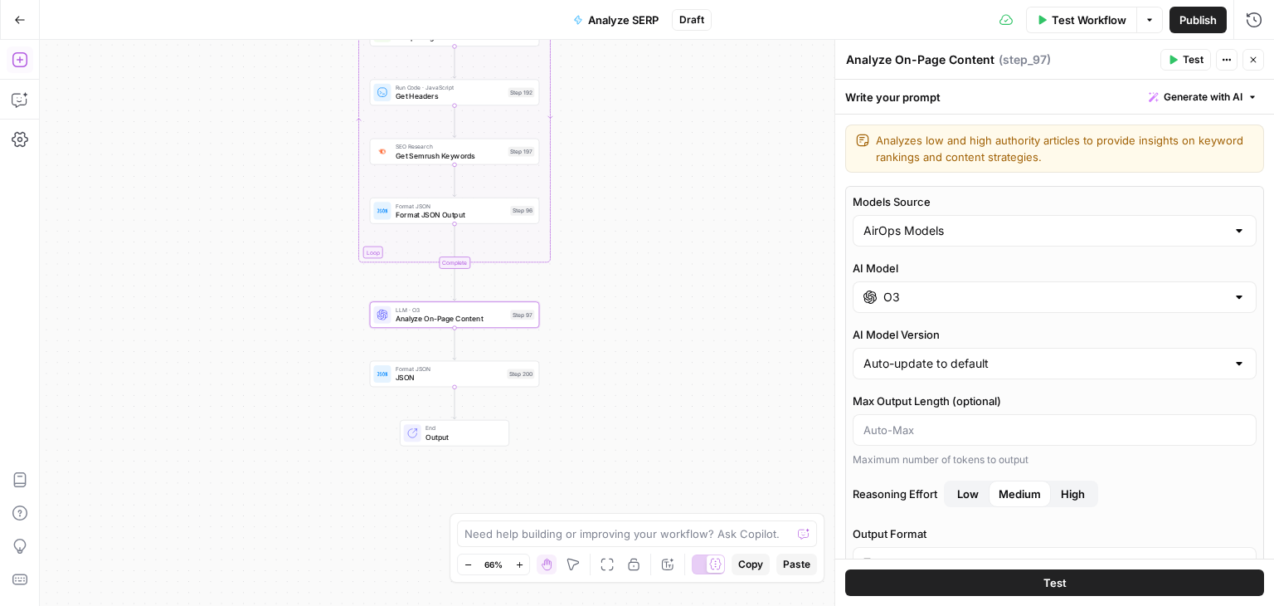
drag, startPoint x: 1120, startPoint y: 460, endPoint x: 1089, endPoint y: 168, distance: 292.8
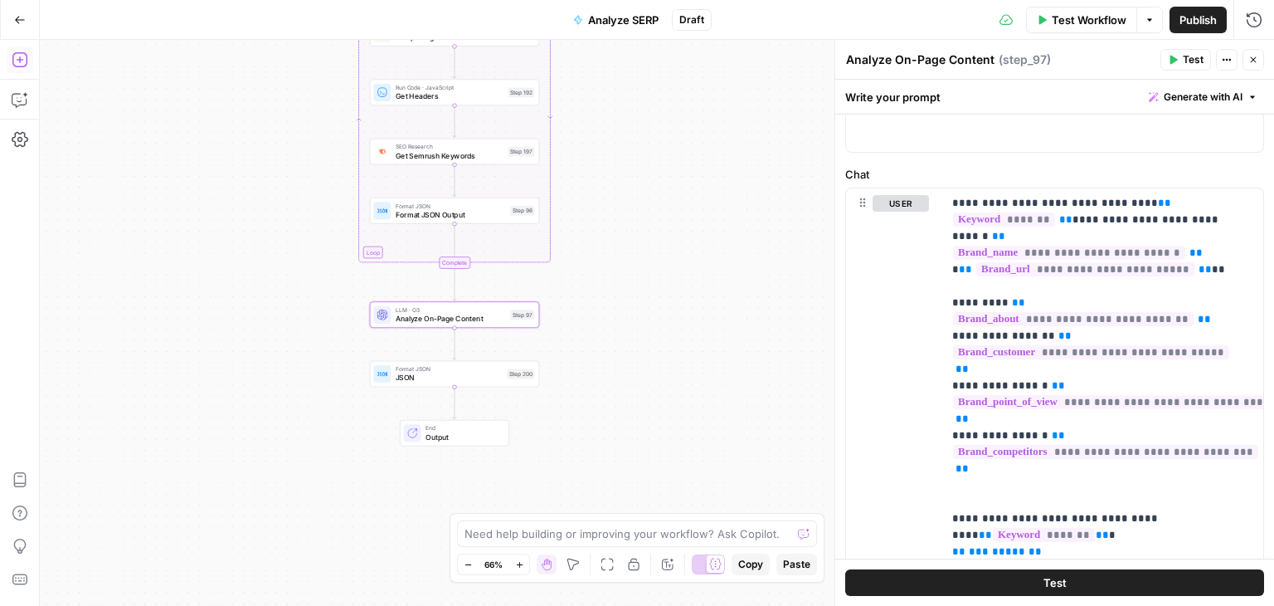
drag, startPoint x: 1084, startPoint y: 270, endPoint x: 1096, endPoint y: 443, distance: 173.8
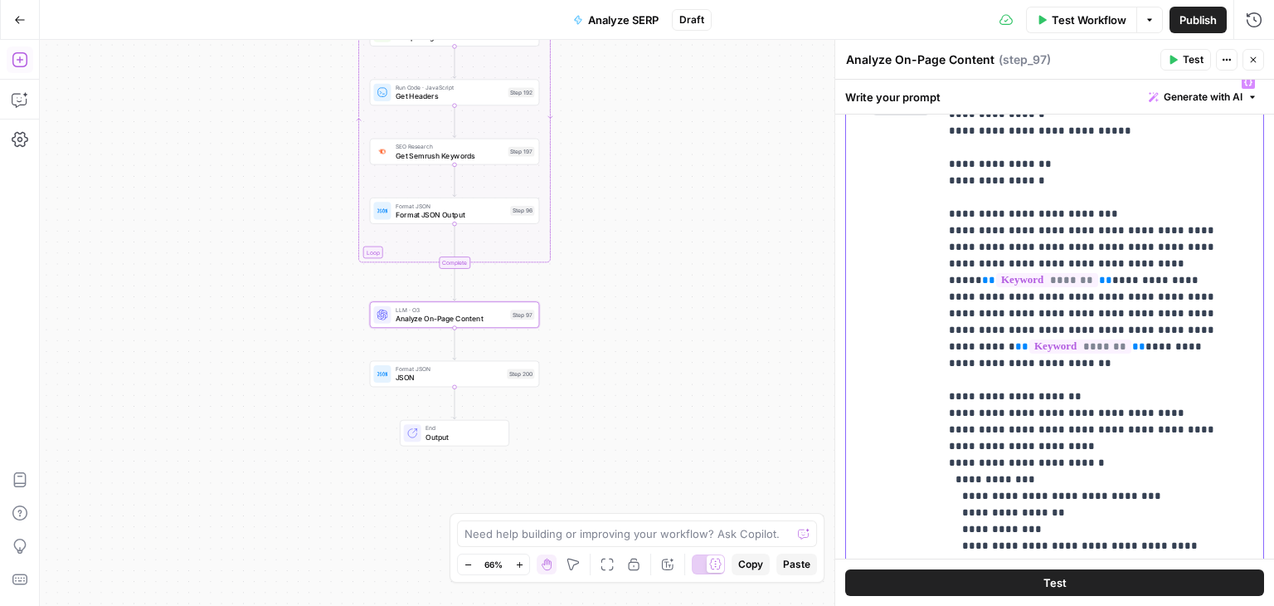
drag, startPoint x: 1166, startPoint y: 279, endPoint x: 1167, endPoint y: 471, distance: 192.5
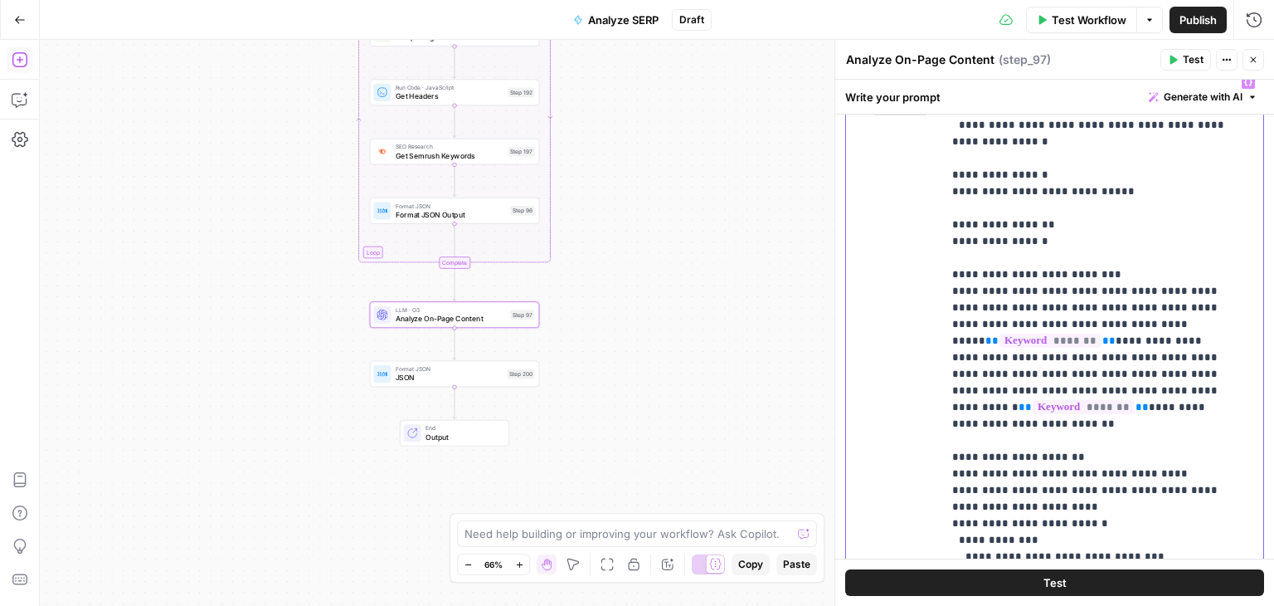
drag, startPoint x: 1105, startPoint y: 515, endPoint x: 1087, endPoint y: 432, distance: 85.0
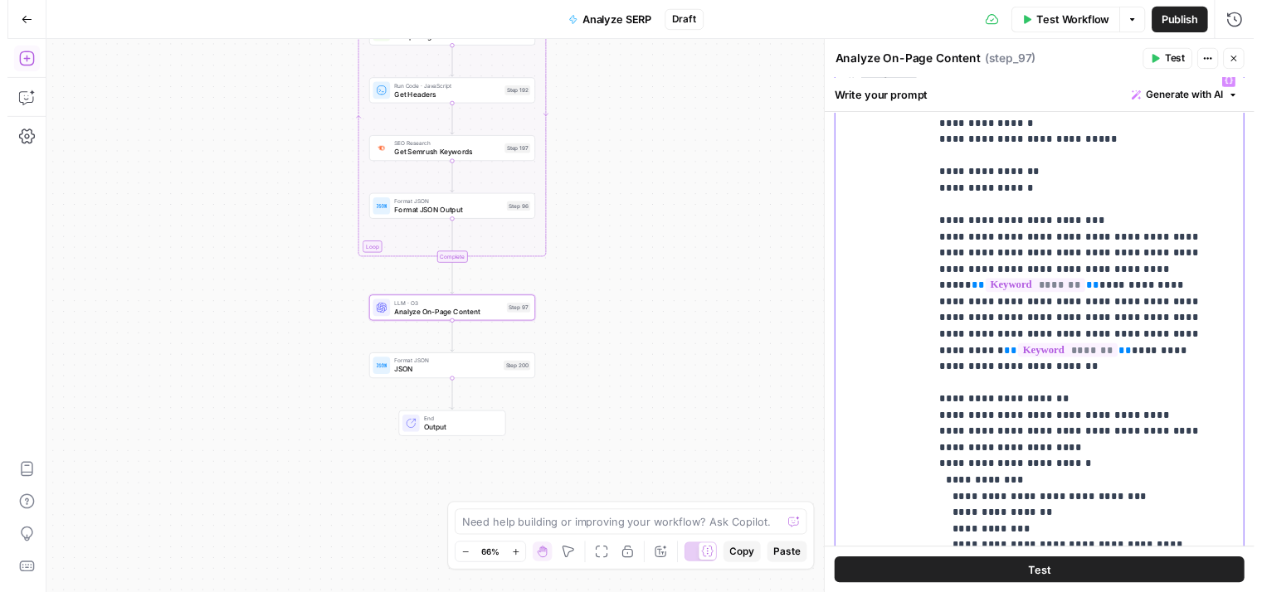
scroll to position [2490, 0]
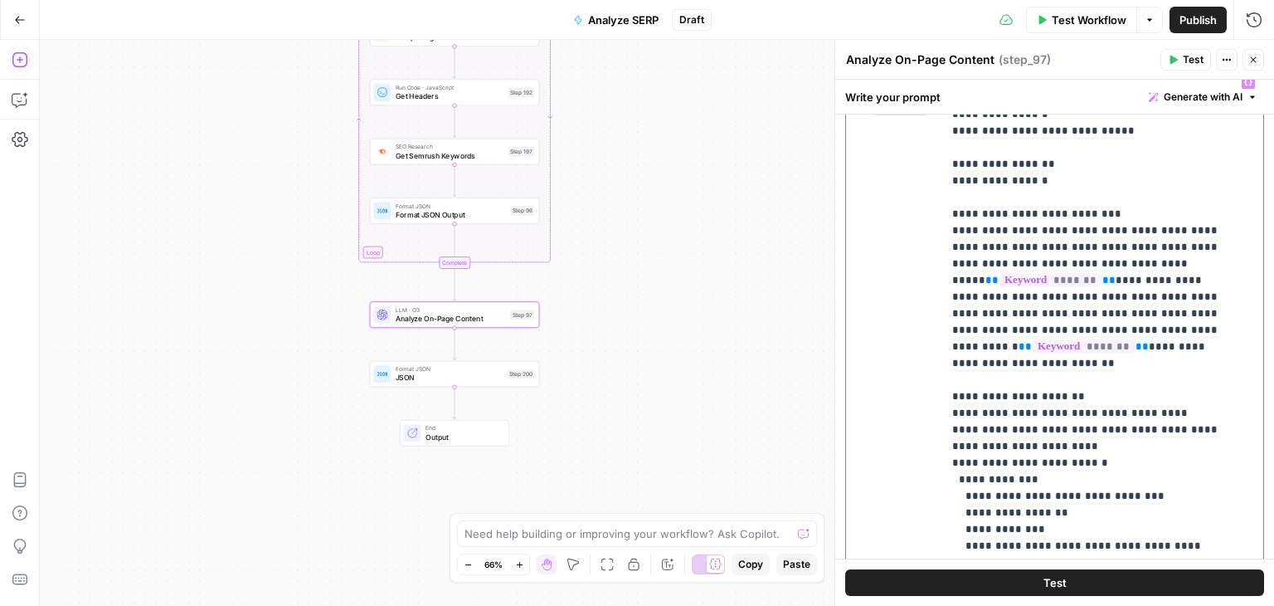
drag, startPoint x: 1112, startPoint y: 338, endPoint x: 1094, endPoint y: 532, distance: 194.9
click at [1249, 56] on icon "button" at bounding box center [1254, 60] width 10 height 10
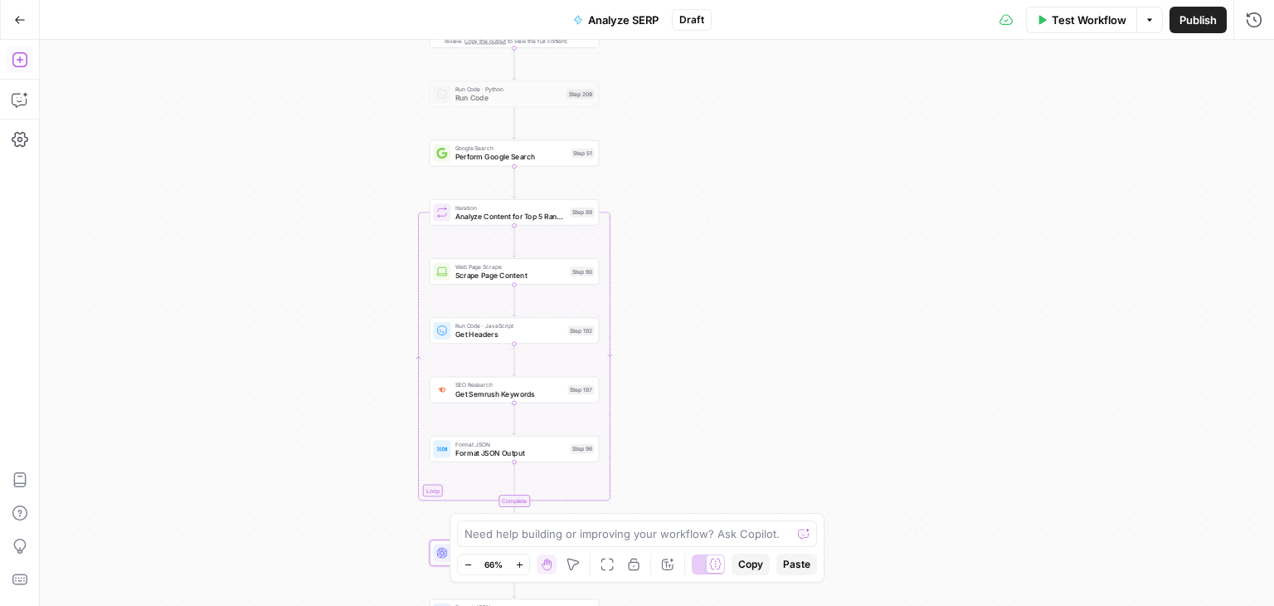
drag, startPoint x: 723, startPoint y: 342, endPoint x: 764, endPoint y: 163, distance: 183.8
click at [768, 518] on body "All About AI New Home Browse Your Data Usage Settings Recent Grids Keyword -> N…" at bounding box center [637, 303] width 1274 height 606
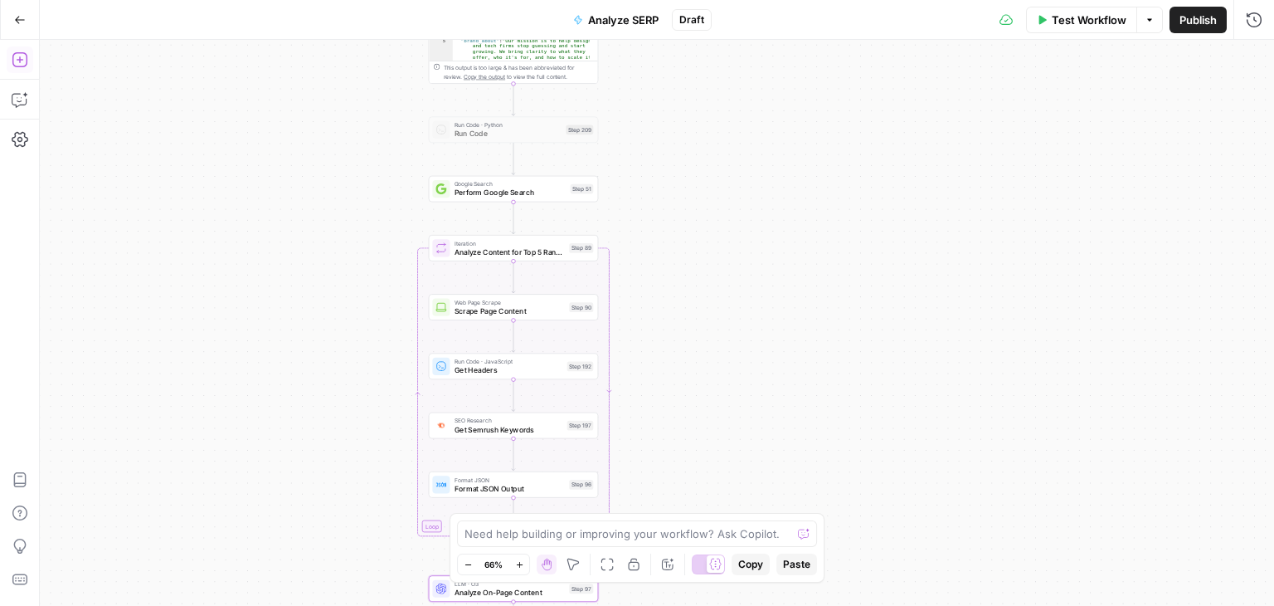
drag, startPoint x: 764, startPoint y: 163, endPoint x: 773, endPoint y: 356, distance: 193.5
click at [773, 356] on div "Workflow Set Inputs Inputs Workflow Workflow Step 210 Output Expand Output Copy…" at bounding box center [657, 323] width 1235 height 566
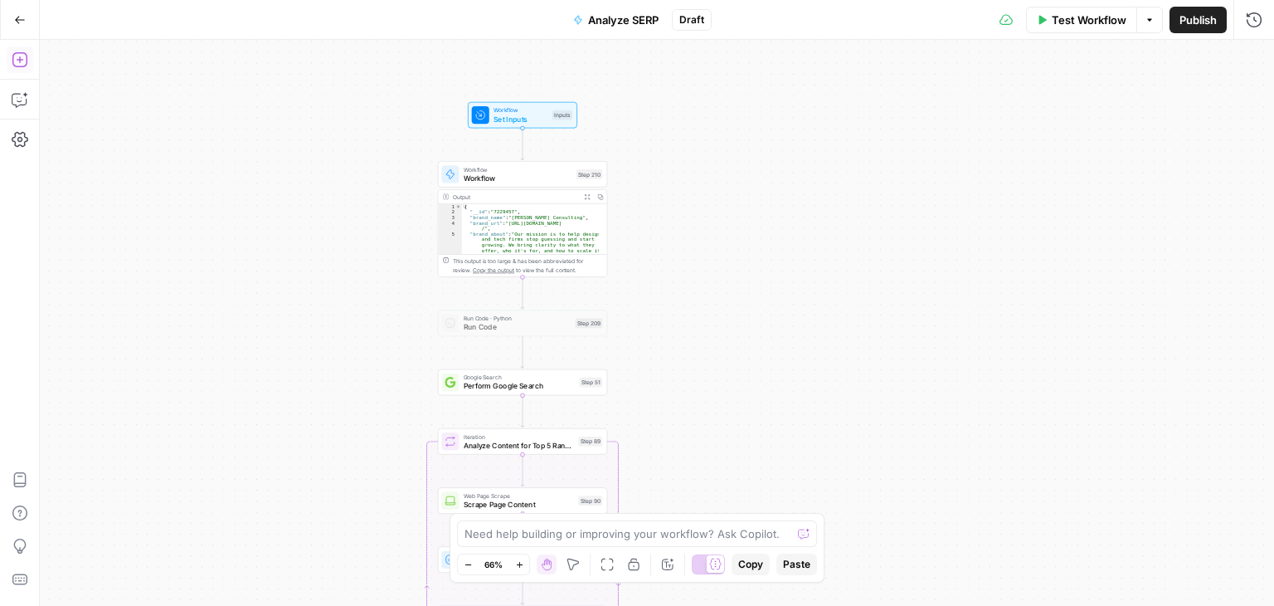
drag, startPoint x: 740, startPoint y: 172, endPoint x: 752, endPoint y: 291, distance: 120.0
click at [752, 291] on div "Workflow Set Inputs Inputs Workflow Workflow Step 210 Output Expand Output Copy…" at bounding box center [657, 323] width 1235 height 566
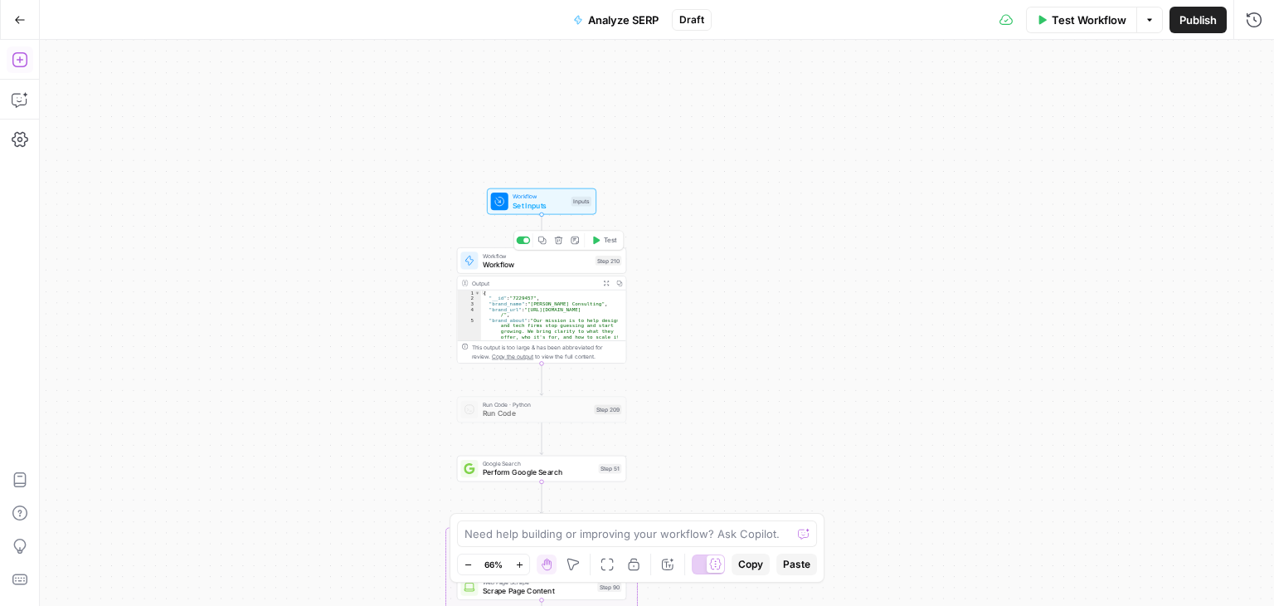
drag, startPoint x: 760, startPoint y: 402, endPoint x: 803, endPoint y: 189, distance: 217.5
click at [803, 189] on div "Workflow Set Inputs Inputs Workflow Workflow Step 210 Copy step Delete step Add…" at bounding box center [657, 323] width 1235 height 566
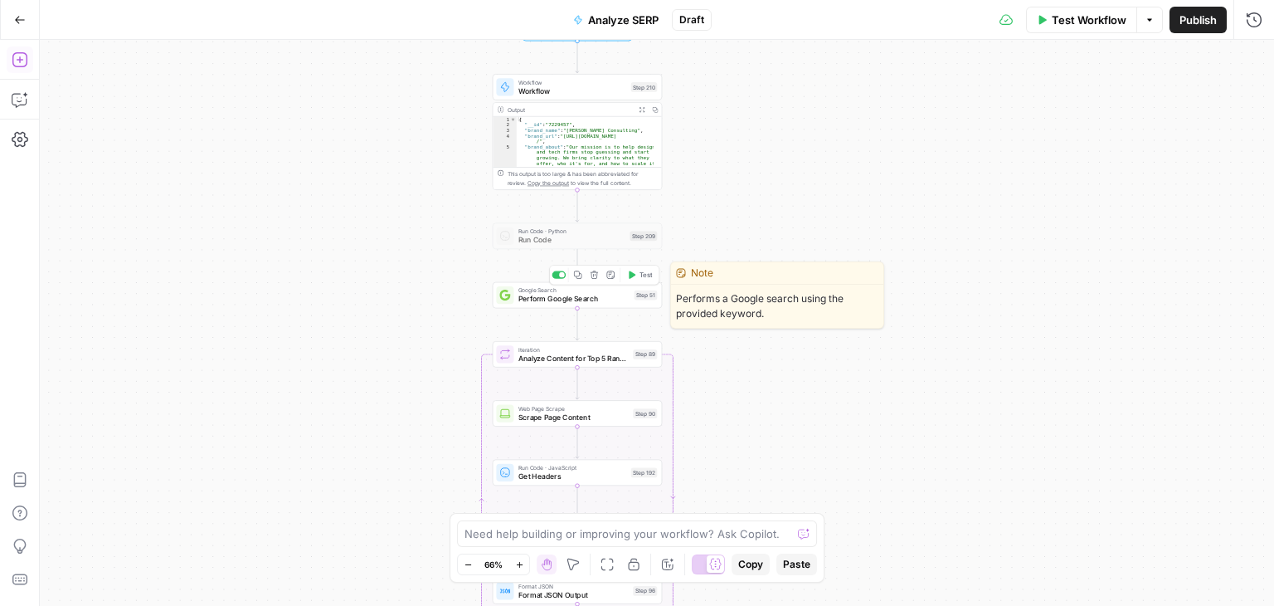
click at [637, 272] on button "Test" at bounding box center [640, 275] width 34 height 14
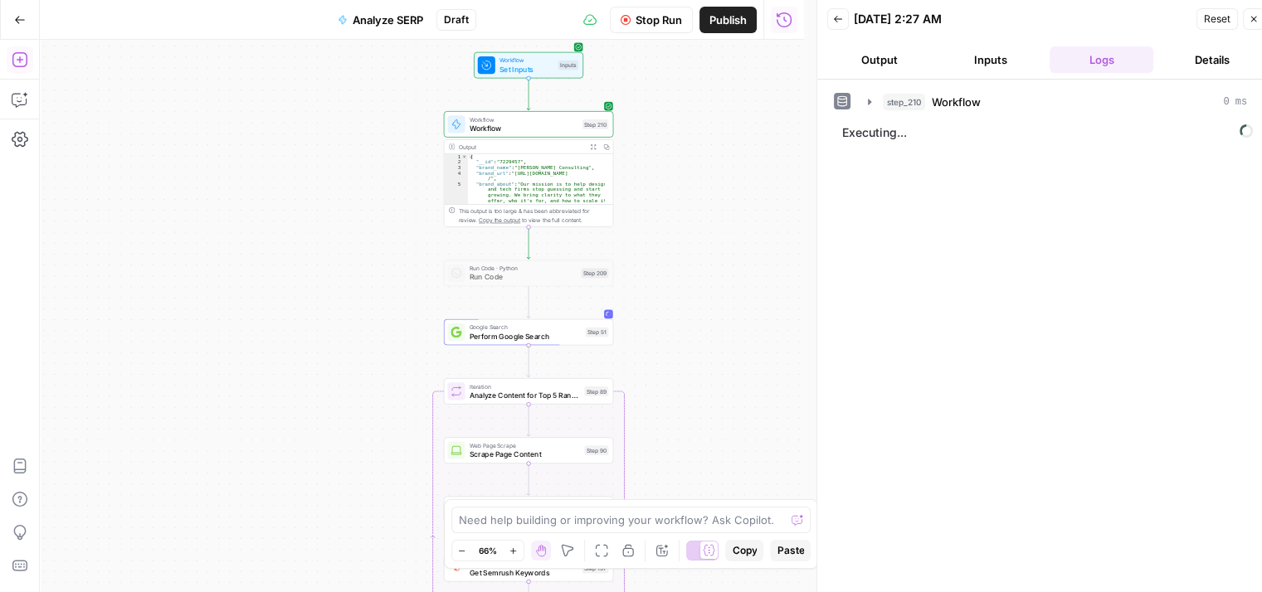
drag, startPoint x: 392, startPoint y: 313, endPoint x: 343, endPoint y: 350, distance: 61.6
click at [343, 350] on div "Workflow Set Inputs Inputs Workflow Workflow Step 210 Output Expand Output Copy…" at bounding box center [422, 316] width 764 height 553
click at [663, 17] on span "Stop Run" at bounding box center [659, 20] width 46 height 17
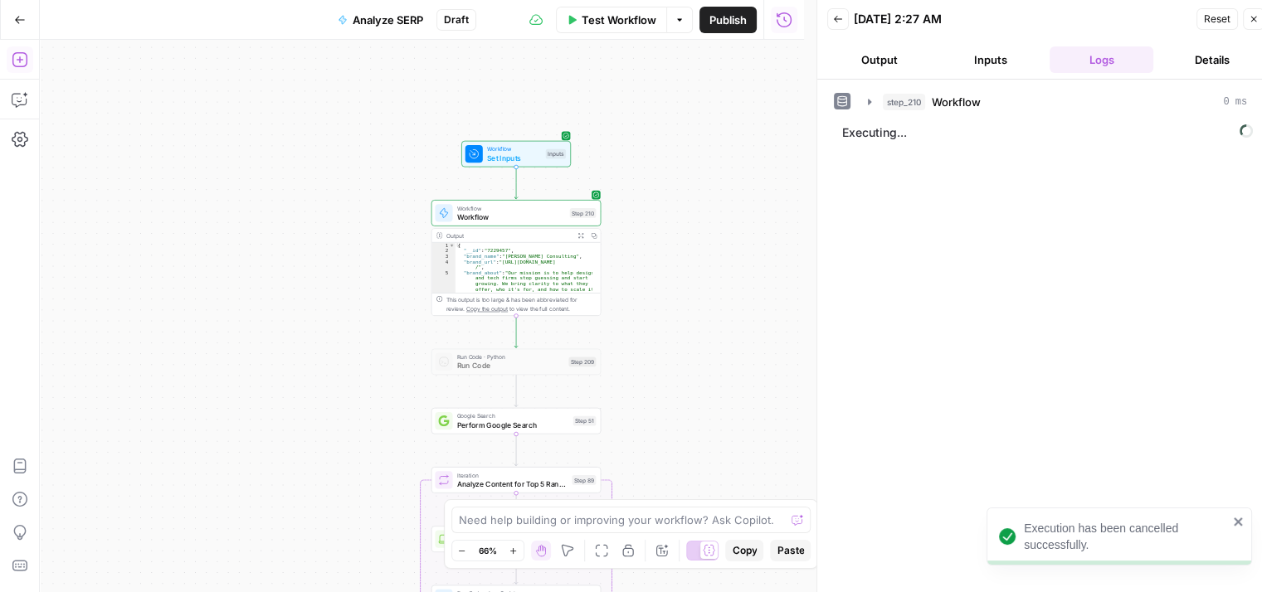
drag, startPoint x: 683, startPoint y: 106, endPoint x: 670, endPoint y: 195, distance: 89.6
click at [670, 195] on div "Workflow Set Inputs Inputs Workflow Workflow Step 210 Output Expand Output Copy…" at bounding box center [422, 316] width 764 height 553
click at [541, 124] on div "Test Step" at bounding box center [541, 134] width 56 height 20
click at [543, 134] on span "Test Step" at bounding box center [546, 134] width 29 height 10
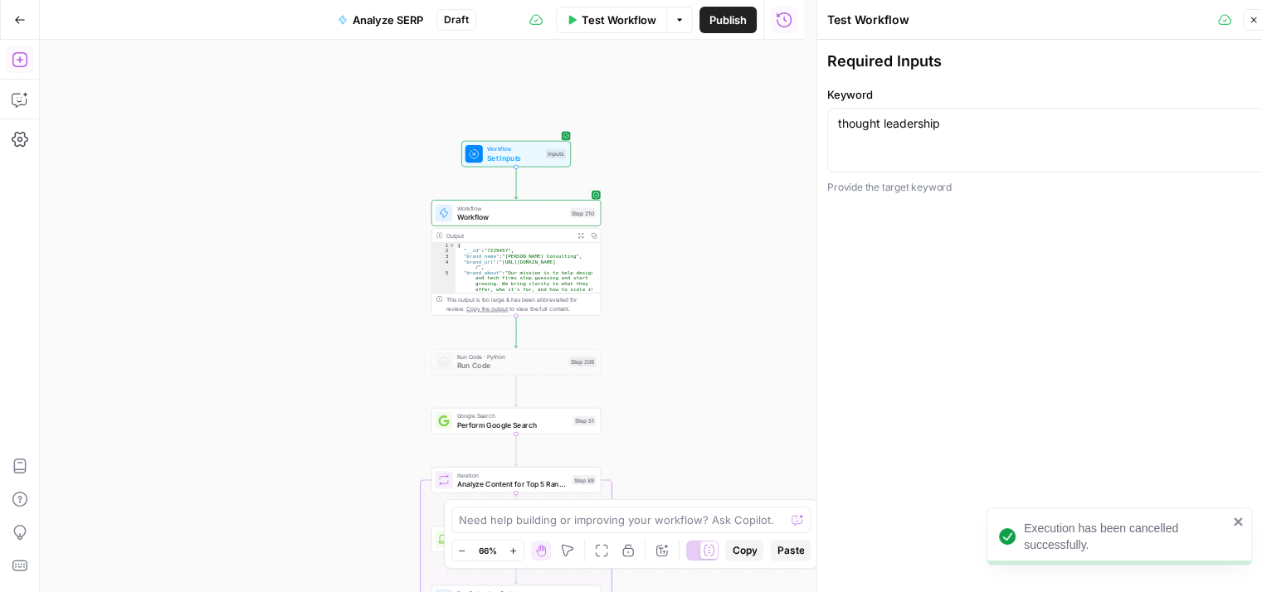
drag, startPoint x: 340, startPoint y: 333, endPoint x: 356, endPoint y: 47, distance: 285.8
click at [351, 61] on div "Workflow Set Inputs Inputs Workflow Workflow Step 210 Output Expand Output Copy…" at bounding box center [422, 316] width 764 height 553
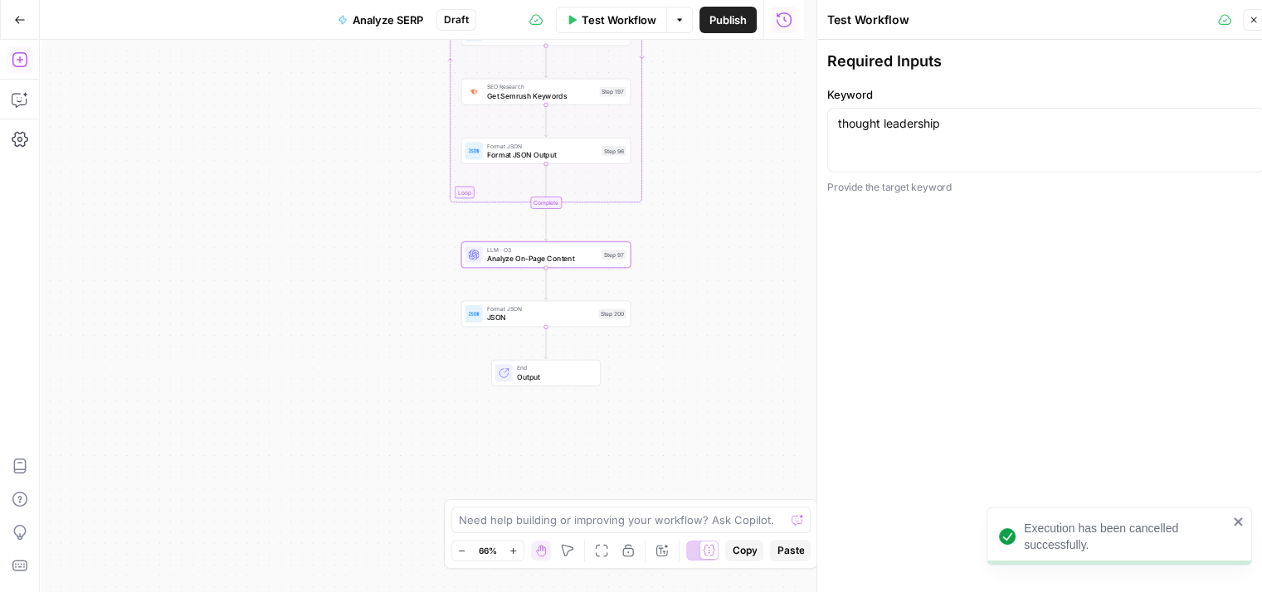
drag, startPoint x: 322, startPoint y: 290, endPoint x: 343, endPoint y: 36, distance: 254.8
click at [343, 36] on div "Go Back Analyze SERP Draft Test Workflow Options Publish Run History Add Steps …" at bounding box center [402, 296] width 804 height 592
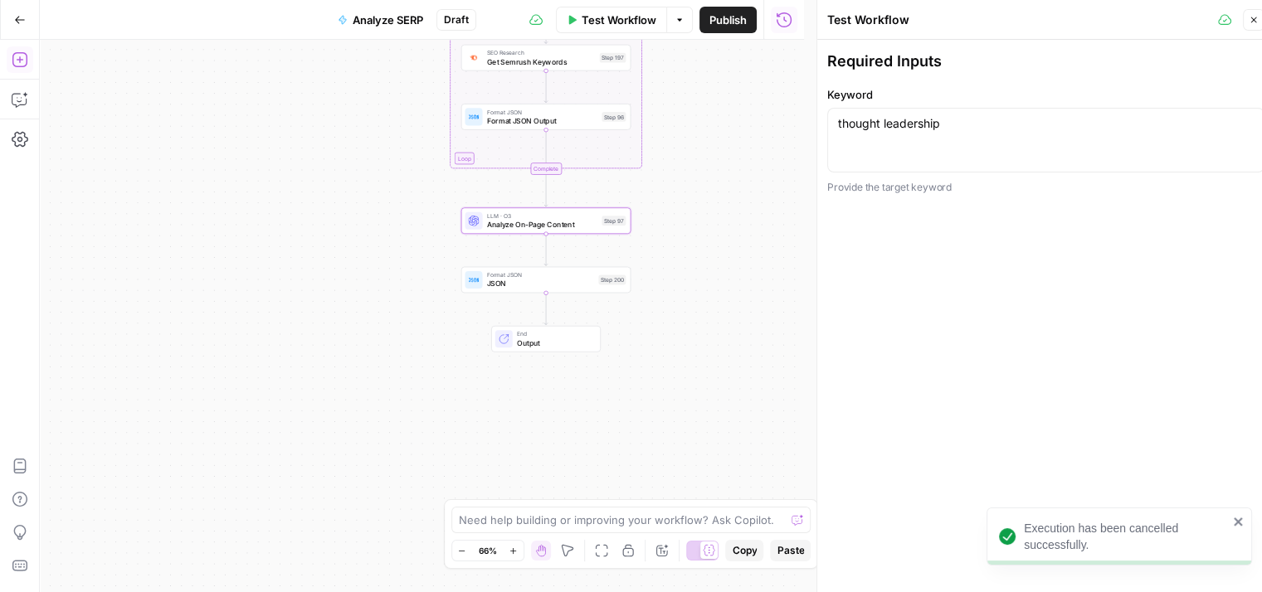
drag, startPoint x: 353, startPoint y: 246, endPoint x: 316, endPoint y: 336, distance: 97.8
click at [322, 377] on div "Workflow Set Inputs Inputs Workflow Workflow Step 210 Output Expand Output Copy…" at bounding box center [422, 316] width 764 height 553
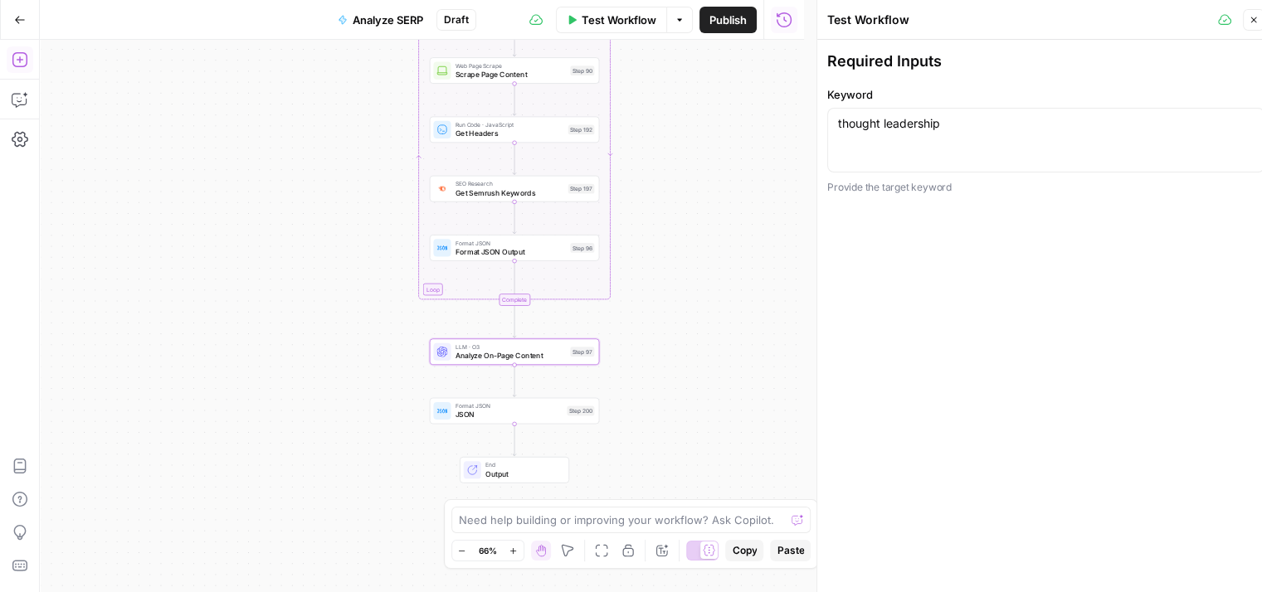
click at [950, 147] on div "thought leadership thought leadership" at bounding box center [1045, 140] width 437 height 65
paste textarea "agency business development"
type textarea "agency business development"
click at [1022, 257] on div "Required Inputs Keyword agency business development agency business development…" at bounding box center [1045, 323] width 457 height 566
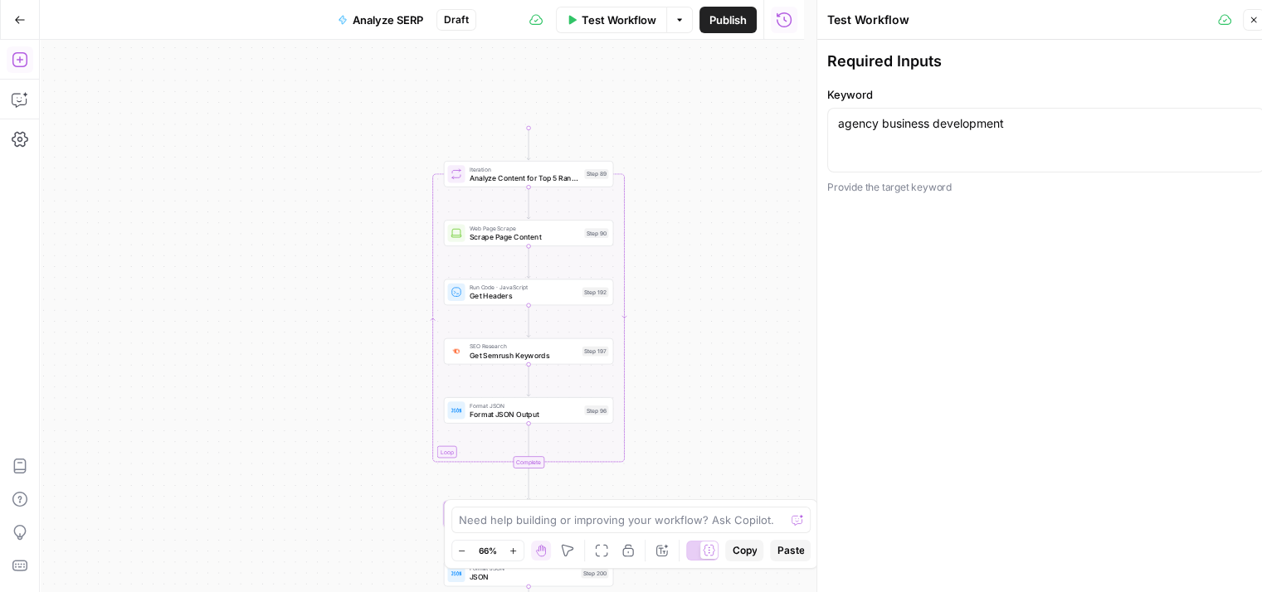
drag, startPoint x: 684, startPoint y: 113, endPoint x: 641, endPoint y: 449, distance: 338.7
click at [641, 449] on div "Workflow Set Inputs Inputs Workflow Workflow Step 210 Output Expand Output Copy…" at bounding box center [422, 316] width 764 height 553
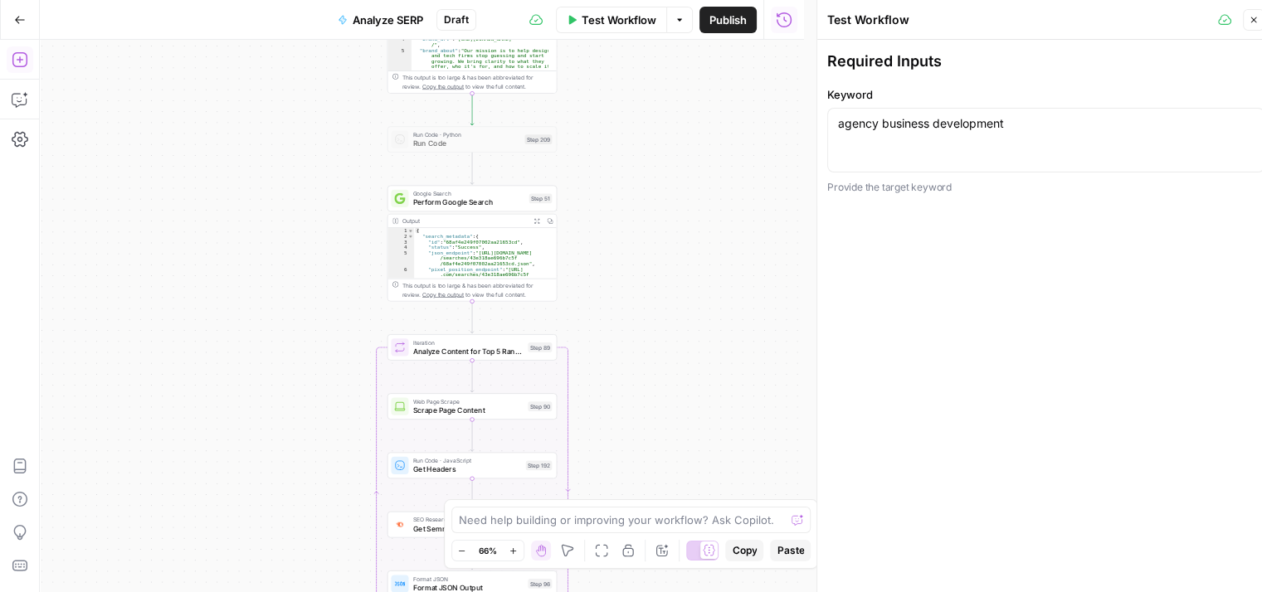
drag, startPoint x: 667, startPoint y: 222, endPoint x: 650, endPoint y: 371, distance: 149.4
click at [650, 371] on div "Workflow Set Inputs Inputs Workflow Workflow Step 210 Output Expand Output Copy…" at bounding box center [422, 316] width 764 height 553
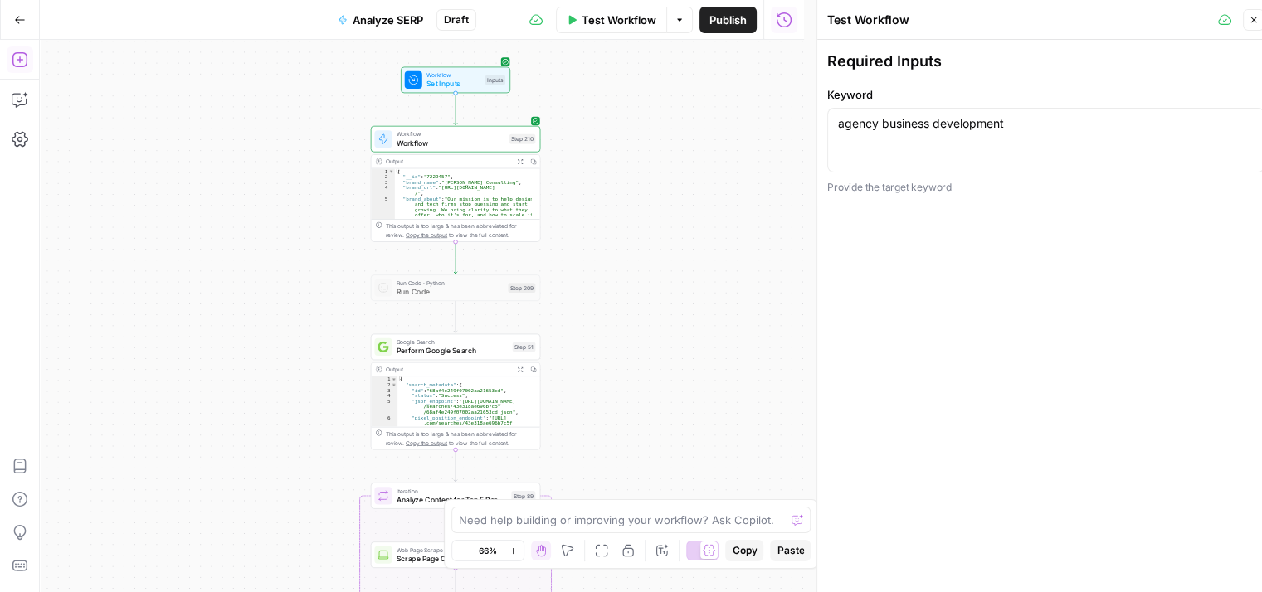
click at [1251, 23] on icon "button" at bounding box center [1254, 20] width 10 height 10
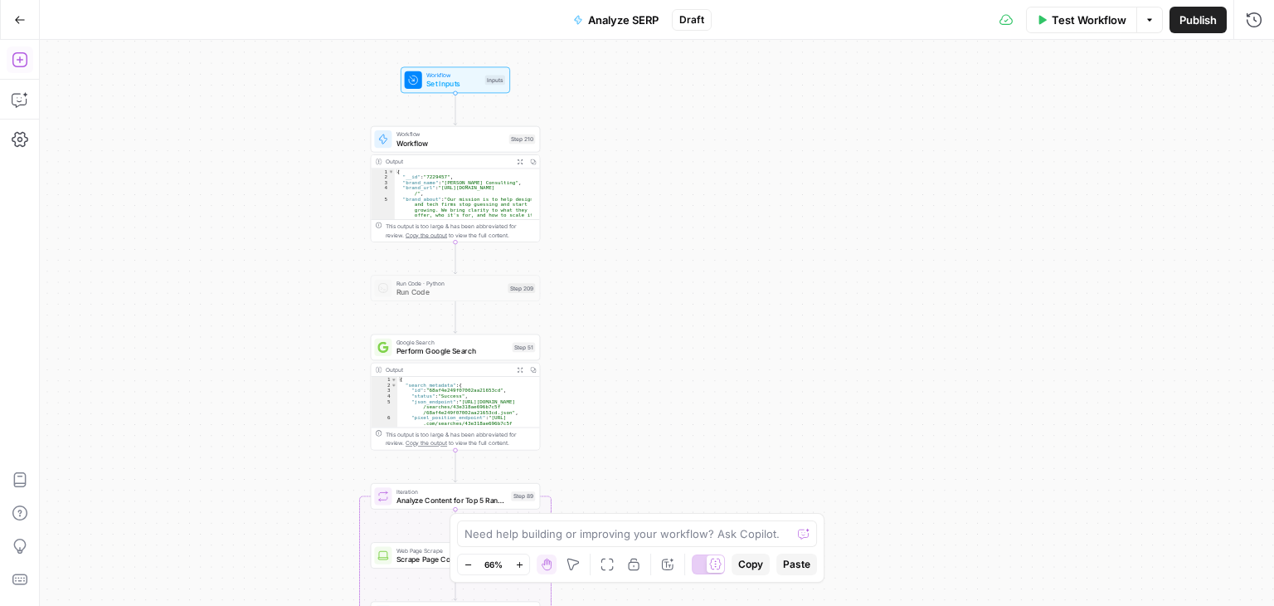
click at [1045, 12] on button "Test Workflow" at bounding box center [1081, 20] width 111 height 27
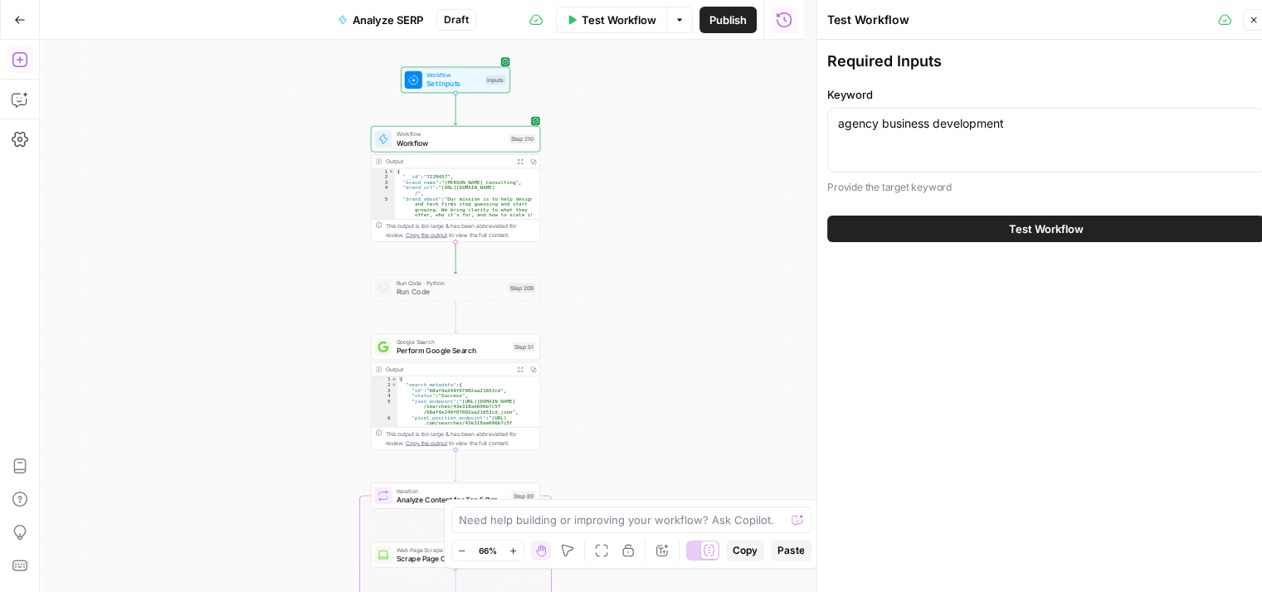
drag, startPoint x: 624, startPoint y: 111, endPoint x: 800, endPoint y: 137, distance: 177.8
click at [790, 137] on div "Workflow Set Inputs Inputs Workflow Workflow Step 210 Output Expand Output Copy…" at bounding box center [422, 316] width 764 height 553
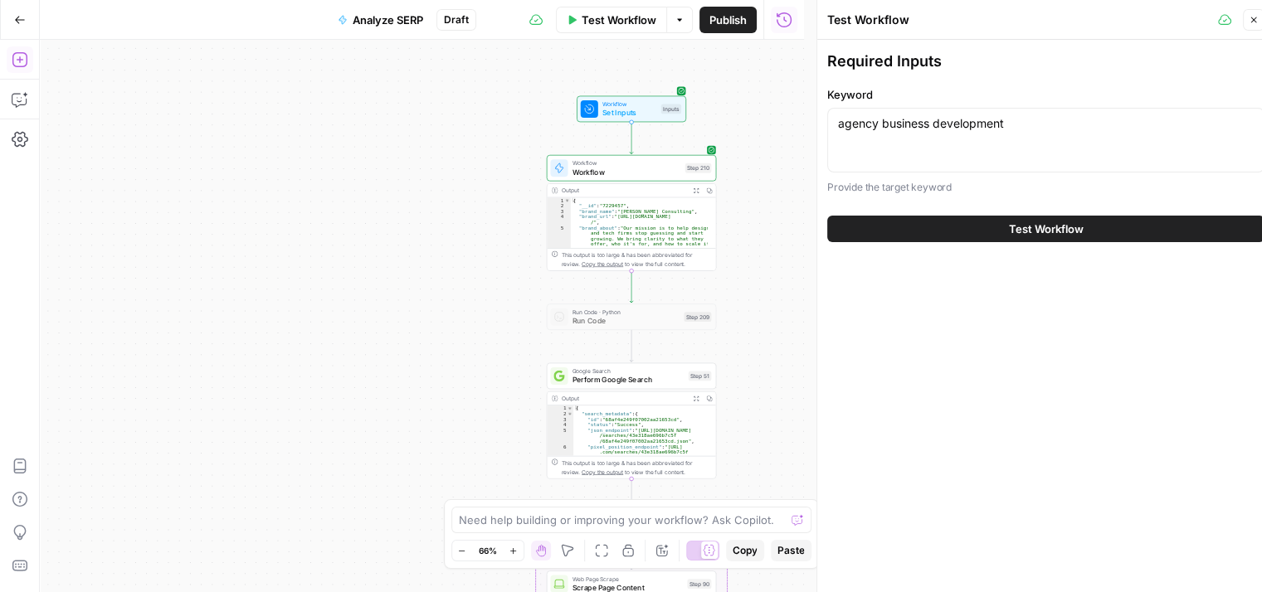
click at [1102, 220] on button "Test Workflow" at bounding box center [1045, 229] width 437 height 27
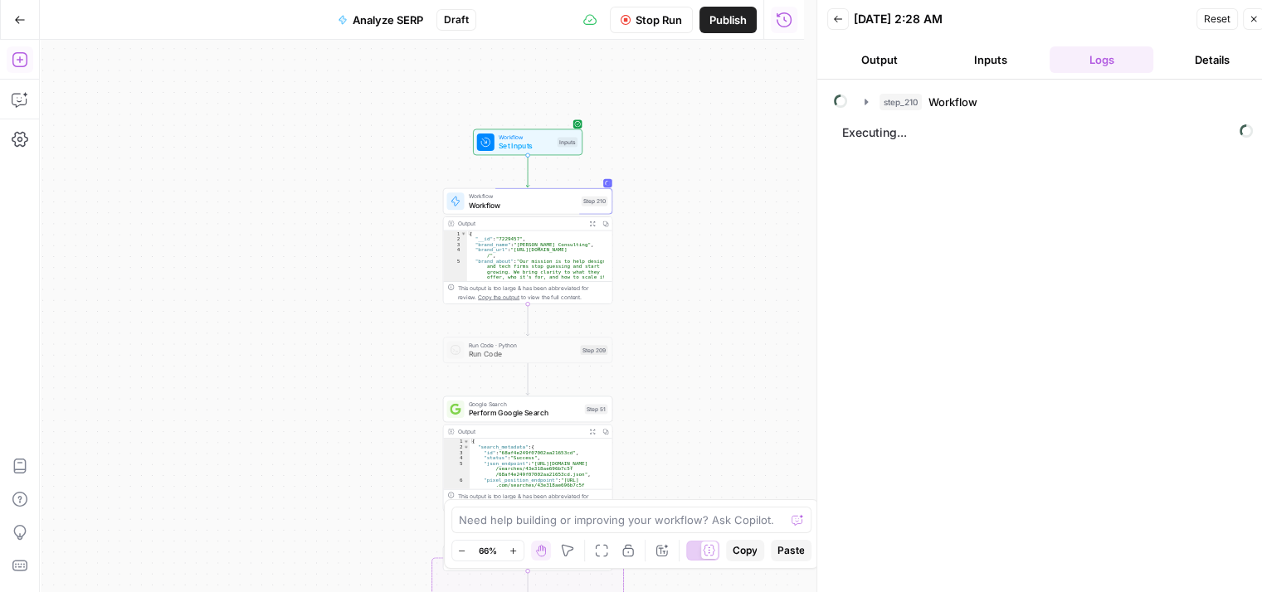
drag, startPoint x: 451, startPoint y: 240, endPoint x: 347, endPoint y: 273, distance: 108.9
click at [347, 273] on div "Workflow Set Inputs Inputs Workflow Workflow Step 210 Output Expand Output Copy…" at bounding box center [422, 316] width 764 height 553
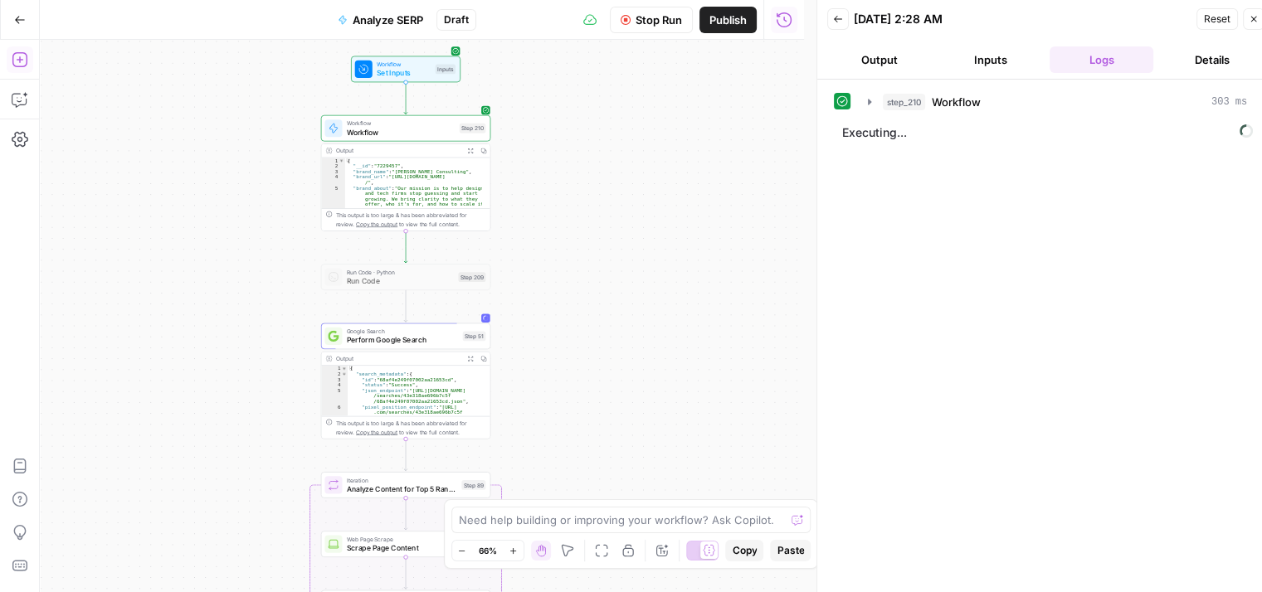
drag, startPoint x: 338, startPoint y: 348, endPoint x: 216, endPoint y: 275, distance: 142.1
click at [216, 275] on div "Workflow Set Inputs Inputs Workflow Workflow Step 210 Output Expand Output Copy…" at bounding box center [422, 316] width 764 height 553
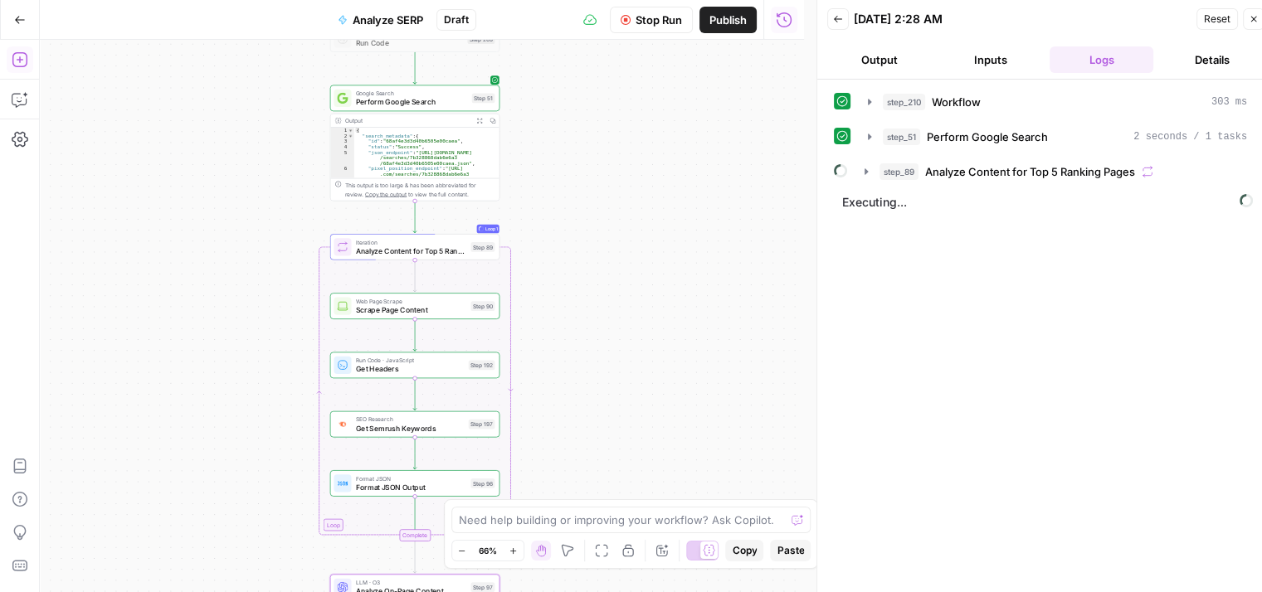
drag, startPoint x: 189, startPoint y: 493, endPoint x: 198, endPoint y: 255, distance: 238.3
click at [198, 255] on div "Workflow Set Inputs Inputs Workflow Workflow Step 210 Output Expand Output Copy…" at bounding box center [422, 316] width 764 height 553
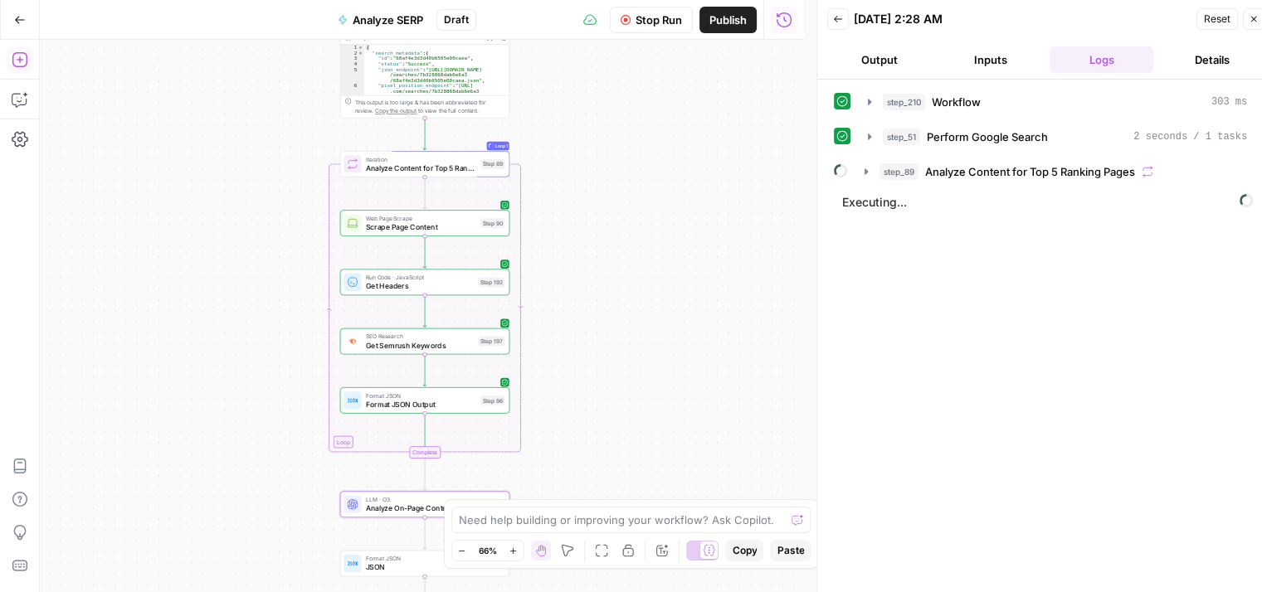
drag, startPoint x: 177, startPoint y: 435, endPoint x: 187, endPoint y: 352, distance: 83.6
click at [187, 352] on div "Workflow Set Inputs Inputs Workflow Workflow Step 210 Output Expand Output Copy…" at bounding box center [422, 316] width 764 height 553
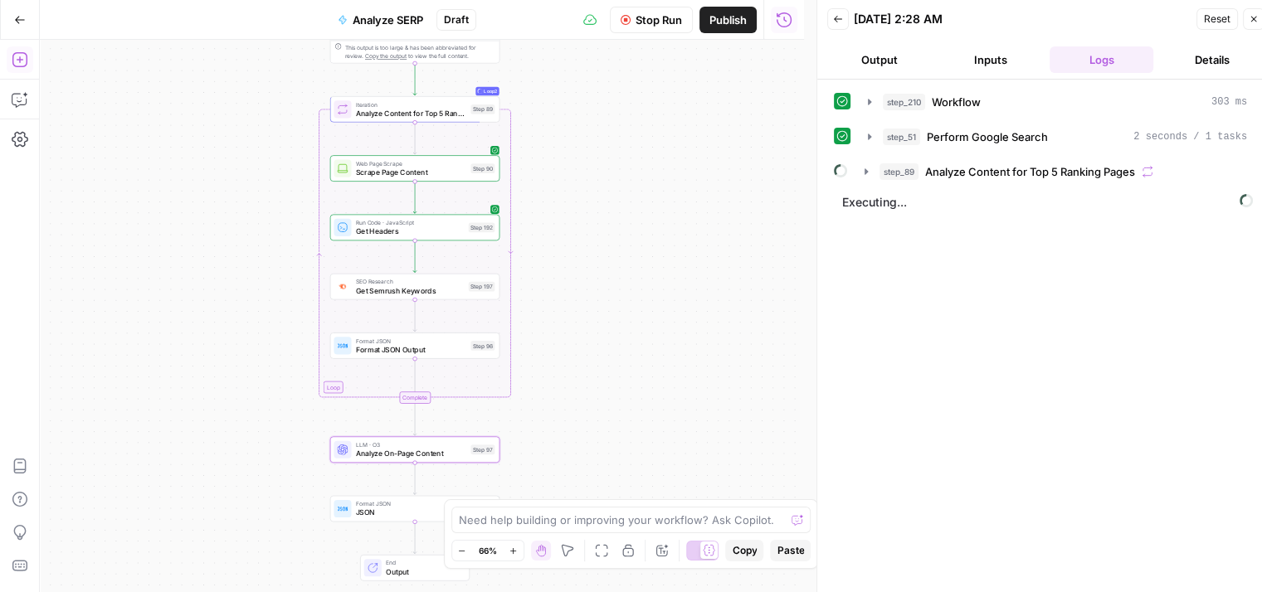
drag, startPoint x: 206, startPoint y: 407, endPoint x: 196, endPoint y: 353, distance: 55.7
click at [196, 353] on div "Workflow Set Inputs Inputs Workflow Workflow Step 210 Output Expand Output Copy…" at bounding box center [422, 316] width 764 height 553
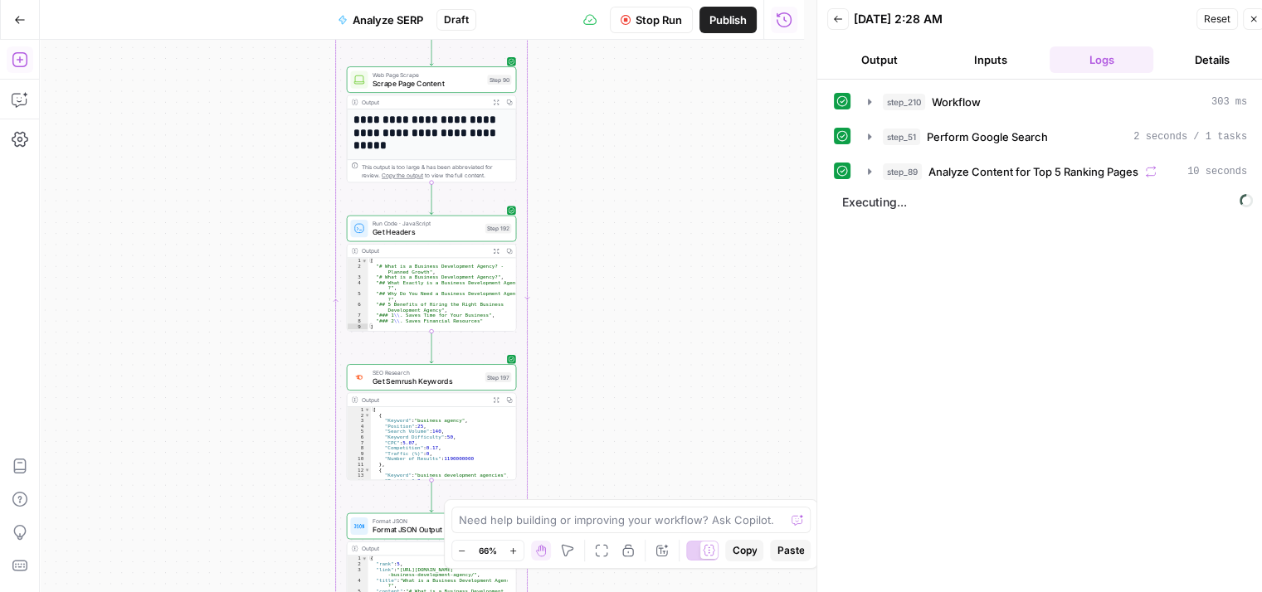
drag, startPoint x: 266, startPoint y: 385, endPoint x: 283, endPoint y: 296, distance: 90.3
click at [283, 296] on div "Workflow Set Inputs Inputs Workflow Workflow Step 210 Output Expand Output Copy…" at bounding box center [422, 316] width 764 height 553
click at [264, 214] on div "Workflow Set Inputs Inputs Workflow Workflow Step 210 Output Expand Output Copy…" at bounding box center [422, 316] width 764 height 553
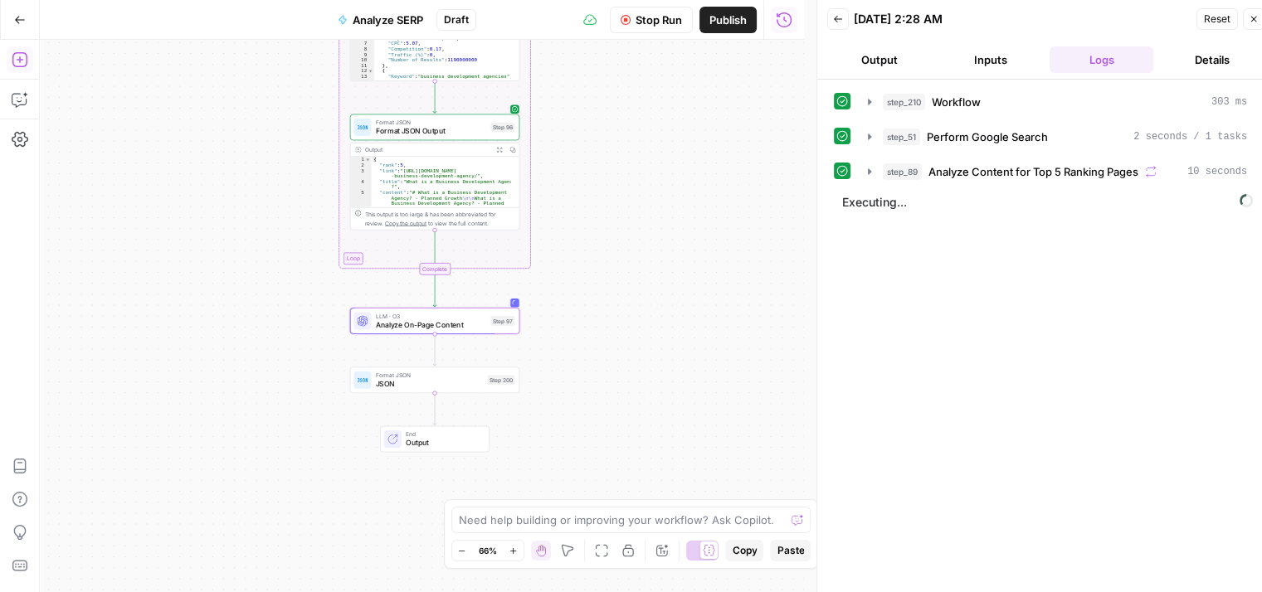
drag, startPoint x: 241, startPoint y: 365, endPoint x: 242, endPoint y: 222, distance: 142.7
click at [242, 222] on div "Workflow Set Inputs Inputs Workflow Workflow Step 210 Output Expand Output Copy…" at bounding box center [422, 316] width 764 height 553
click at [412, 381] on span "JSON" at bounding box center [429, 383] width 107 height 11
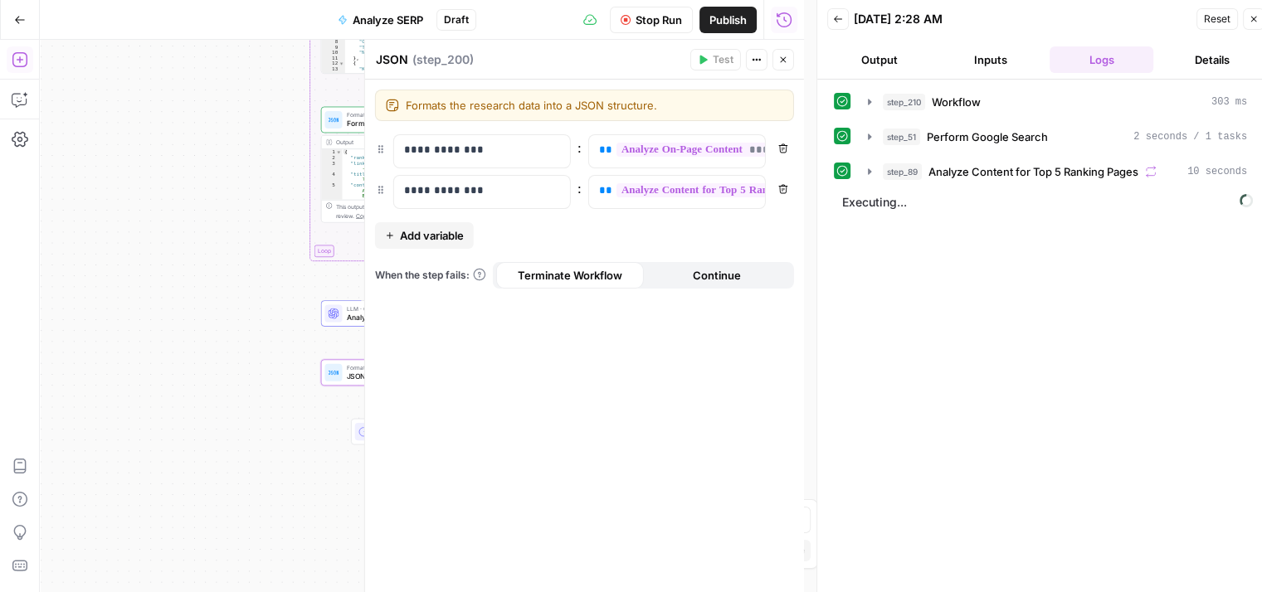
drag, startPoint x: 231, startPoint y: 210, endPoint x: 153, endPoint y: 189, distance: 80.7
click at [153, 189] on div "Workflow Set Inputs Inputs Workflow Workflow Step 210 Output Expand Output Copy…" at bounding box center [422, 316] width 764 height 553
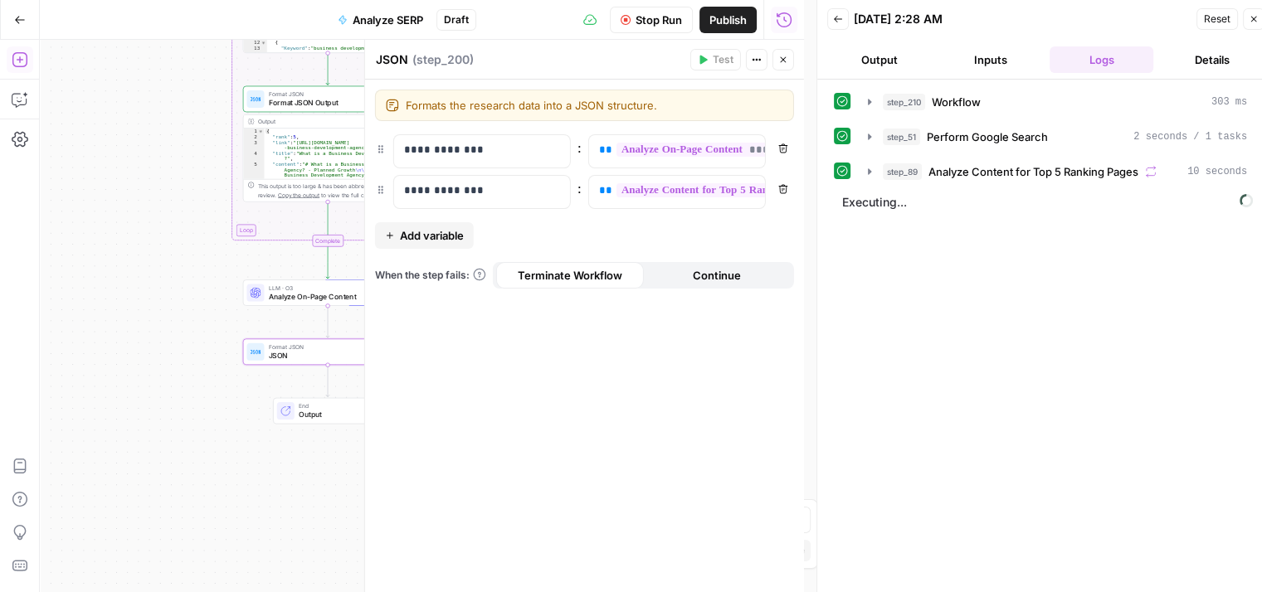
click at [785, 51] on button "Close" at bounding box center [783, 60] width 22 height 22
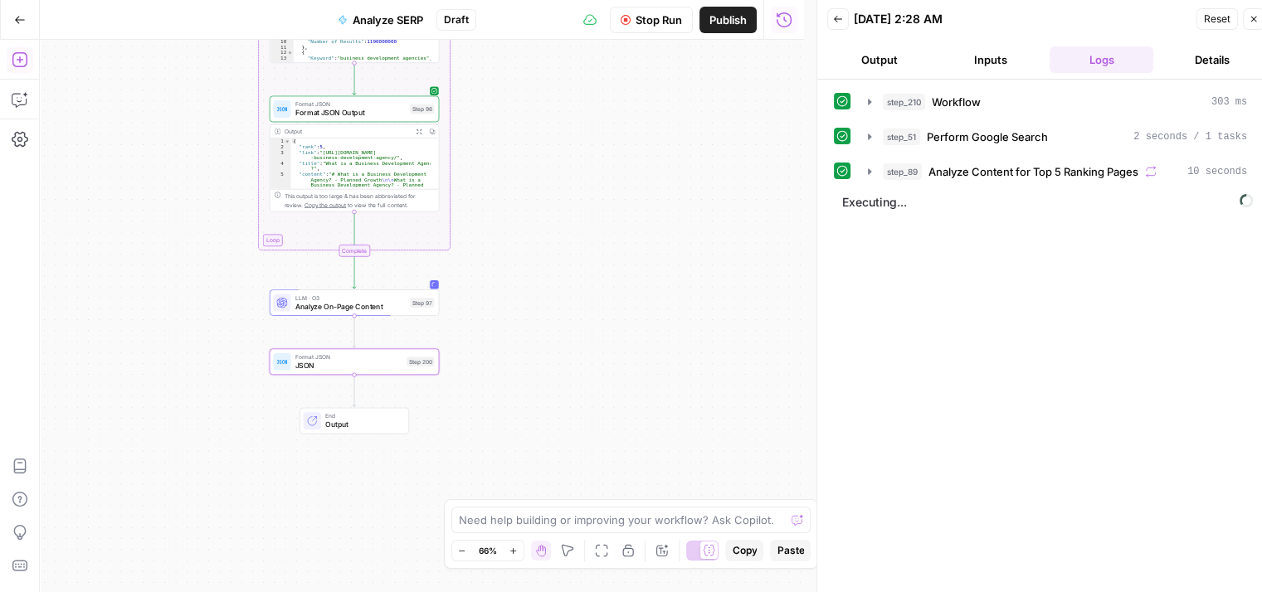
drag, startPoint x: 576, startPoint y: 220, endPoint x: 602, endPoint y: 230, distance: 28.4
click at [602, 230] on div "Workflow Set Inputs Inputs Workflow Workflow Step 210 Output Expand Output Copy…" at bounding box center [422, 316] width 764 height 553
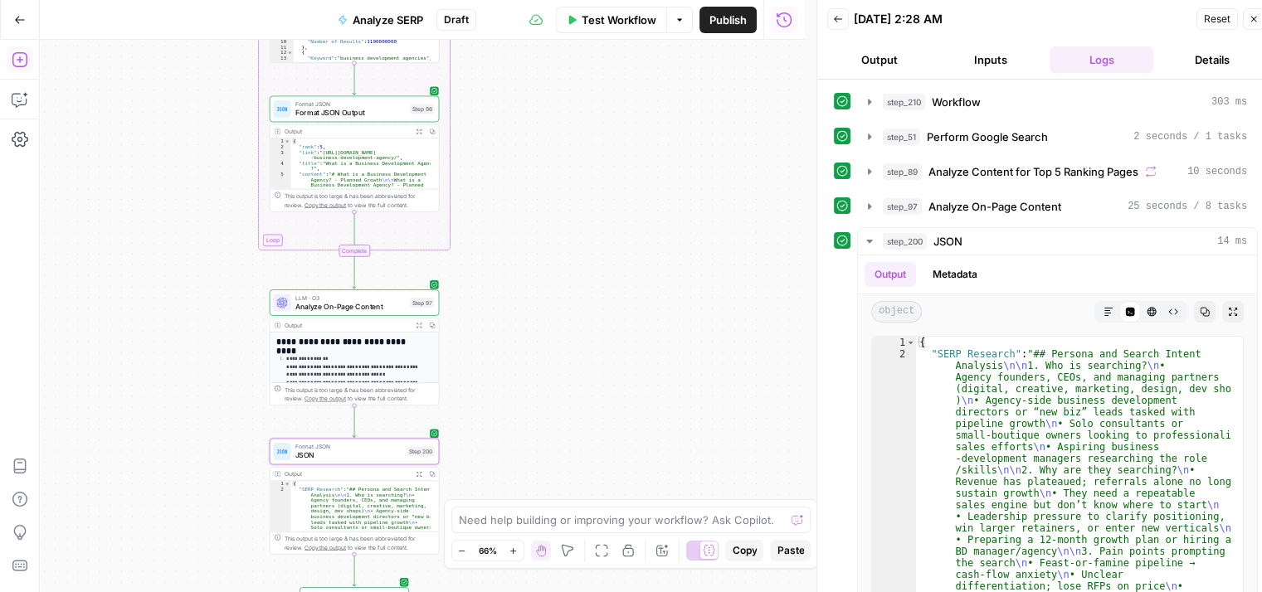
drag, startPoint x: 577, startPoint y: 319, endPoint x: 704, endPoint y: 87, distance: 265.1
click at [704, 87] on div "Workflow Set Inputs Inputs Workflow Workflow Step 210 Output Expand Output Copy…" at bounding box center [422, 316] width 764 height 553
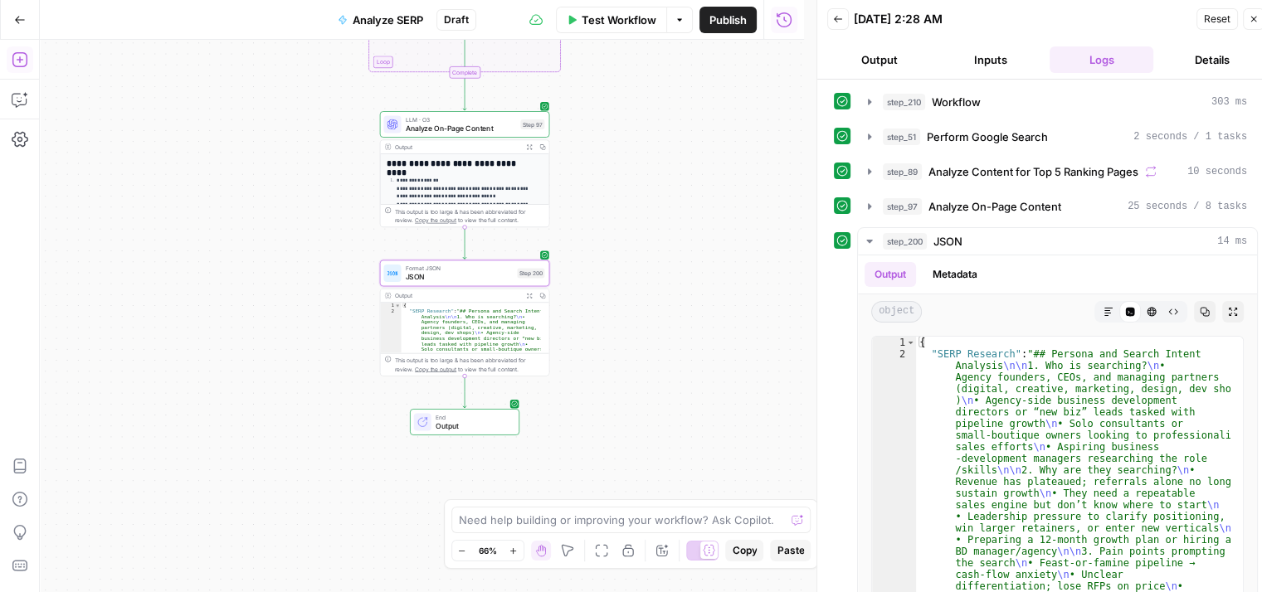
drag, startPoint x: 632, startPoint y: 247, endPoint x: 607, endPoint y: 353, distance: 109.1
click at [607, 353] on div "Workflow Set Inputs Inputs Workflow Workflow Step 210 Output Expand Output Copy…" at bounding box center [422, 316] width 764 height 553
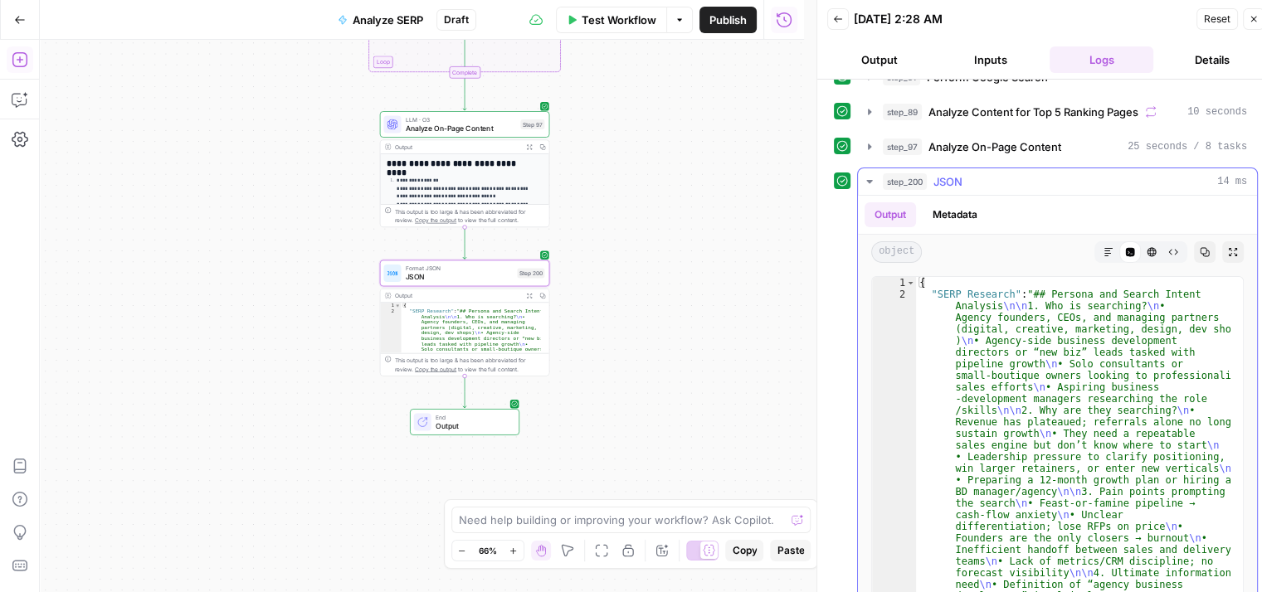
drag, startPoint x: 1059, startPoint y: 297, endPoint x: 1057, endPoint y: 368, distance: 71.4
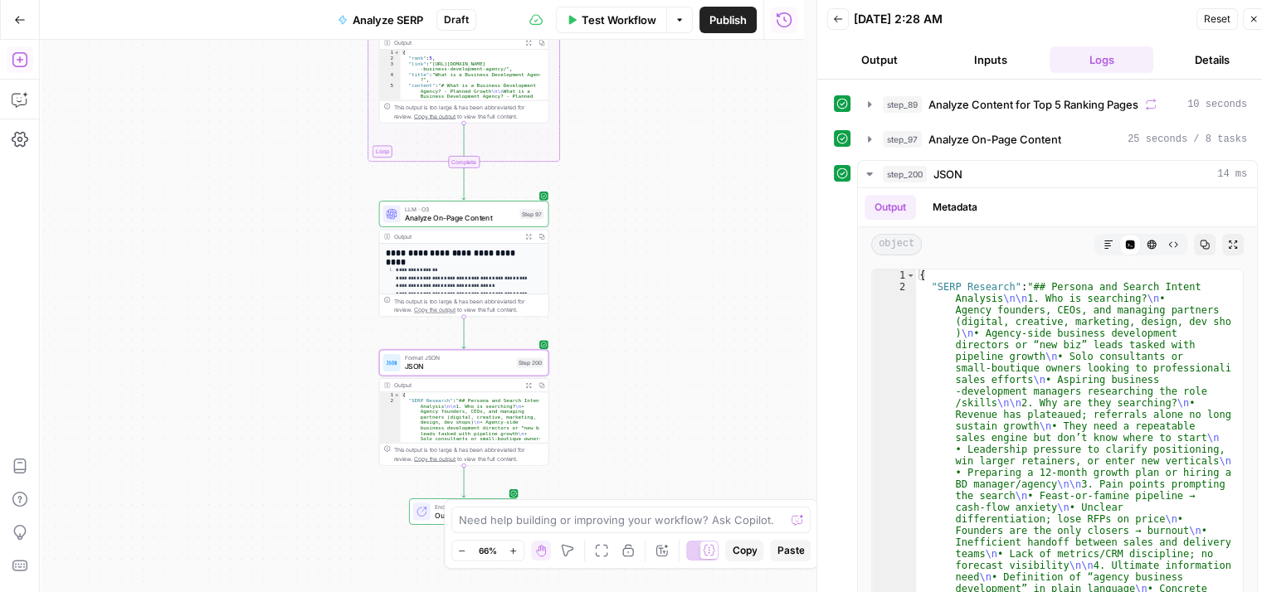
drag, startPoint x: 675, startPoint y: 179, endPoint x: 674, endPoint y: 269, distance: 89.6
click at [674, 269] on div "Workflow Set Inputs Inputs Workflow Workflow Step 210 Output Expand Output Copy…" at bounding box center [422, 316] width 764 height 553
click at [996, 162] on button "step_200 JSON 14 ms" at bounding box center [1057, 174] width 399 height 27
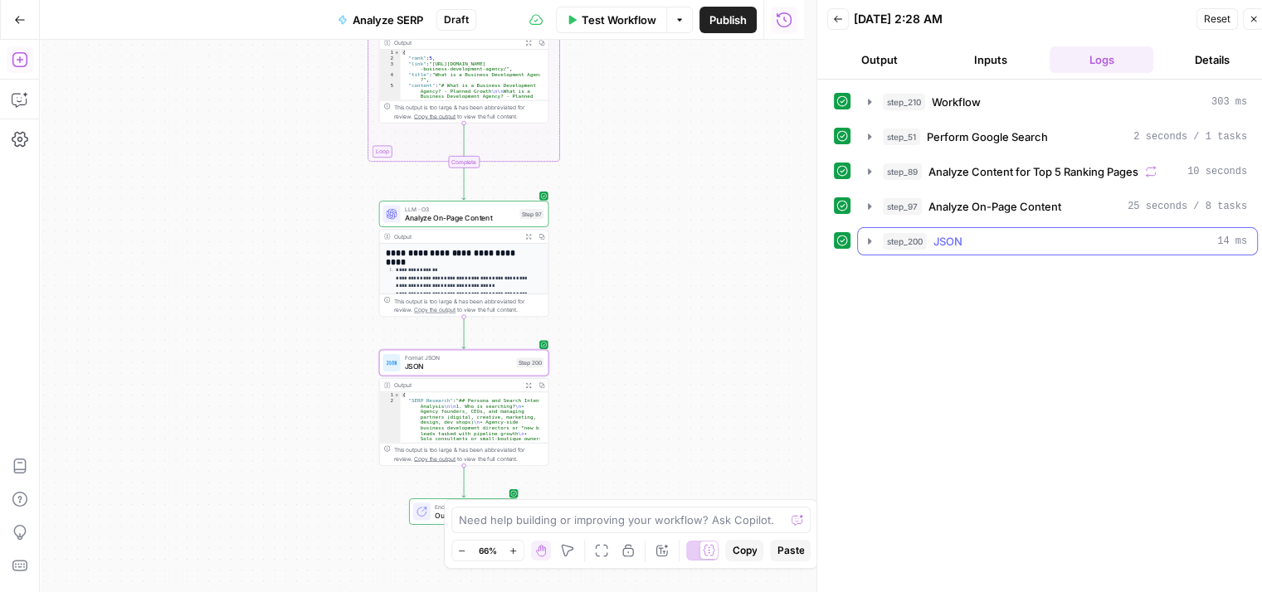
click at [979, 200] on span "Analyze On-Page Content" at bounding box center [994, 206] width 133 height 17
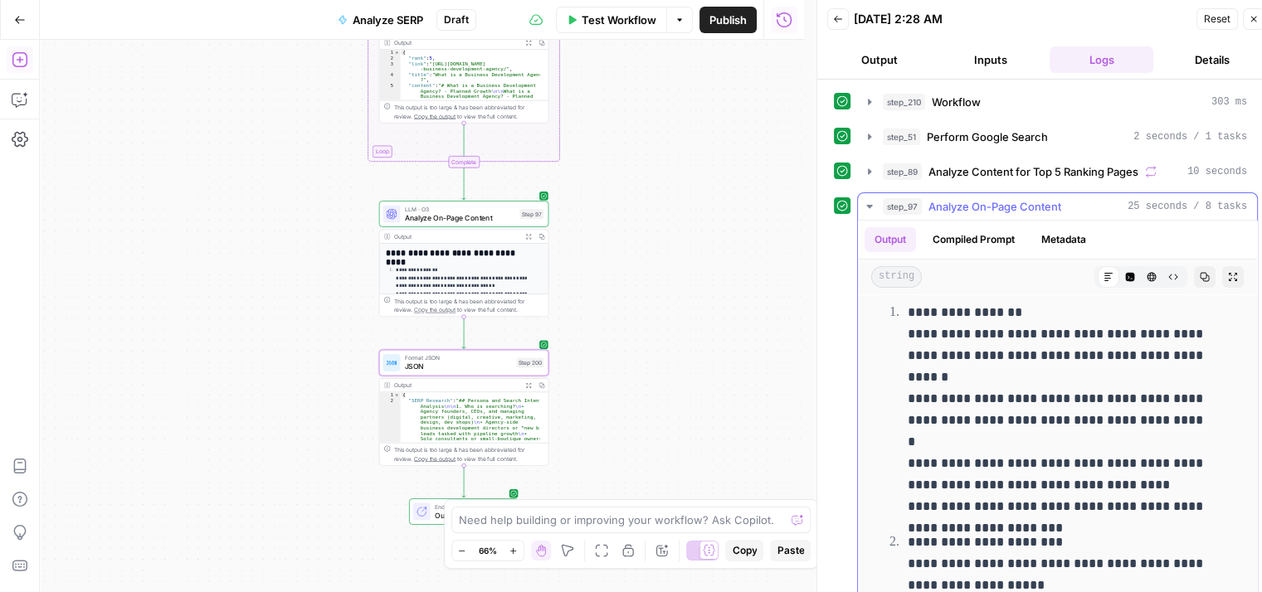
drag, startPoint x: 871, startPoint y: 314, endPoint x: 857, endPoint y: 392, distance: 79.3
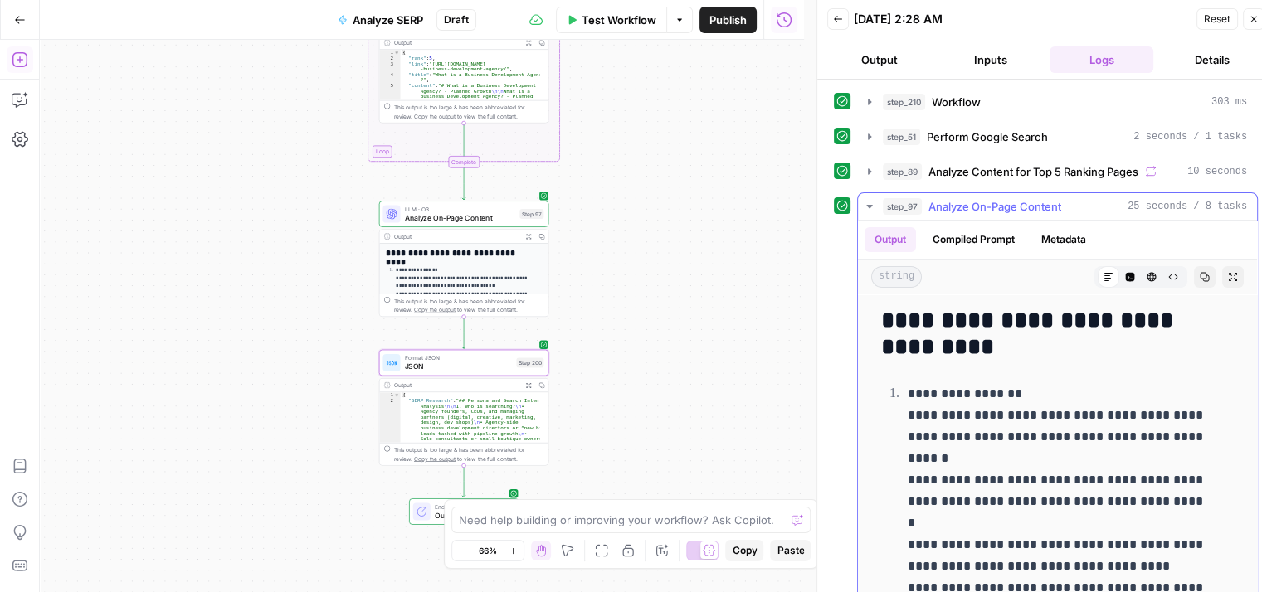
drag, startPoint x: 1007, startPoint y: 392, endPoint x: 1018, endPoint y: 290, distance: 101.8
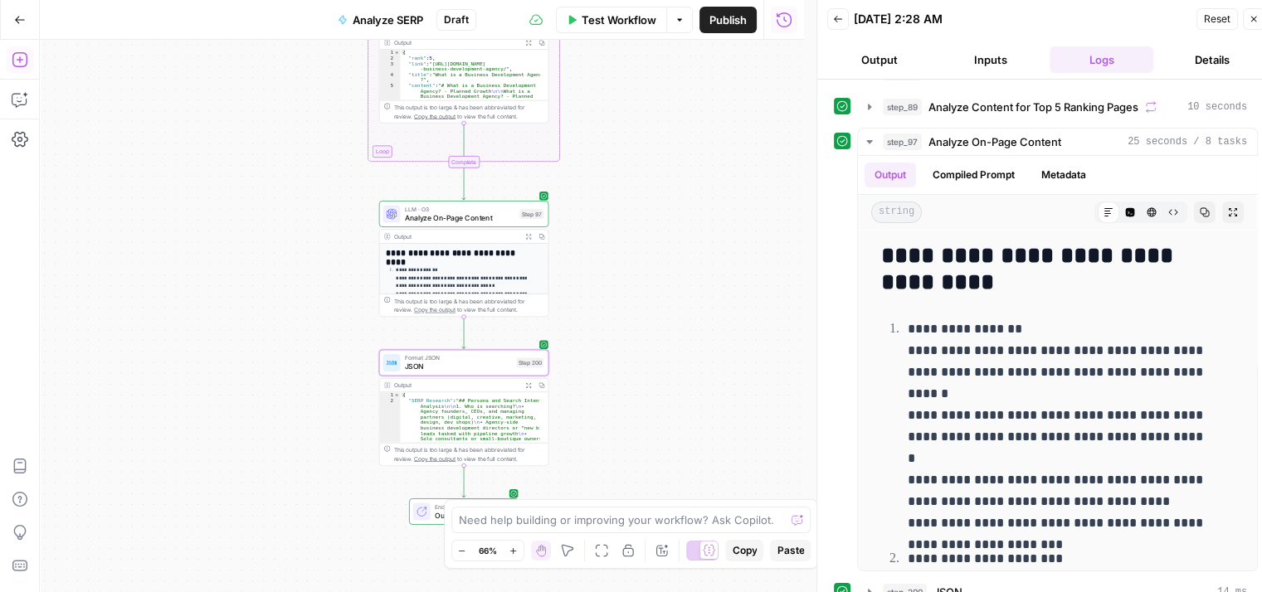
scroll to position [71, 0]
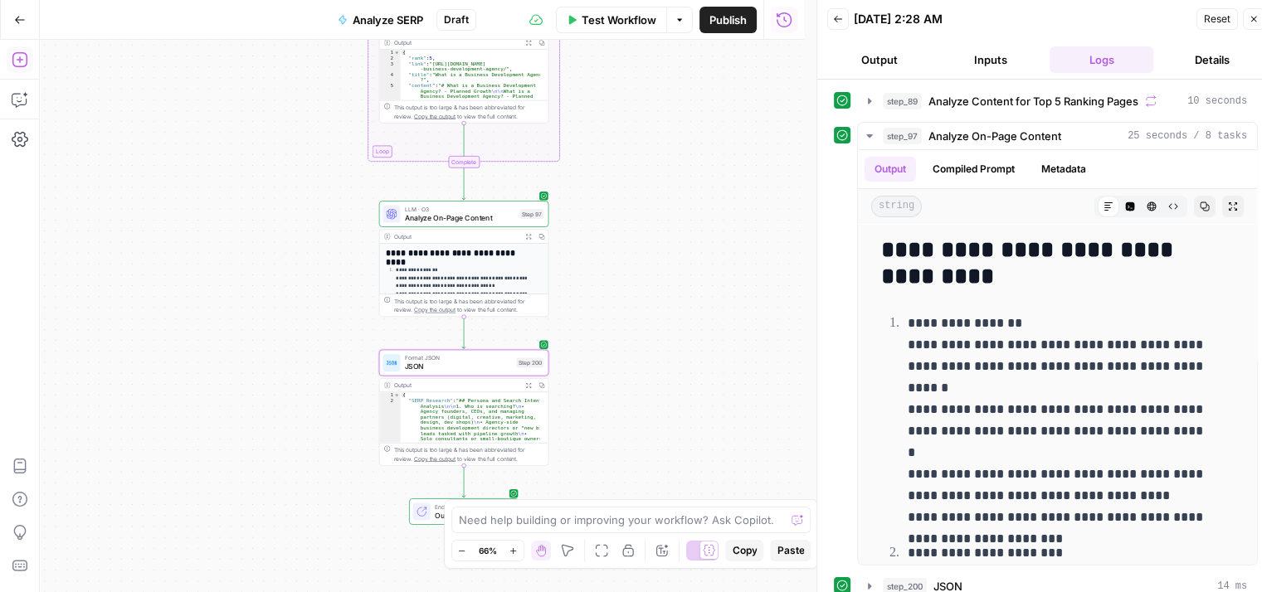
drag, startPoint x: 847, startPoint y: 329, endPoint x: 846, endPoint y: 379, distance: 49.8
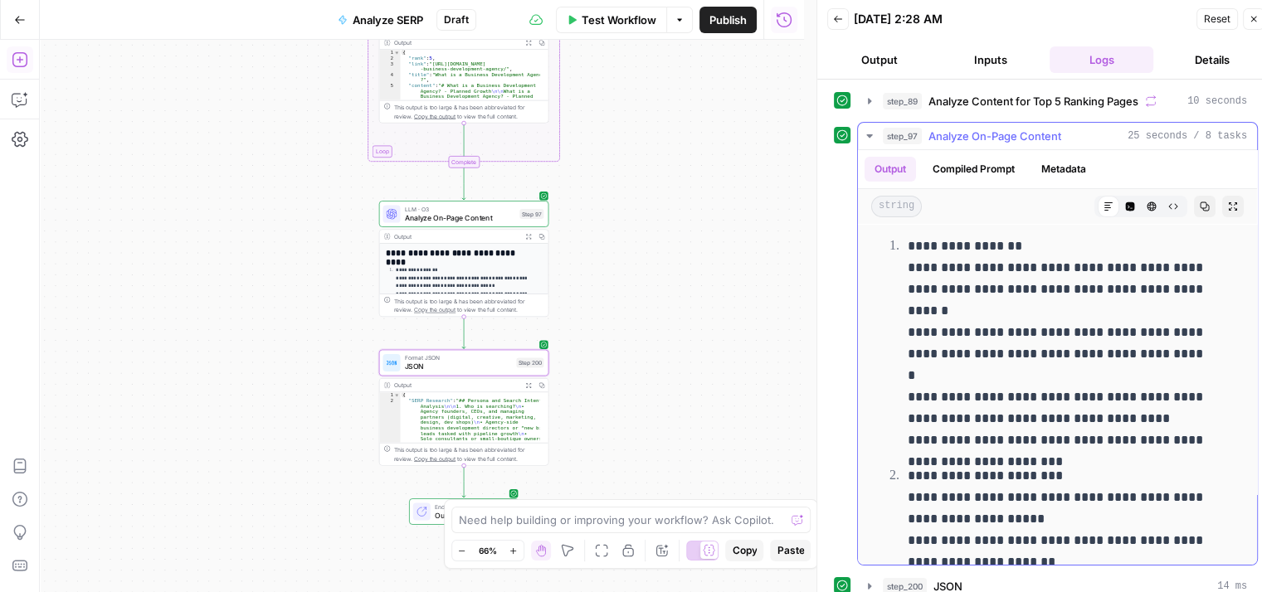
drag, startPoint x: 1086, startPoint y: 276, endPoint x: 1084, endPoint y: 333, distance: 56.5
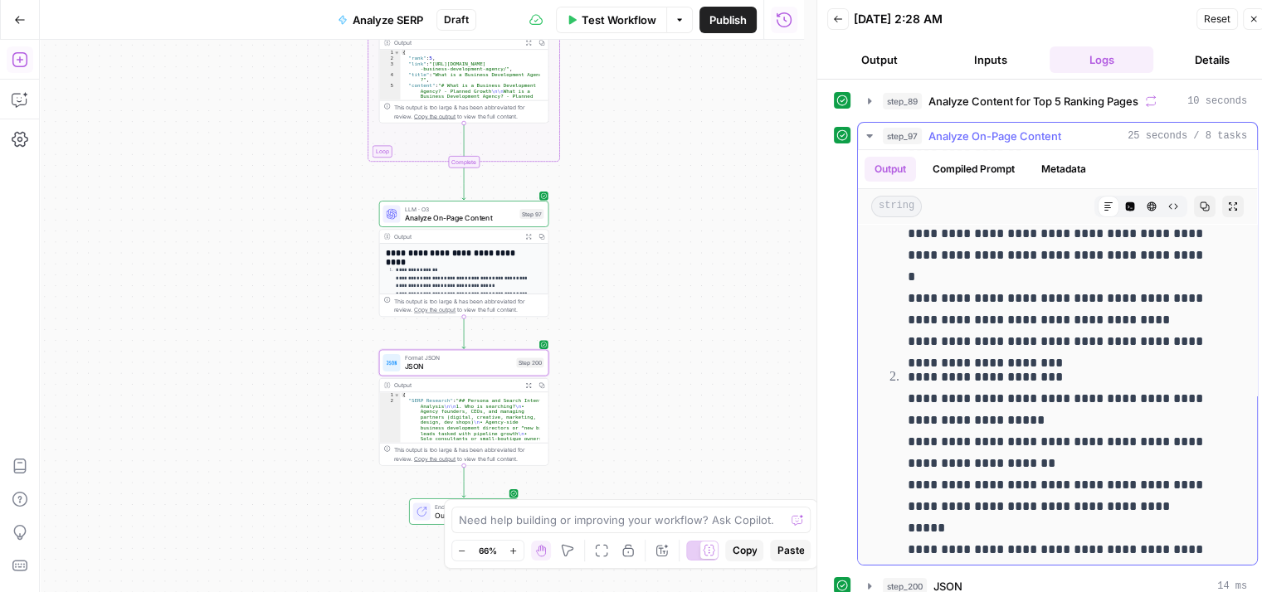
drag, startPoint x: 1113, startPoint y: 284, endPoint x: 1104, endPoint y: 364, distance: 80.9
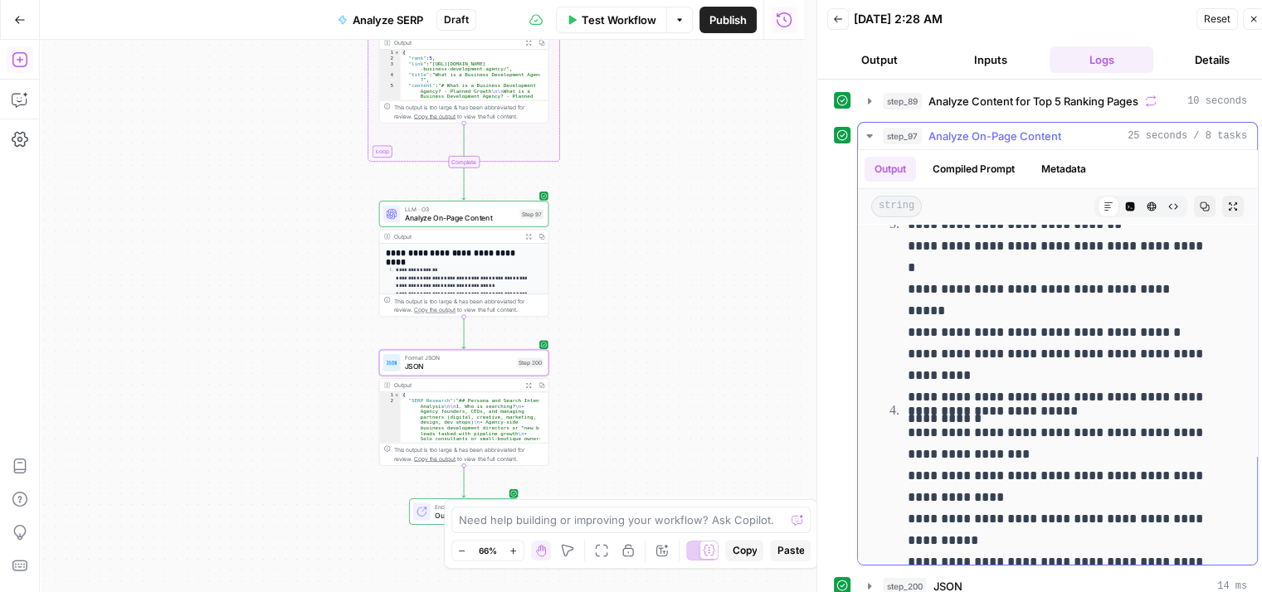
drag, startPoint x: 1142, startPoint y: 263, endPoint x: 1128, endPoint y: 348, distance: 85.8
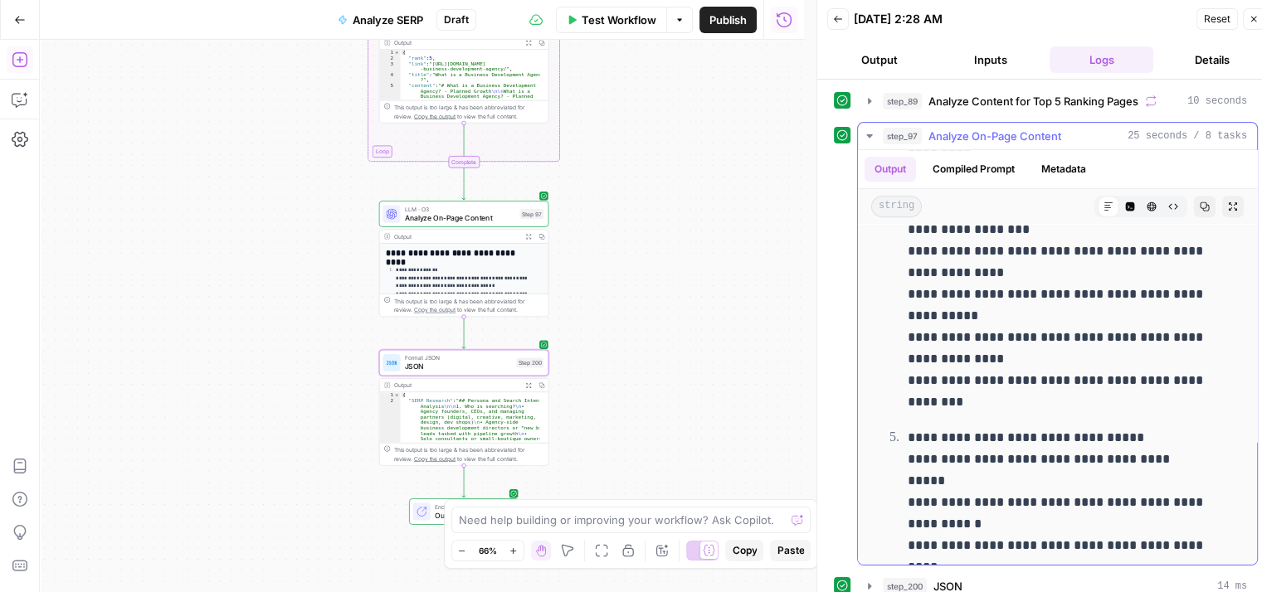
drag, startPoint x: 1131, startPoint y: 241, endPoint x: 1100, endPoint y: 402, distance: 163.9
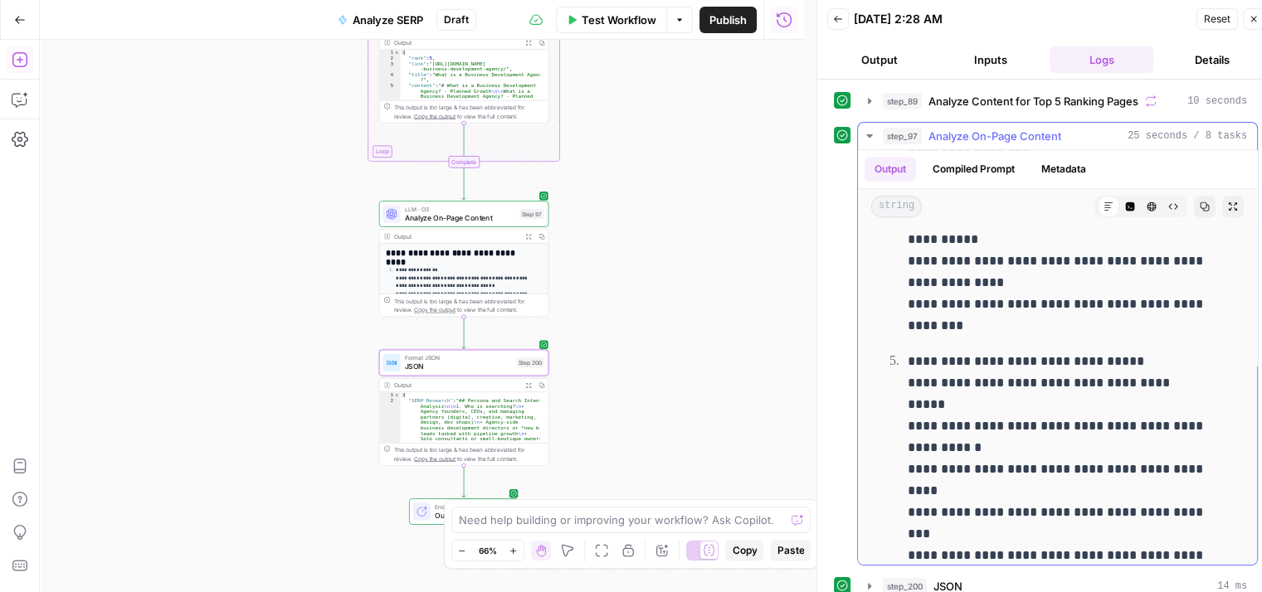
click at [1201, 202] on icon "button" at bounding box center [1205, 206] width 9 height 9
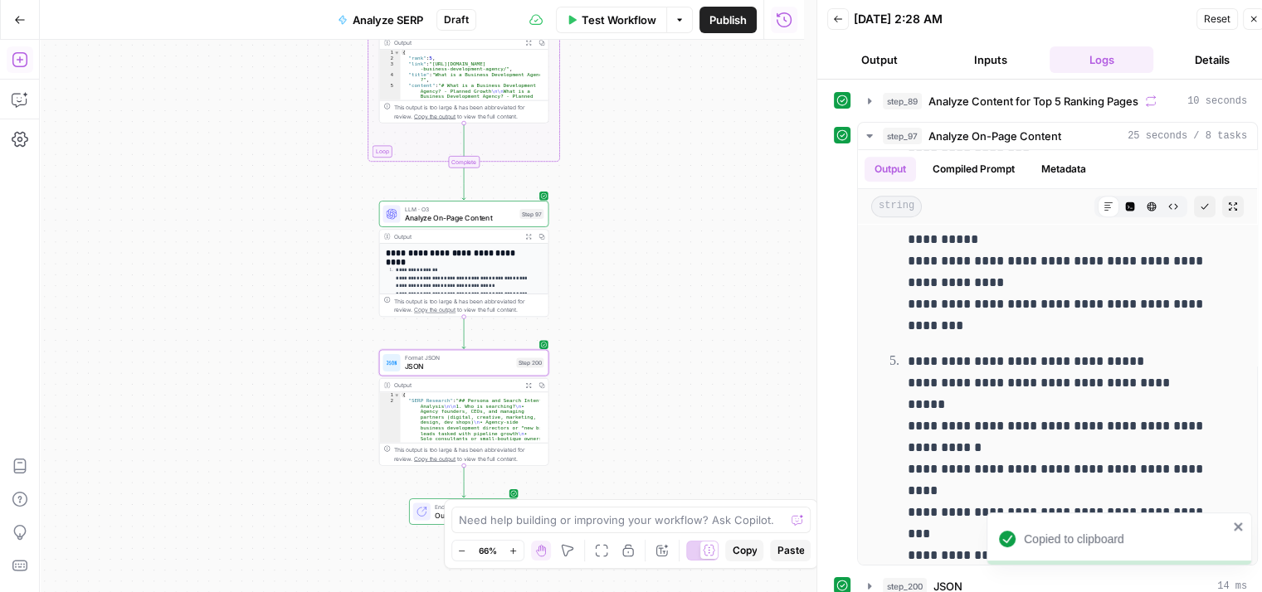
click at [676, 201] on div "Workflow Set Inputs Inputs Workflow Workflow Step 210 Output Expand Output Copy…" at bounding box center [422, 316] width 764 height 553
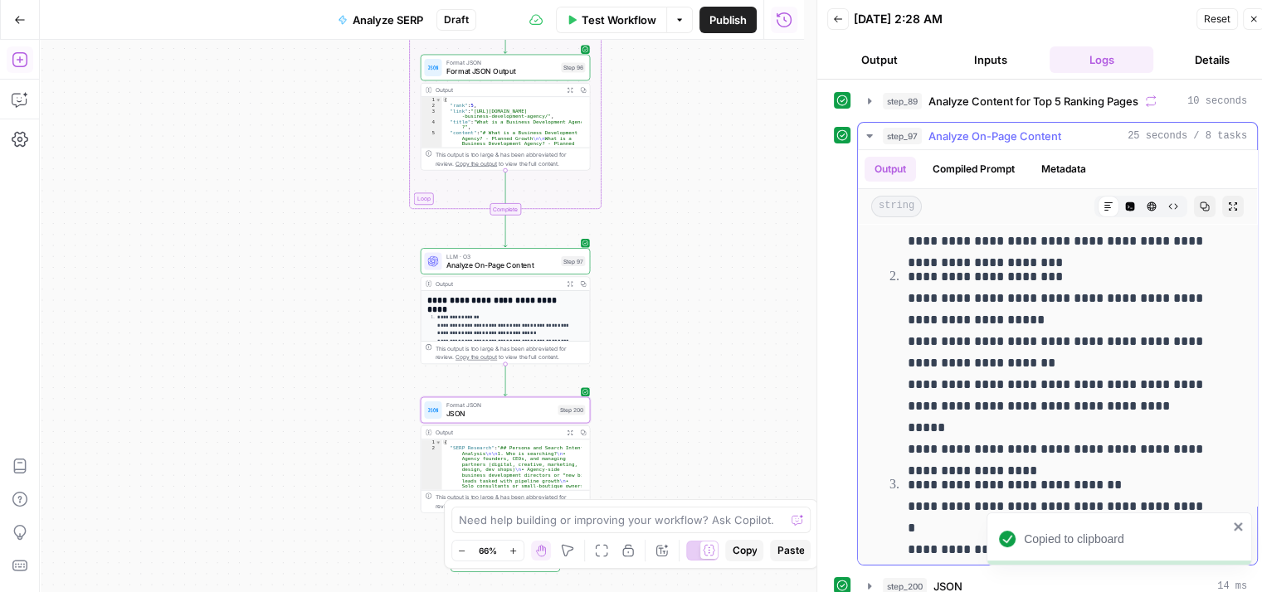
scroll to position [0, 0]
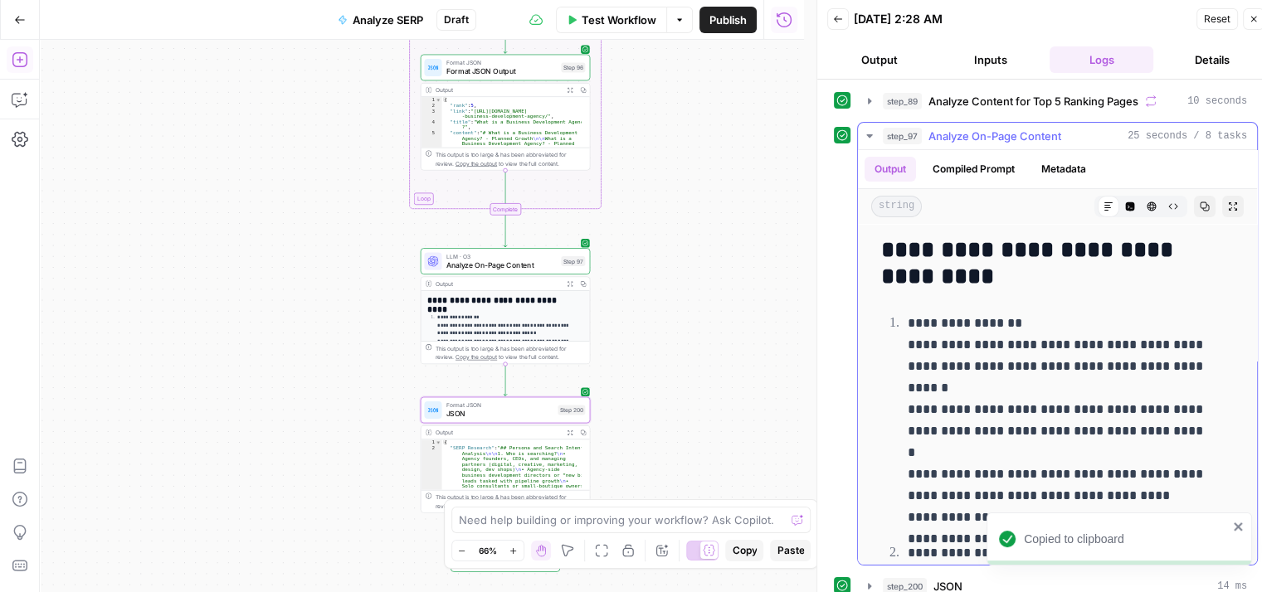
drag, startPoint x: 1138, startPoint y: 293, endPoint x: 1162, endPoint y: 145, distance: 149.5
click at [1200, 202] on icon "button" at bounding box center [1205, 207] width 10 height 10
click at [1157, 326] on p "**********" at bounding box center [1058, 421] width 301 height 216
